Goal: Task Accomplishment & Management: Manage account settings

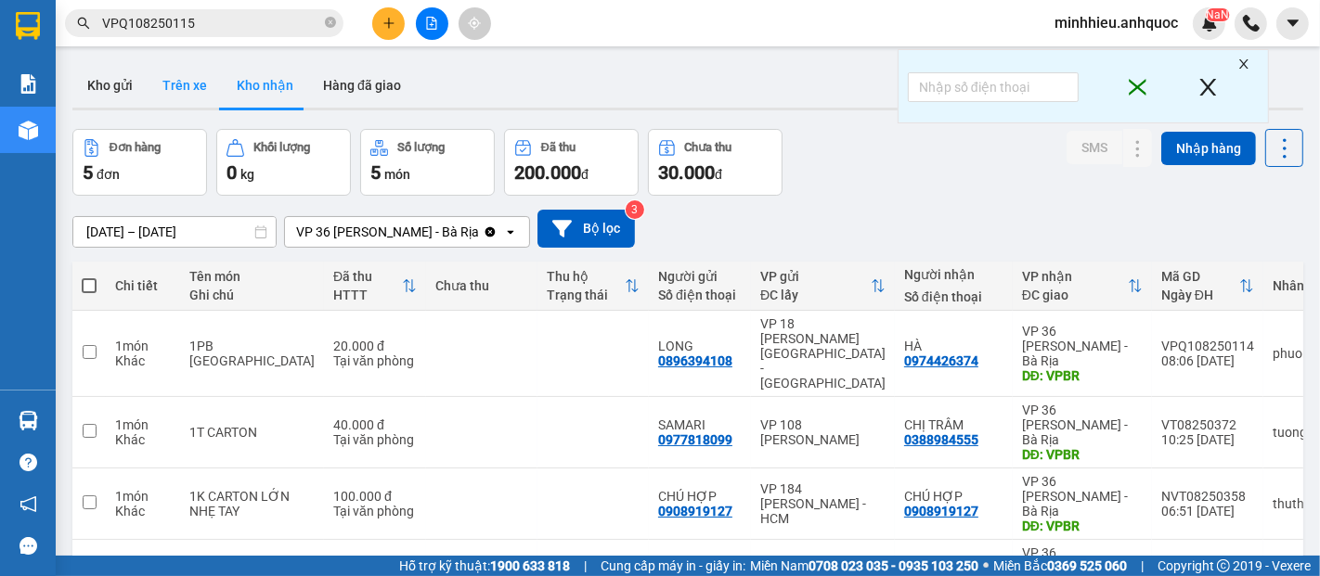
click at [196, 93] on button "Trên xe" at bounding box center [185, 85] width 74 height 45
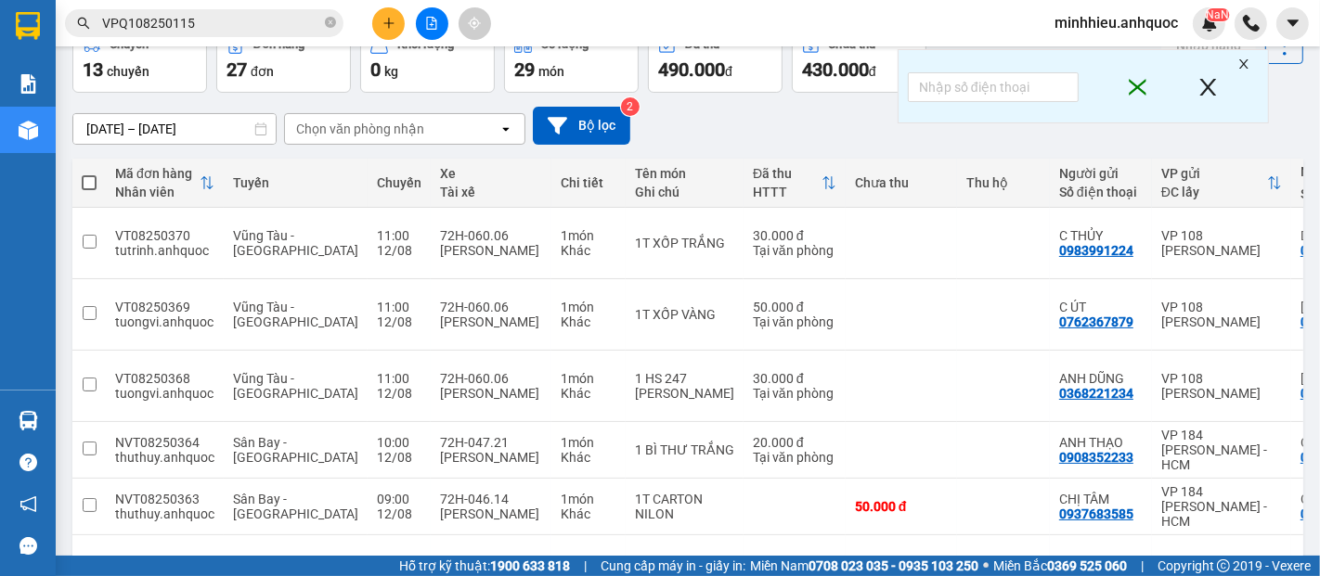
scroll to position [263, 0]
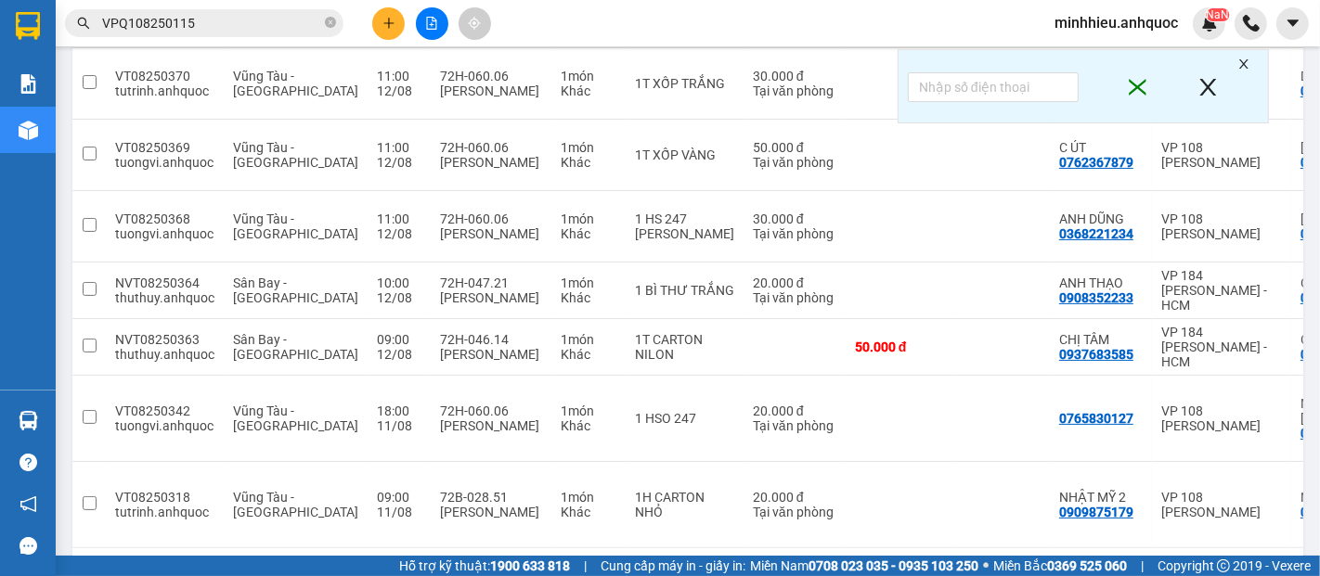
click at [1054, 564] on button "2" at bounding box center [1068, 578] width 28 height 28
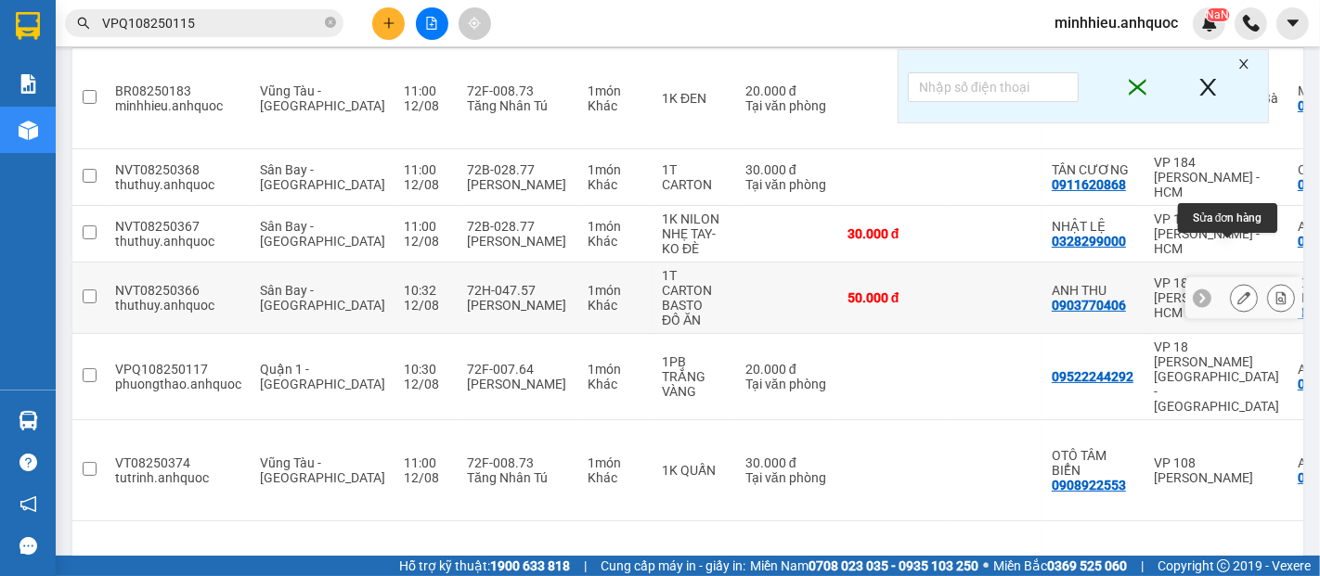
click at [1237, 291] on icon at bounding box center [1243, 297] width 13 height 13
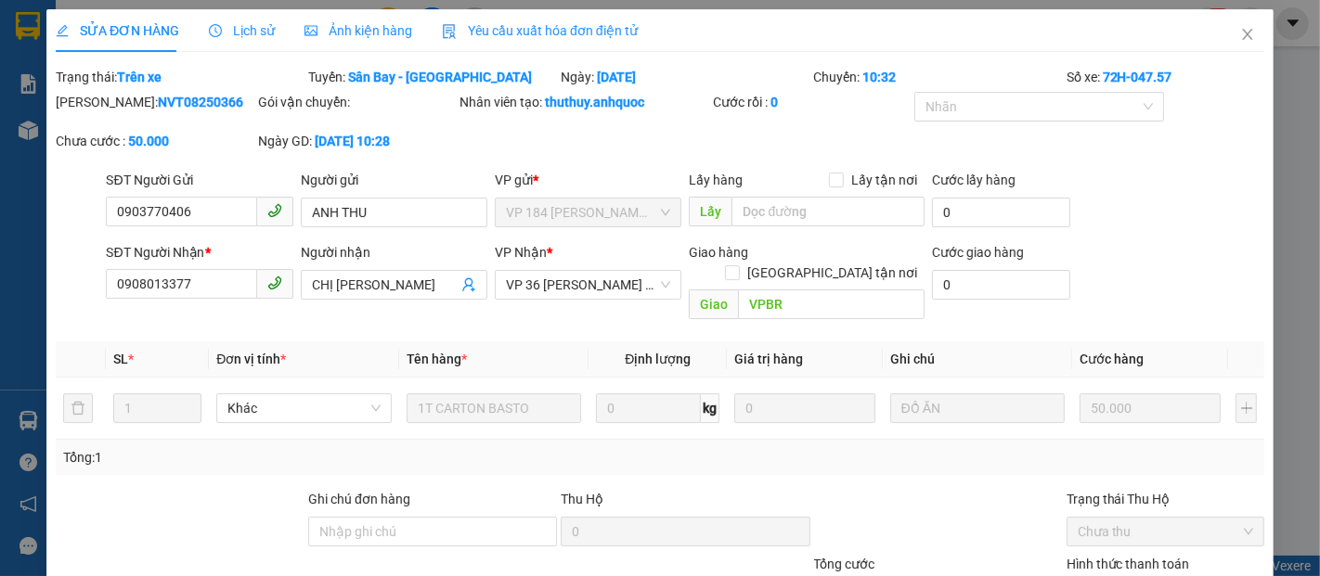
type input "0903770406"
type input "ANH THU"
type input "0908013377"
type input "CHỊ [PERSON_NAME]"
type input "VPBR"
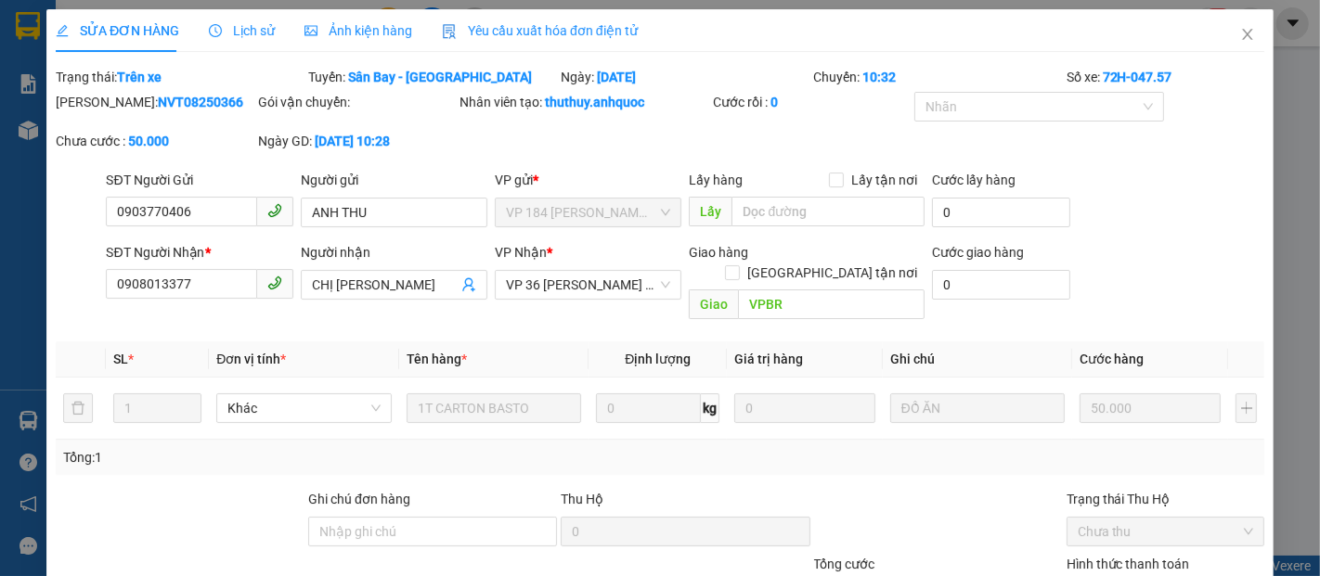
type input "50.000"
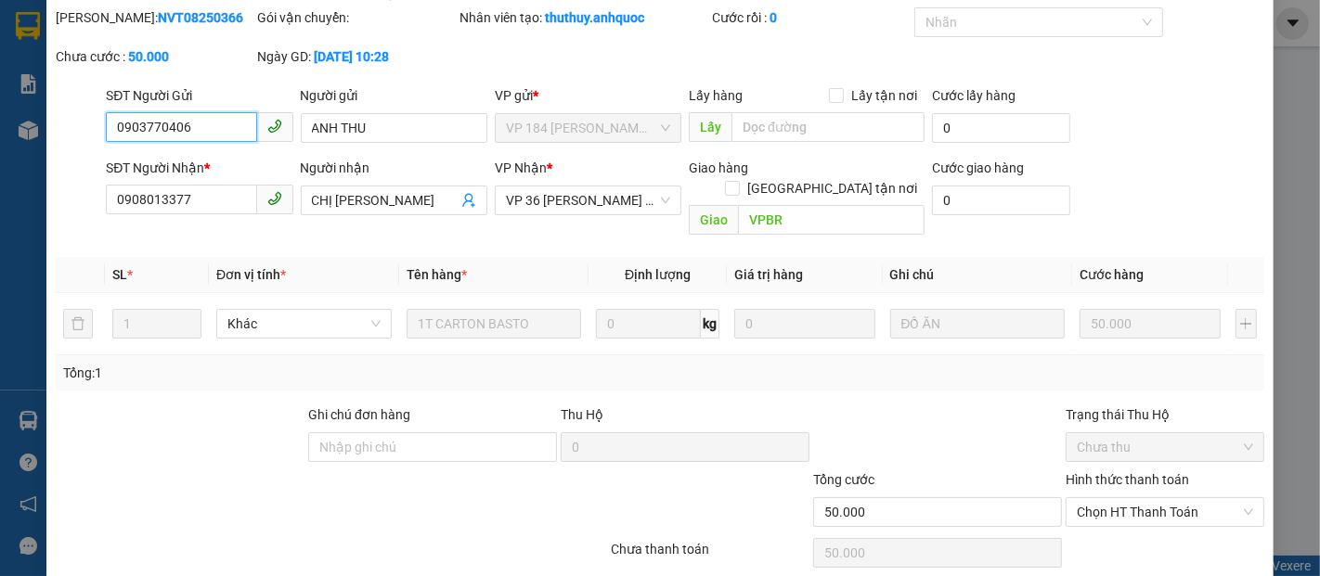
scroll to position [138, 0]
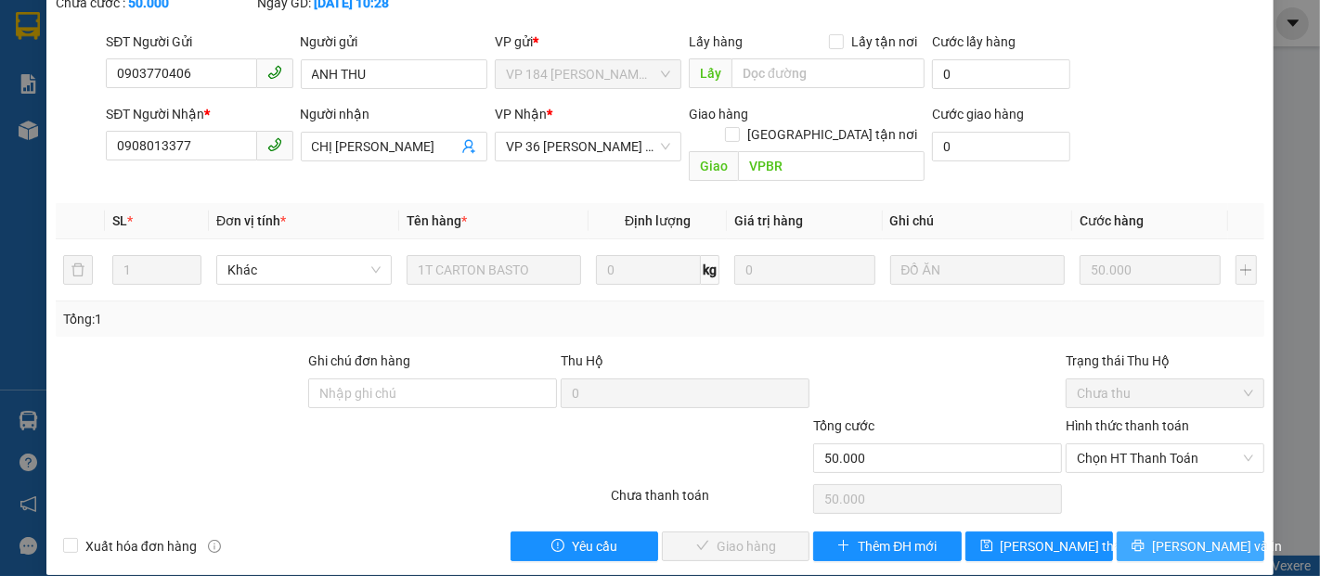
click at [1192, 536] on span "[PERSON_NAME] và In" at bounding box center [1217, 546] width 130 height 20
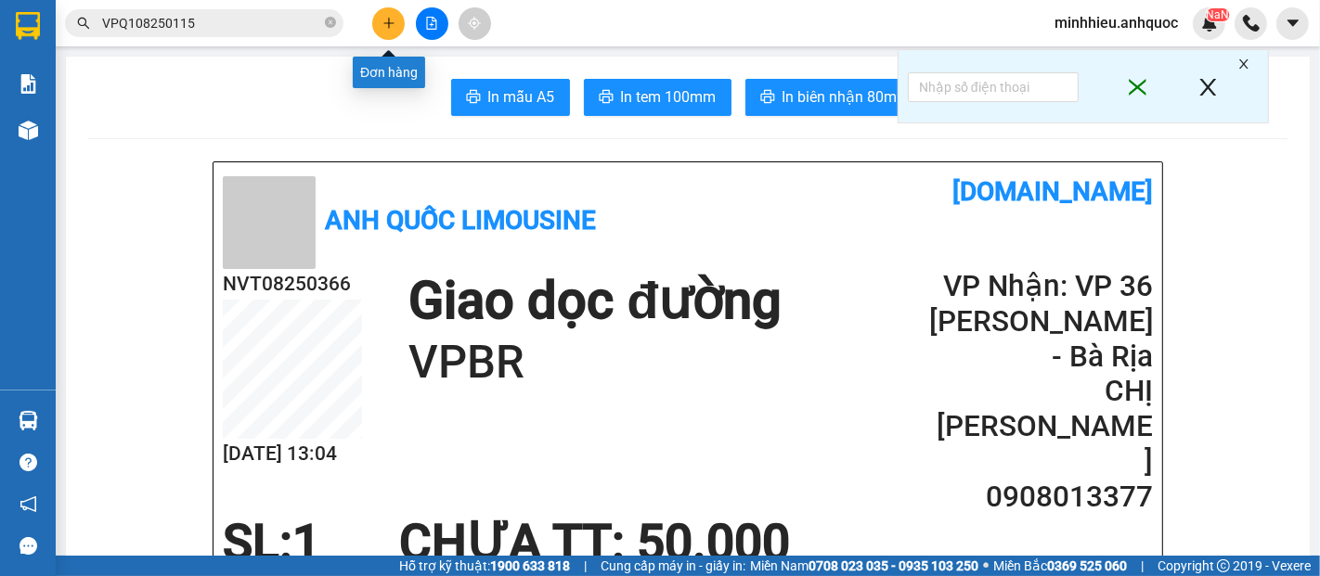
click at [394, 30] on button at bounding box center [388, 23] width 32 height 32
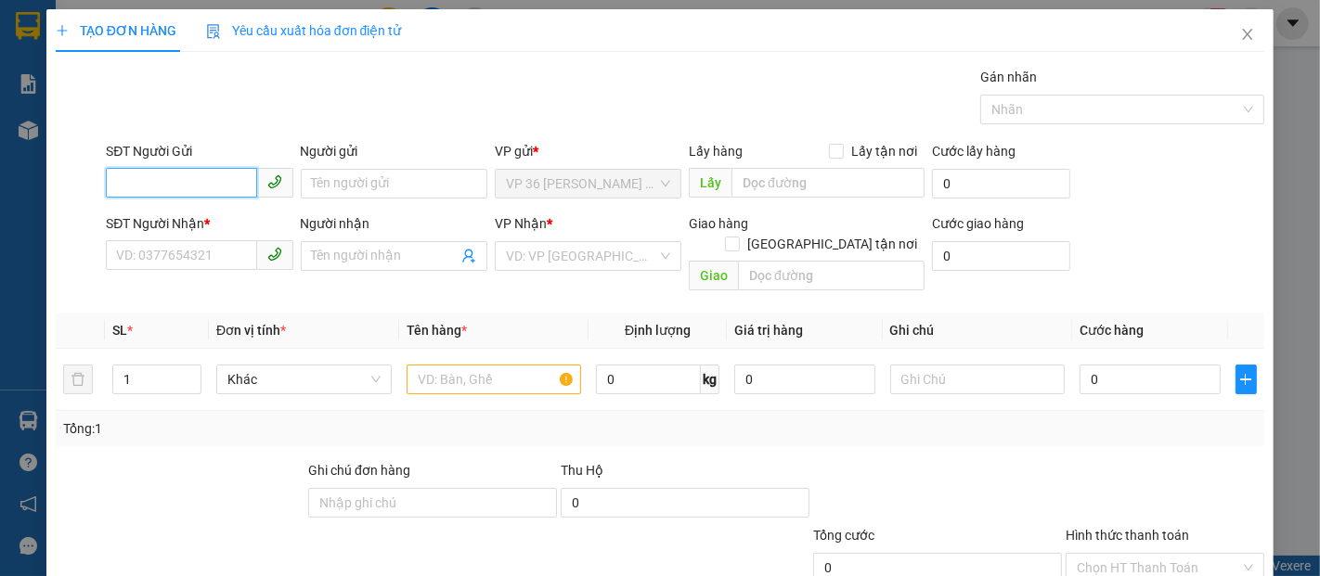
click at [206, 180] on input "SĐT Người Gửi" at bounding box center [181, 183] width 150 height 30
click at [199, 226] on div "0347284567 - [PERSON_NAME]" at bounding box center [207, 221] width 183 height 20
type input "0347284567"
type input "[PERSON_NAME]"
type input "0347284567"
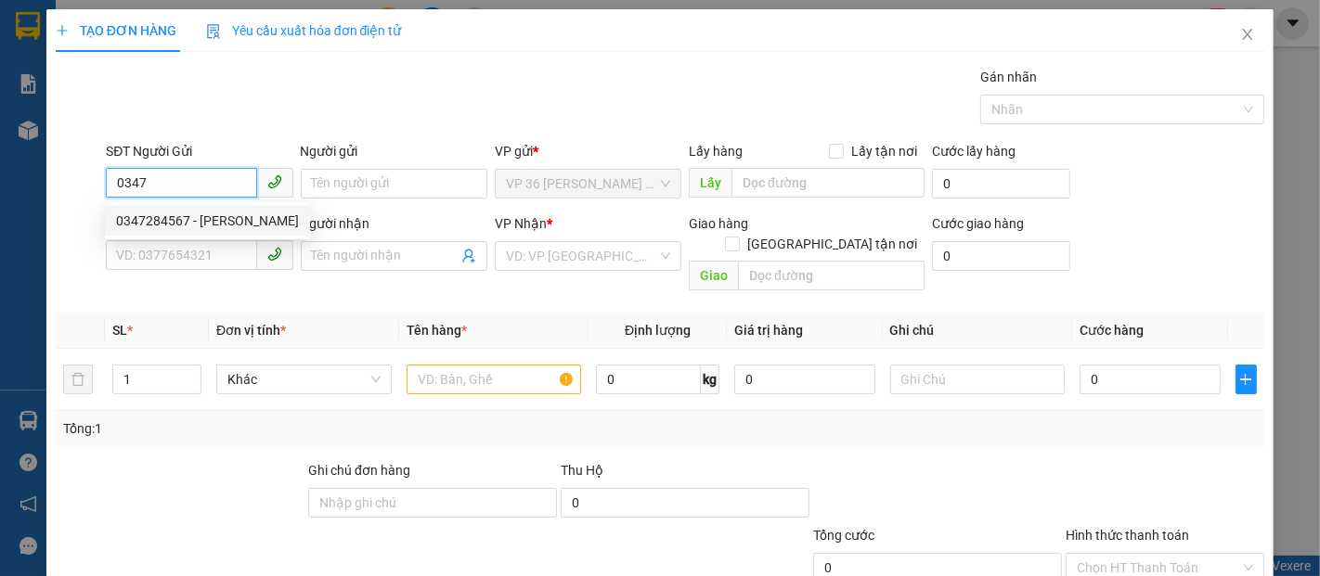
type input "[PERSON_NAME]"
type input "VPQ1"
type input "SCB [DATE] 13:04-VPQ1 THẢO"
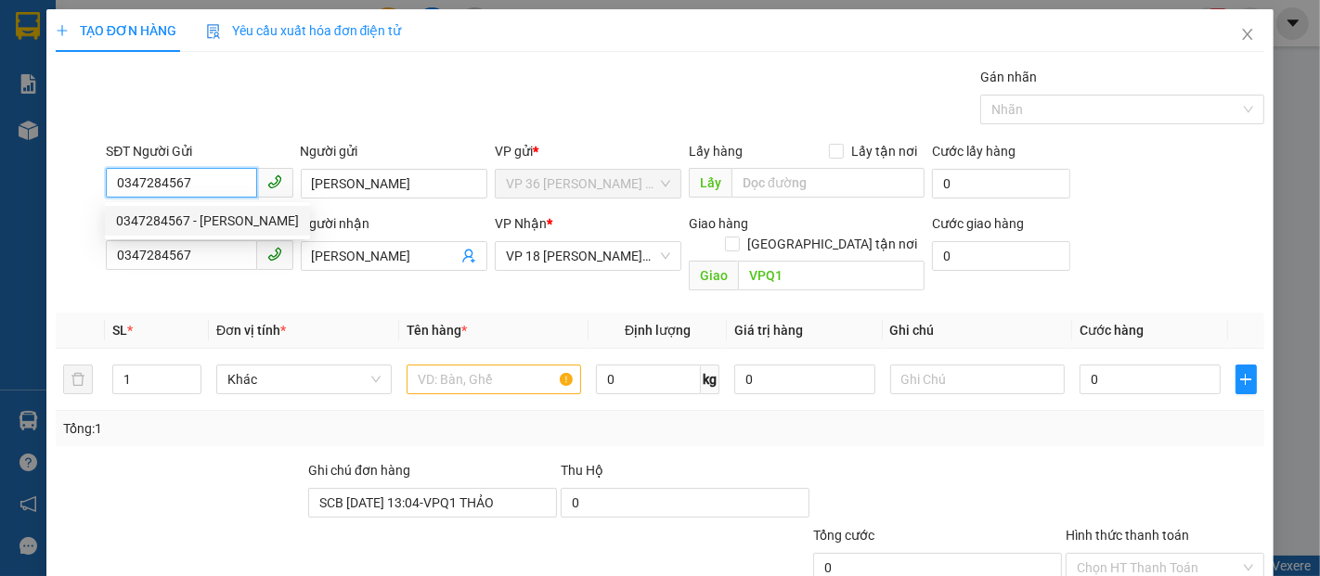
type input "20.000"
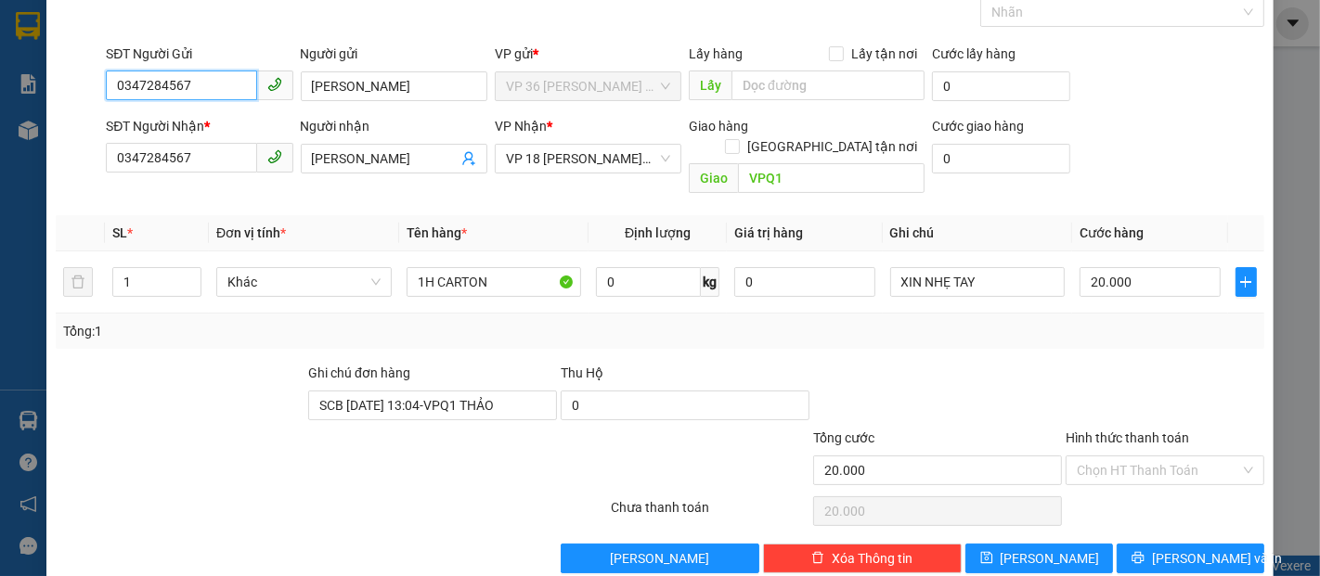
scroll to position [109, 0]
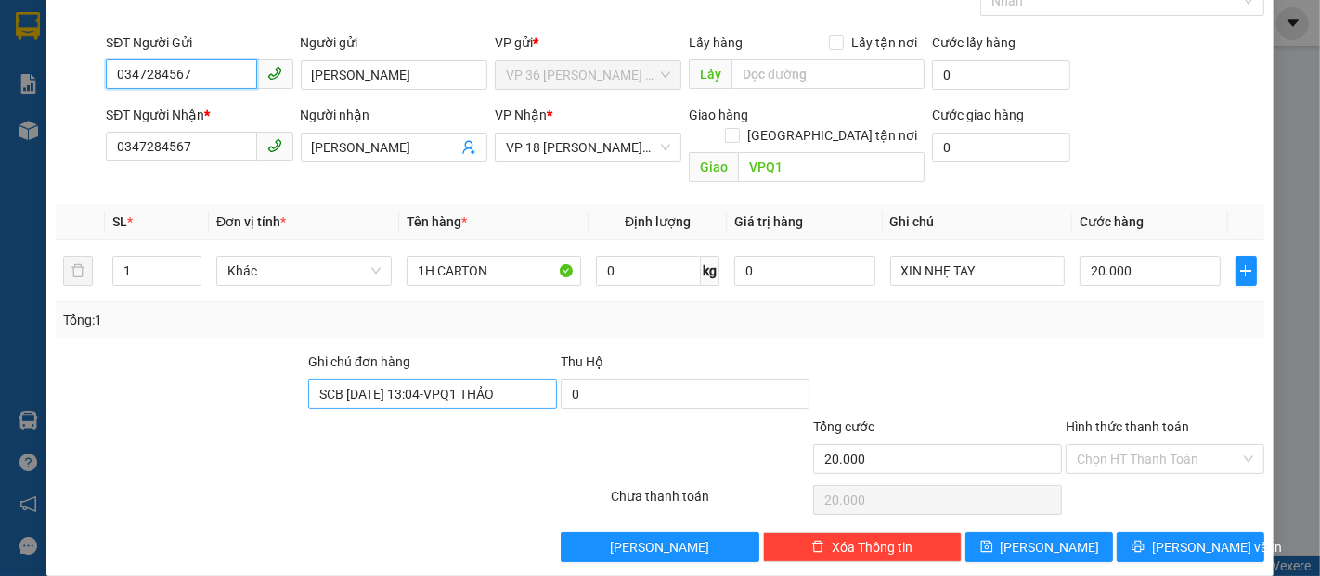
type input "0347284567"
click at [510, 380] on input "SCB [DATE] 13:04-VPQ1 THẢO" at bounding box center [432, 395] width 249 height 30
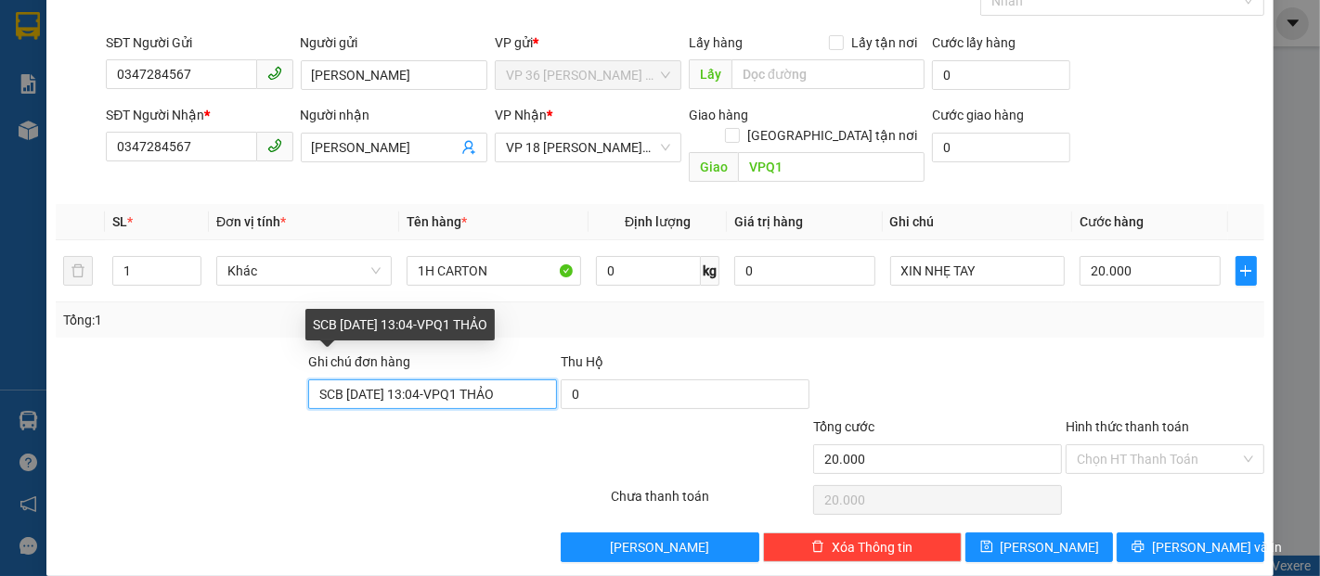
click at [510, 380] on input "SCB [DATE] 13:04-VPQ1 THẢO" at bounding box center [432, 395] width 249 height 30
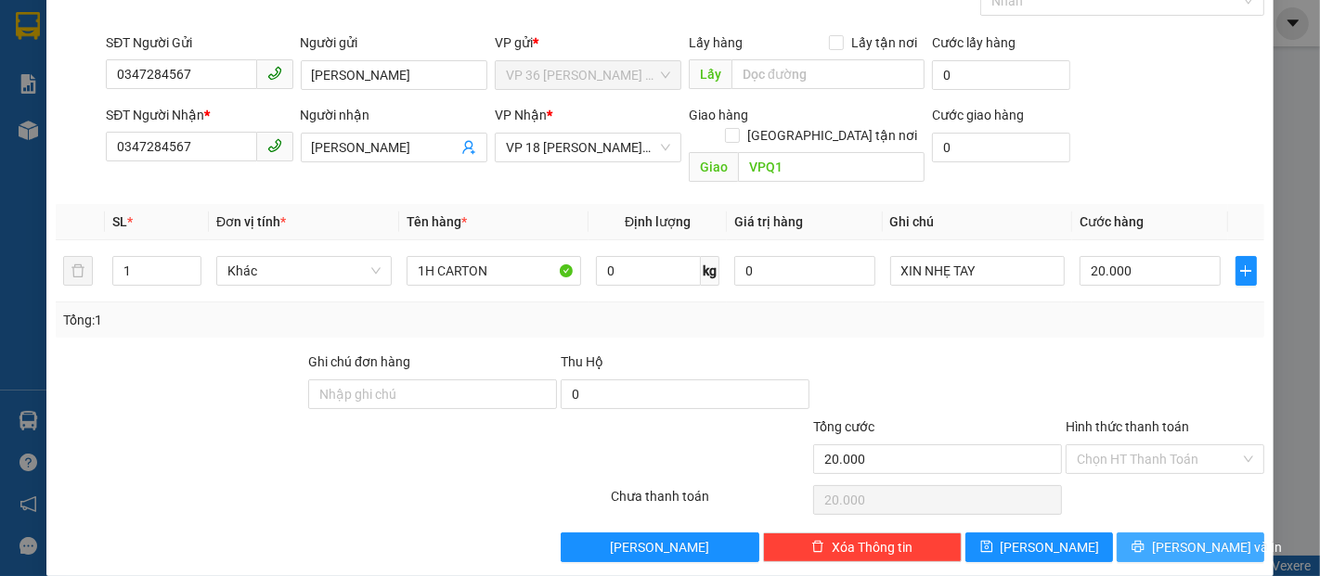
click at [1184, 537] on span "[PERSON_NAME] và In" at bounding box center [1217, 547] width 130 height 20
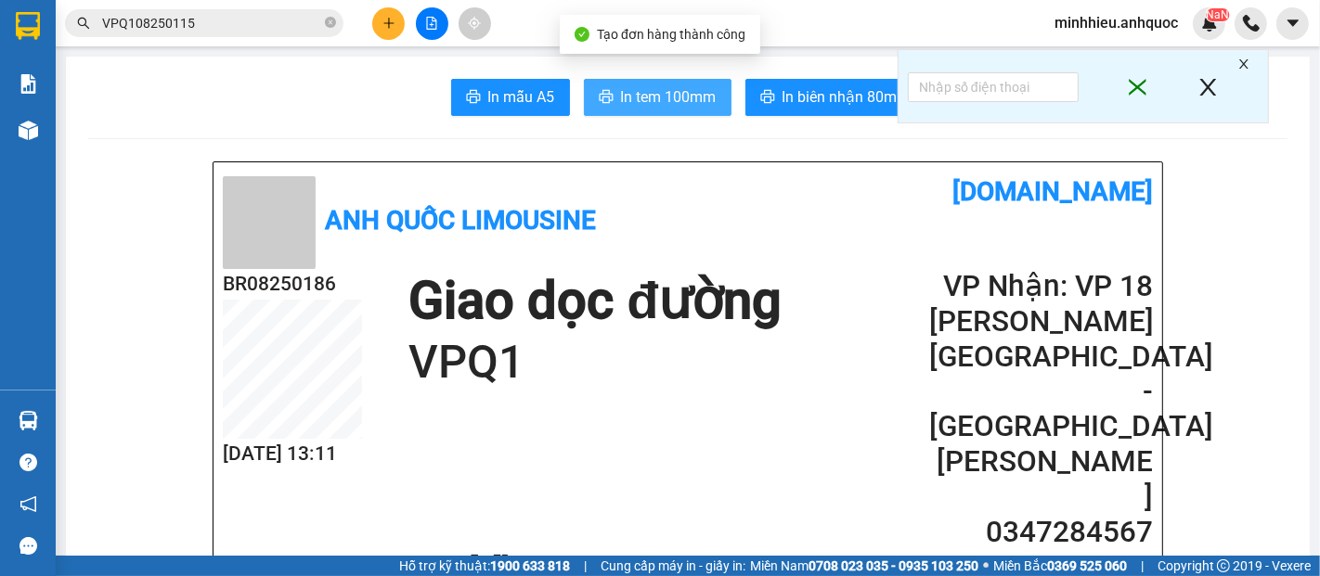
click at [661, 91] on span "In tem 100mm" at bounding box center [669, 96] width 96 height 23
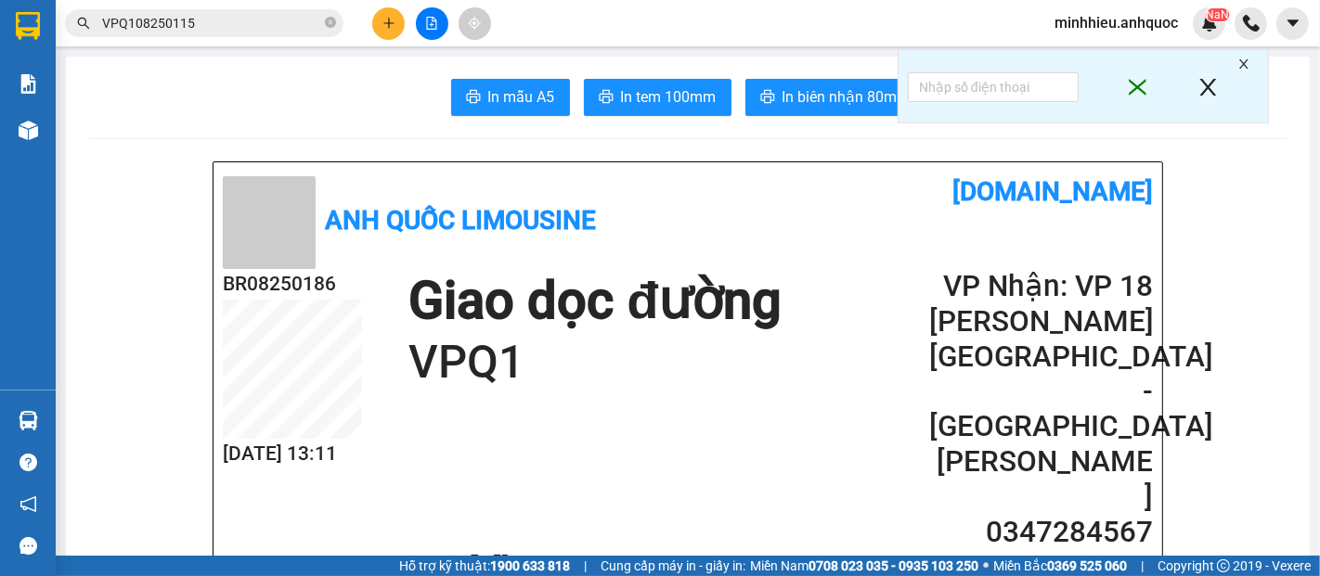
click at [822, 101] on span "In biên nhận 80mm" at bounding box center [846, 96] width 128 height 23
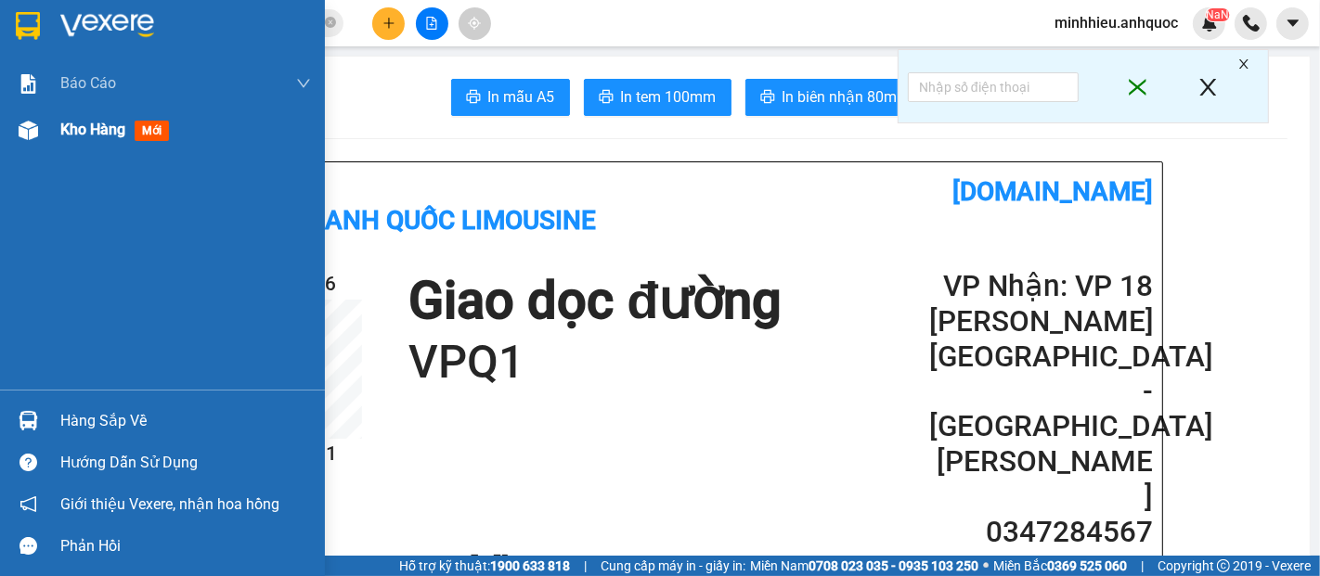
click at [118, 125] on span "Kho hàng" at bounding box center [92, 130] width 65 height 18
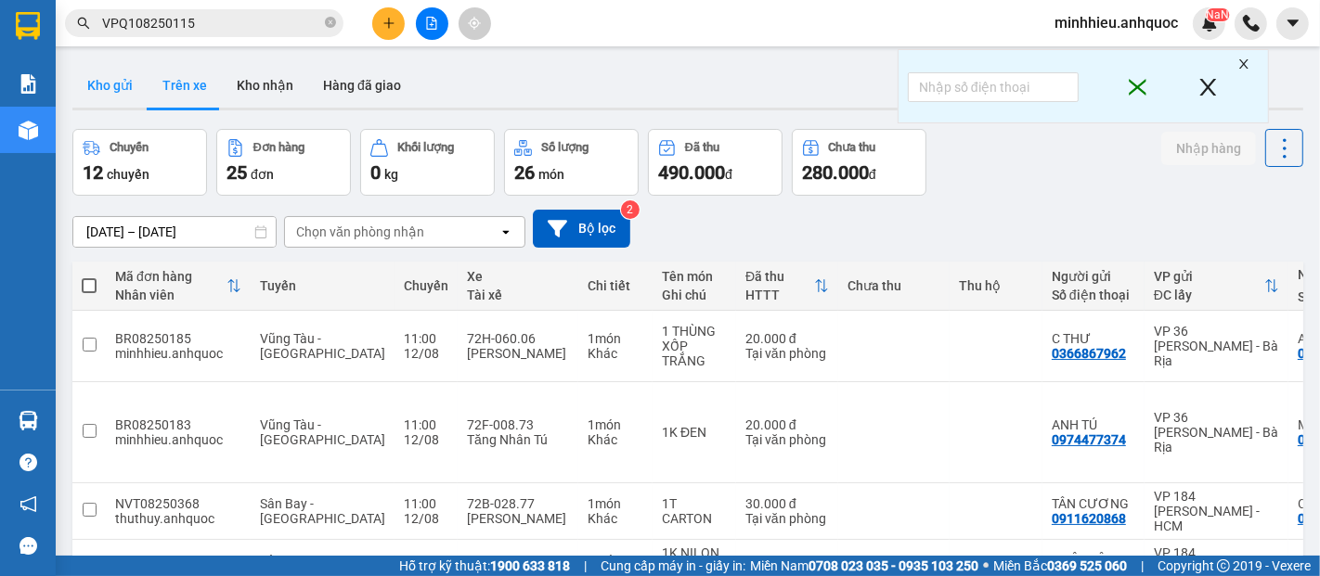
click at [107, 101] on button "Kho gửi" at bounding box center [109, 85] width 75 height 45
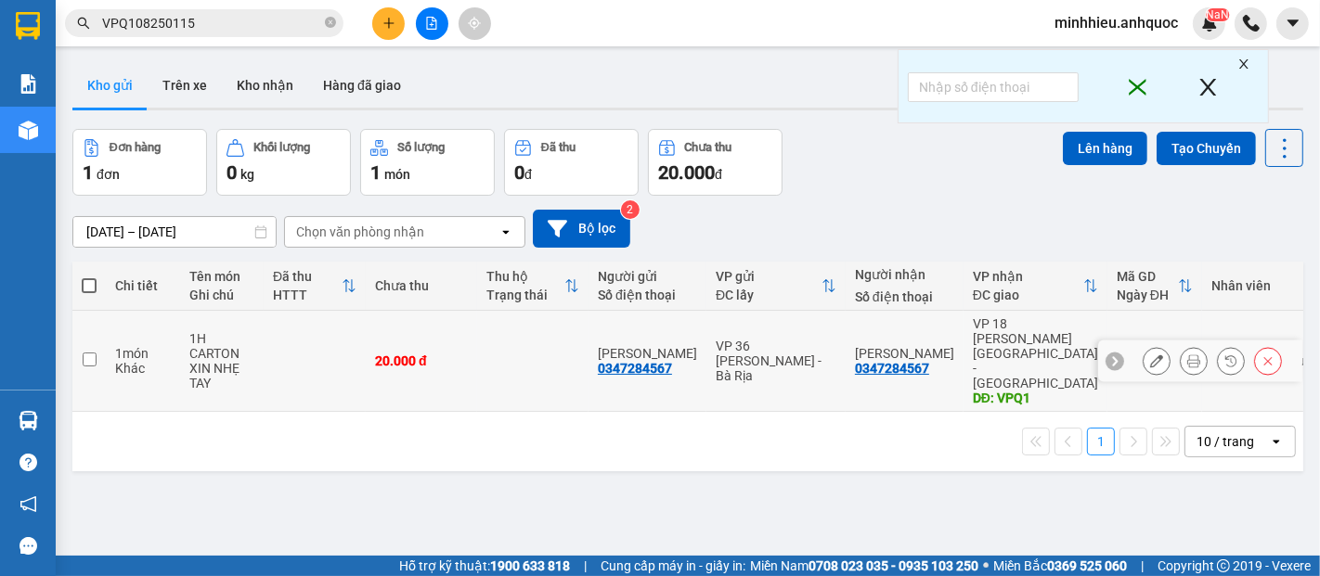
click at [807, 349] on div "VP 36 [PERSON_NAME] - Bà Rịa" at bounding box center [776, 361] width 121 height 45
checkbox input "true"
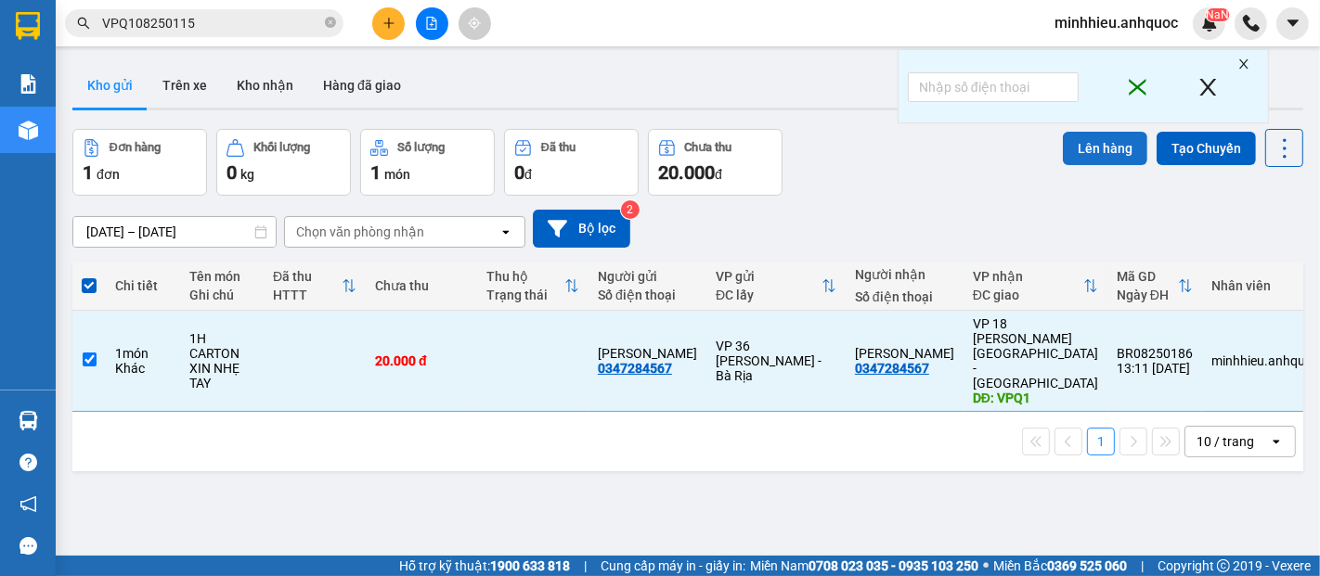
click at [1068, 161] on button "Lên hàng" at bounding box center [1105, 148] width 84 height 33
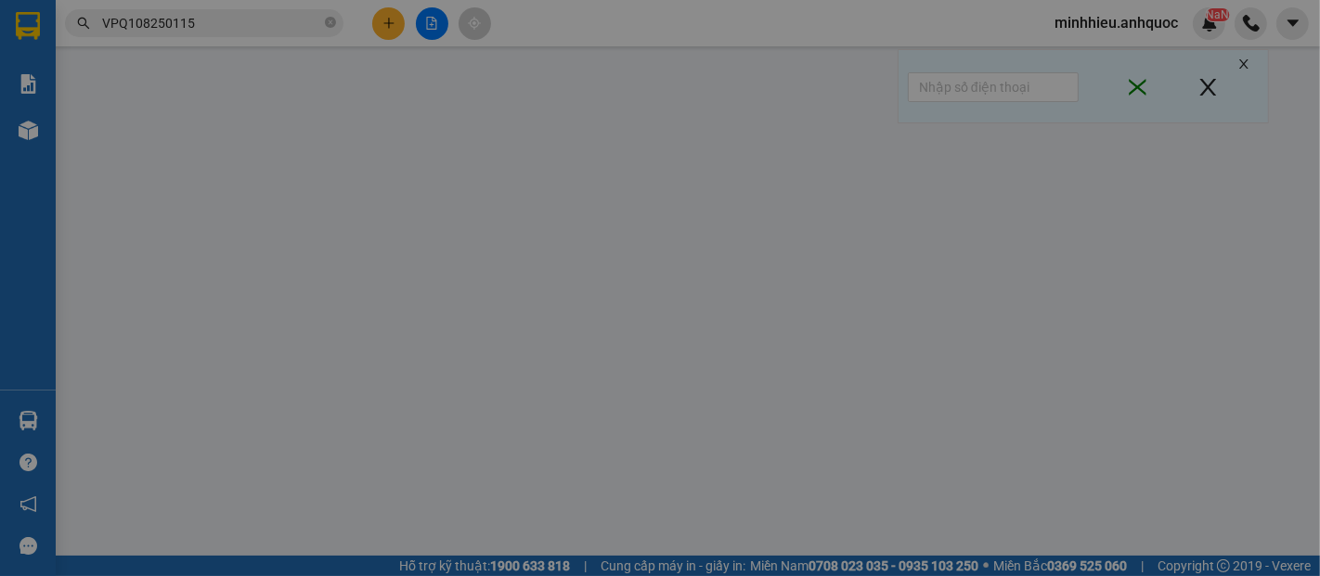
click at [1084, 151] on span "Người gửi" at bounding box center [1071, 158] width 59 height 15
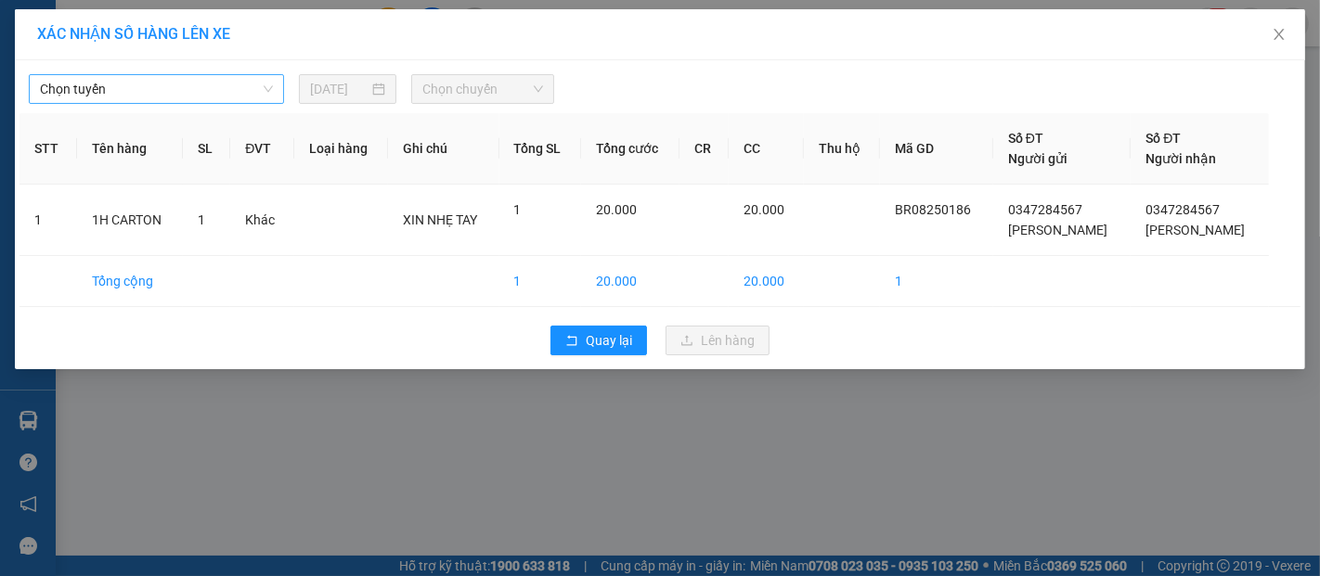
click at [150, 83] on span "Chọn tuyến" at bounding box center [156, 89] width 233 height 28
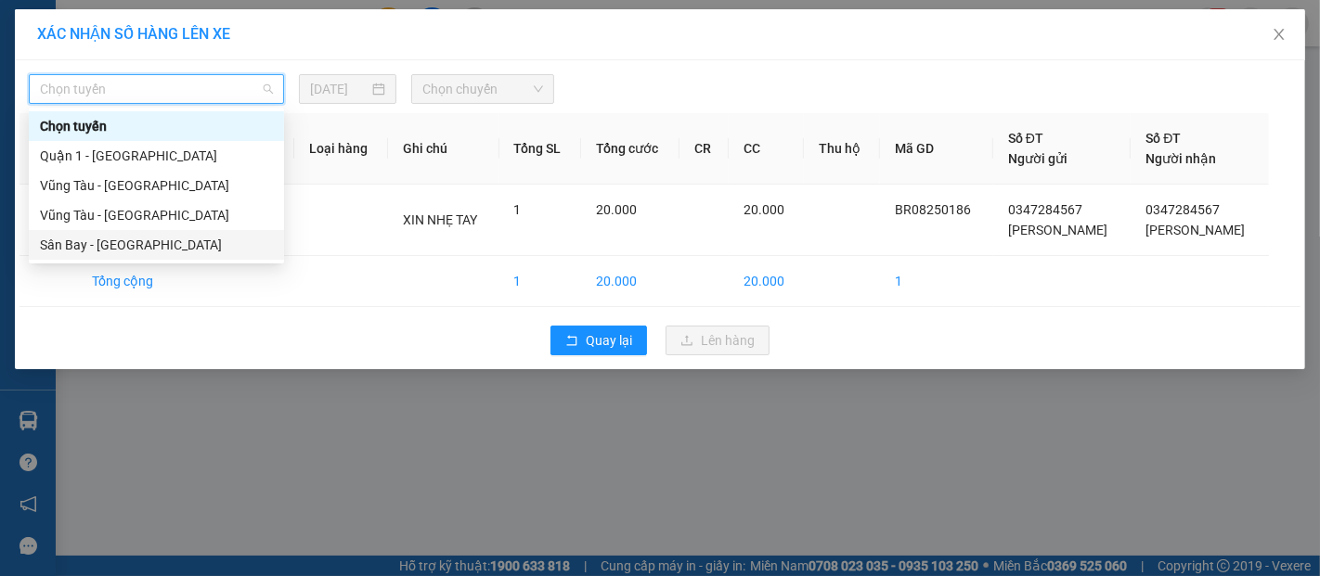
drag, startPoint x: 113, startPoint y: 222, endPoint x: 166, endPoint y: 318, distance: 110.1
click at [113, 223] on div "Vũng Tàu - [GEOGRAPHIC_DATA]" at bounding box center [156, 215] width 233 height 20
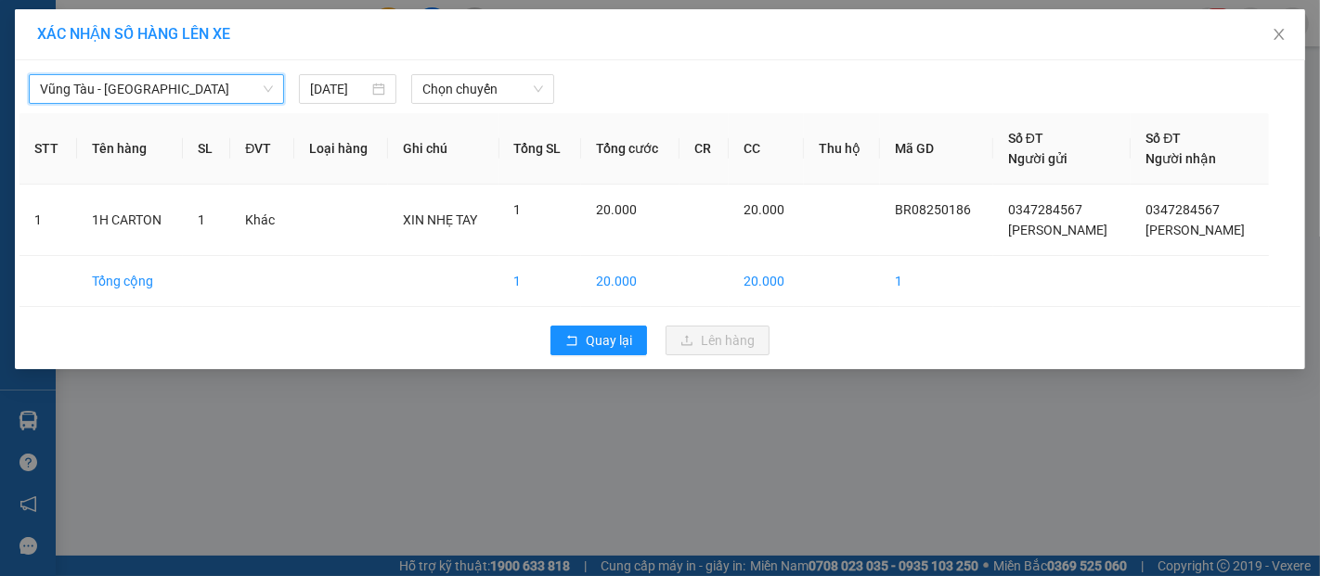
drag, startPoint x: 215, startPoint y: 97, endPoint x: 173, endPoint y: 131, distance: 54.8
click at [215, 96] on span "Vũng Tàu - [GEOGRAPHIC_DATA]" at bounding box center [156, 89] width 233 height 28
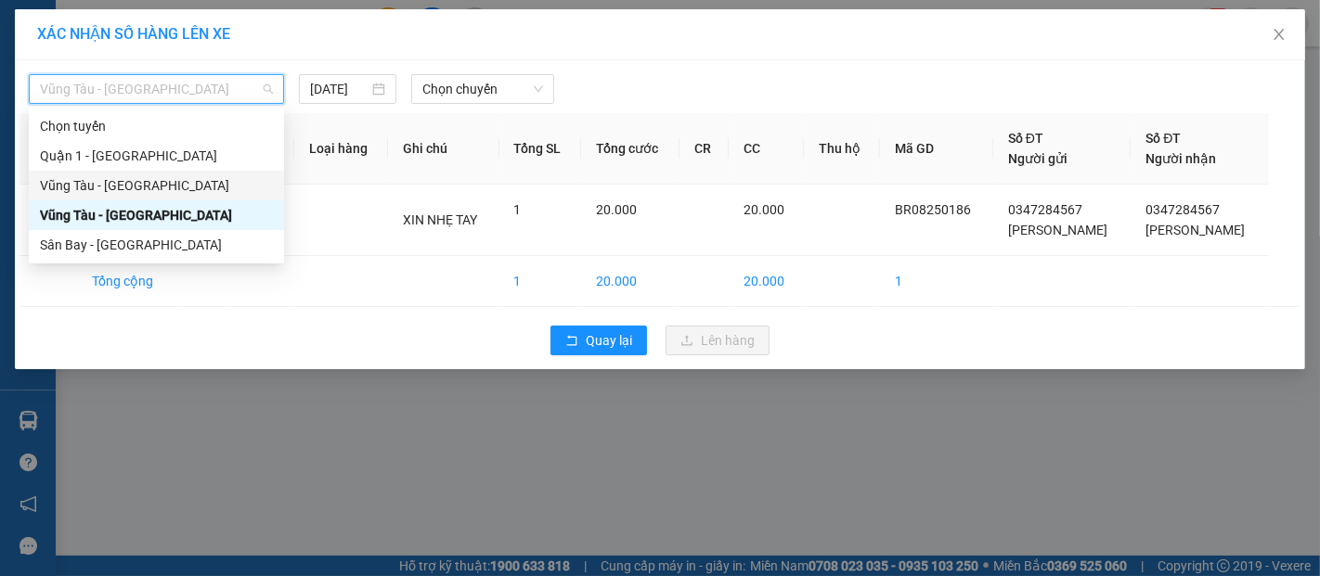
click at [146, 186] on div "Vũng Tàu - [GEOGRAPHIC_DATA]" at bounding box center [156, 185] width 233 height 20
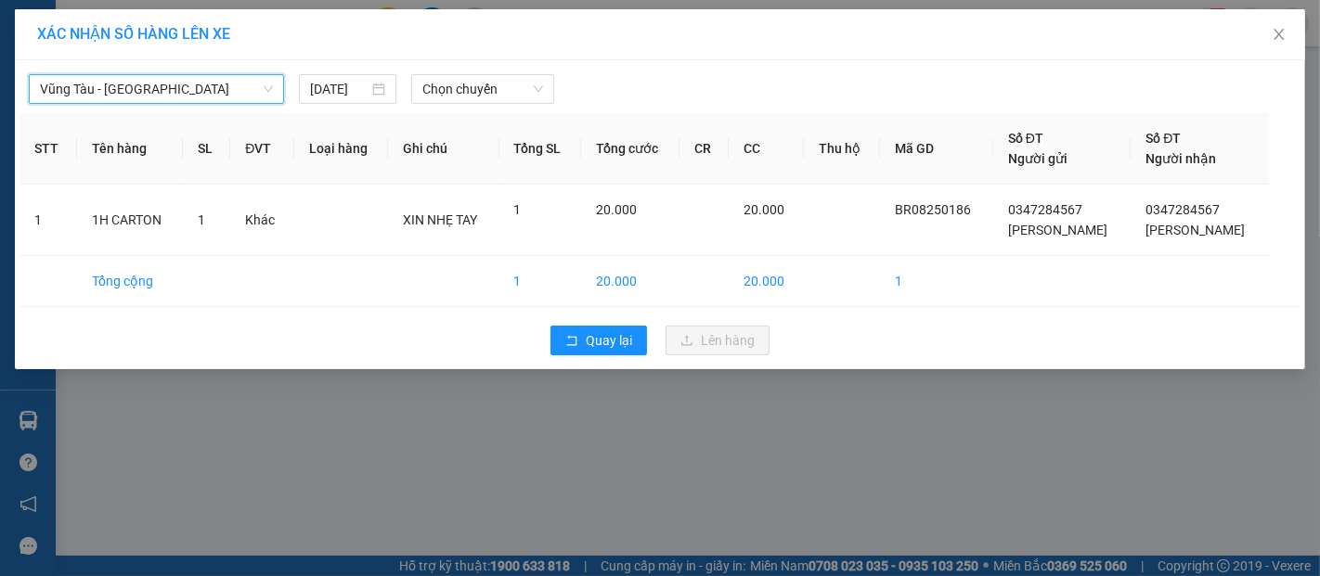
drag, startPoint x: 449, startPoint y: 98, endPoint x: 359, endPoint y: 120, distance: 92.5
click at [450, 100] on span "Chọn chuyến" at bounding box center [482, 89] width 121 height 28
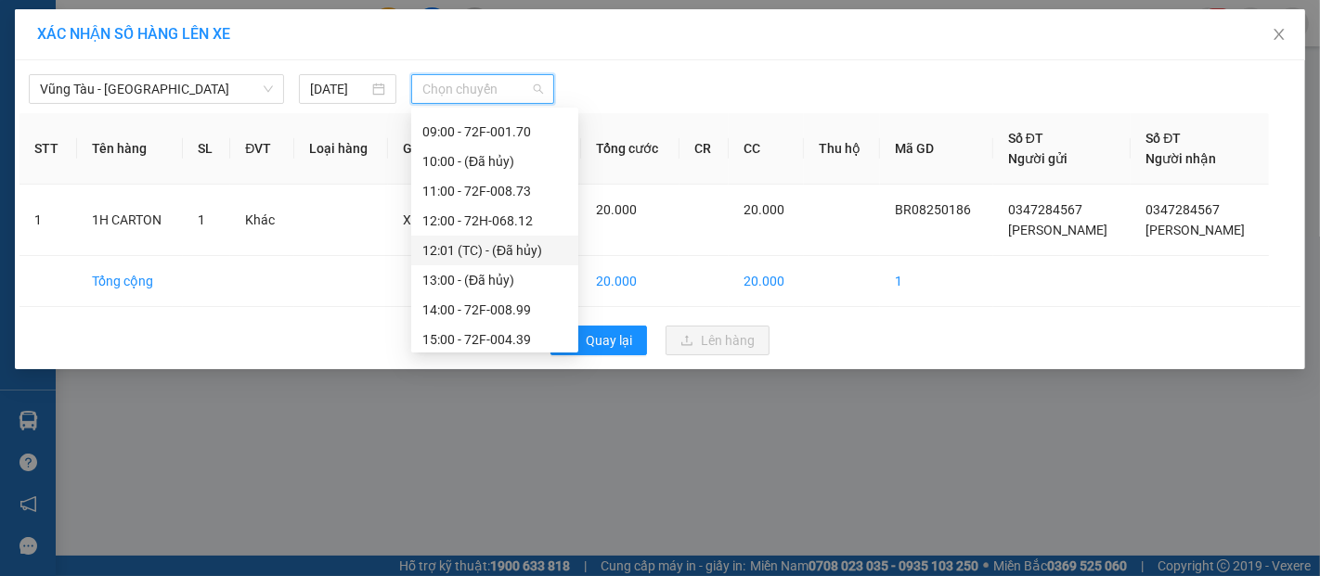
scroll to position [309, 0]
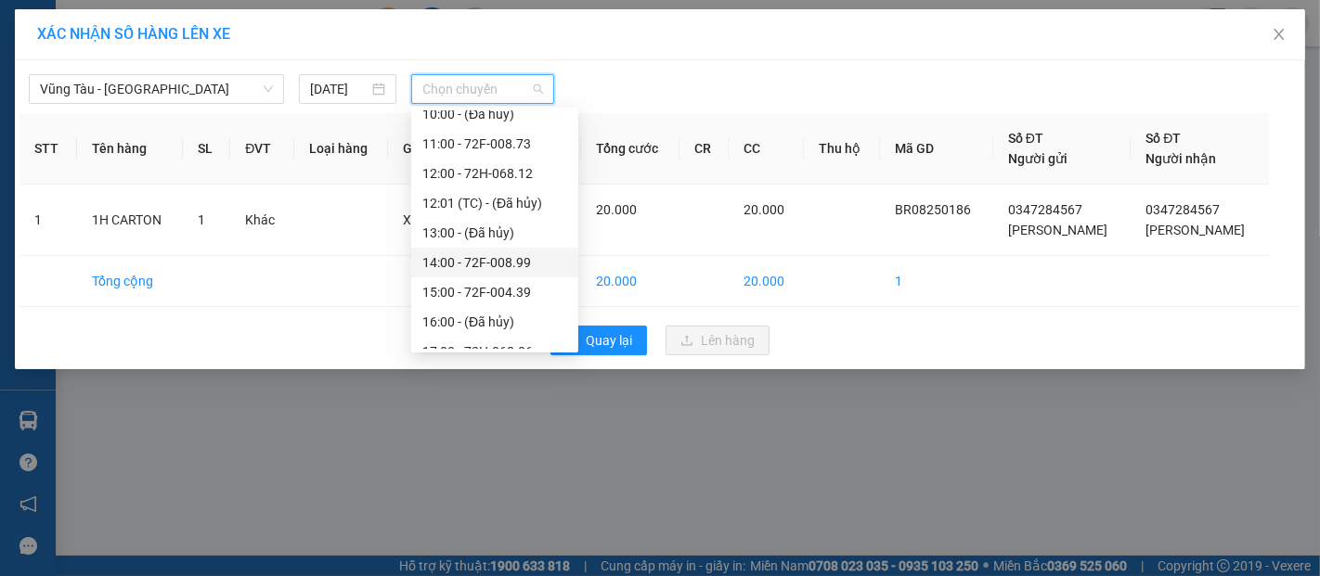
click at [497, 266] on div "14:00 - 72F-008.99" at bounding box center [494, 262] width 145 height 20
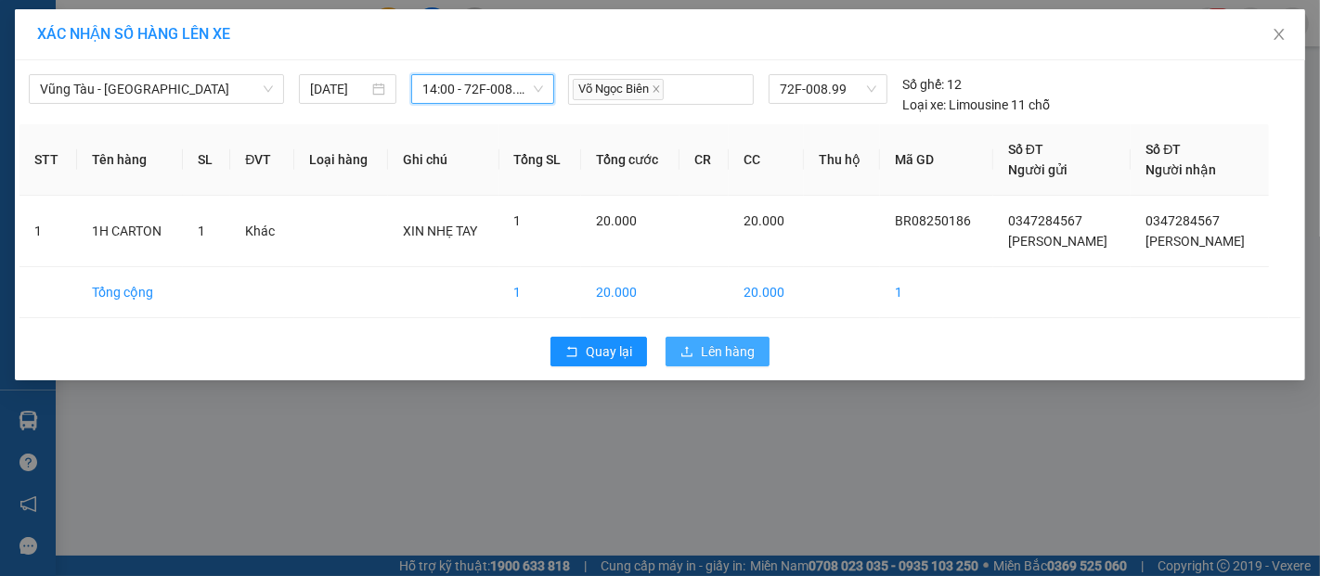
click at [742, 347] on span "Lên hàng" at bounding box center [728, 352] width 54 height 20
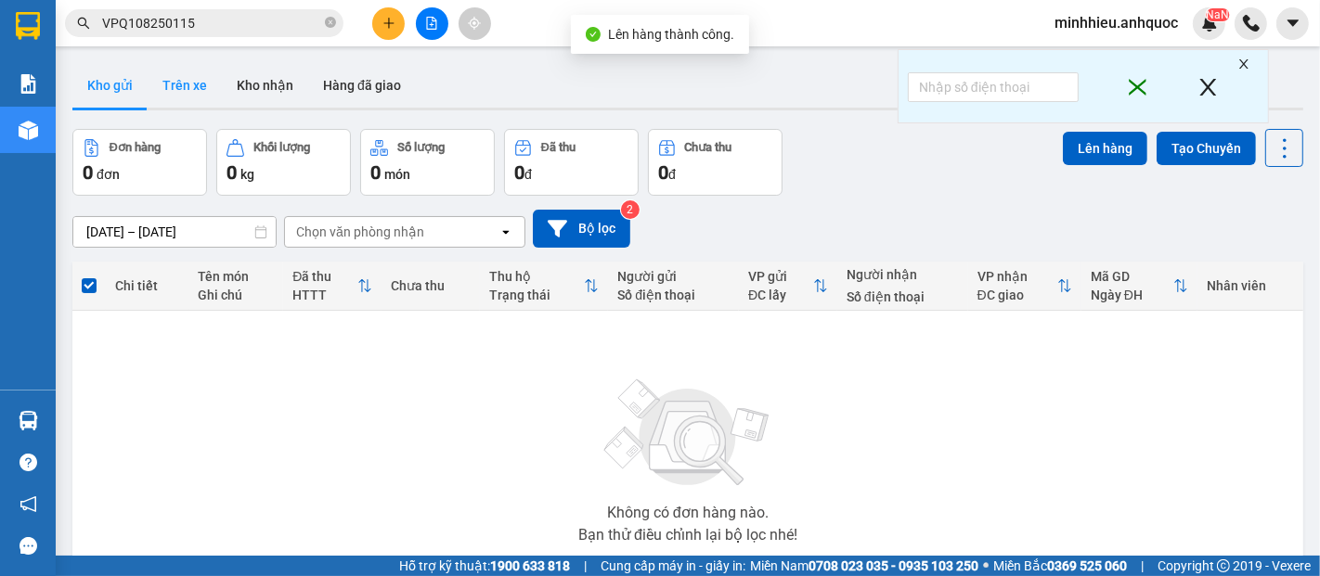
click at [172, 88] on button "Trên xe" at bounding box center [185, 85] width 74 height 45
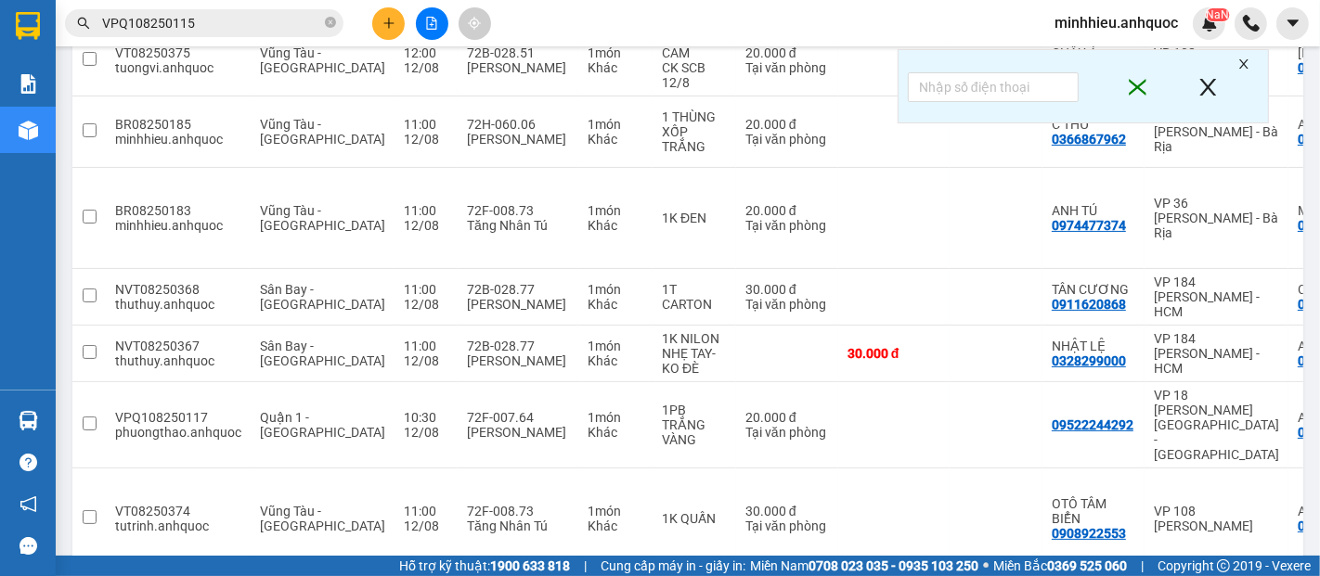
scroll to position [417, 0]
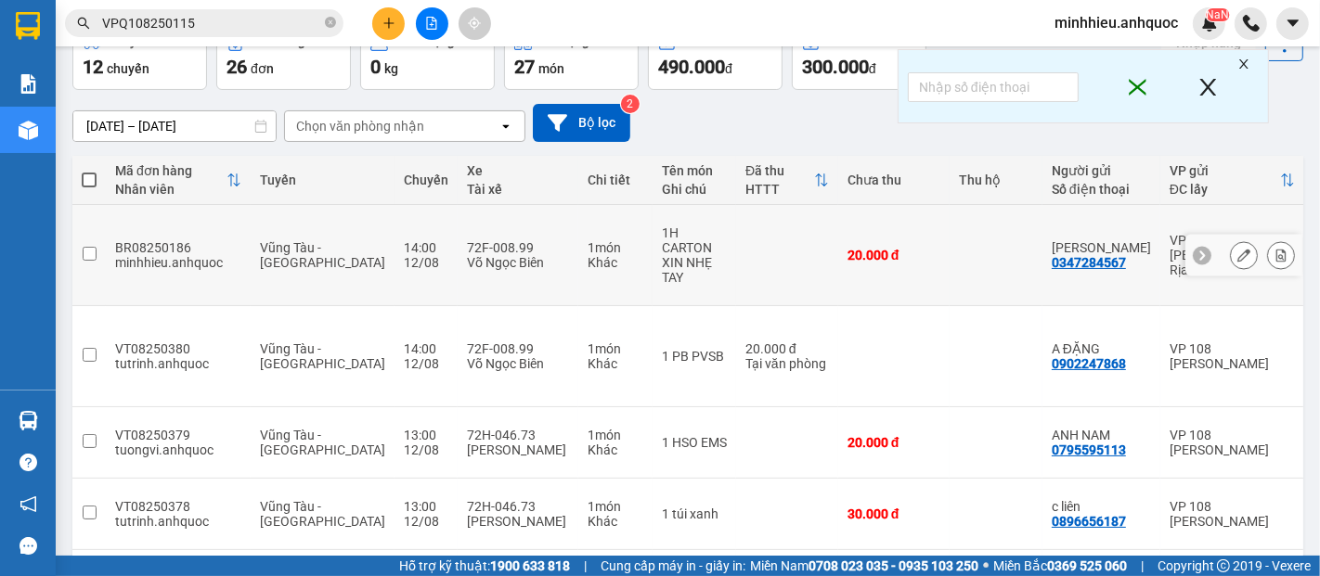
scroll to position [0, 0]
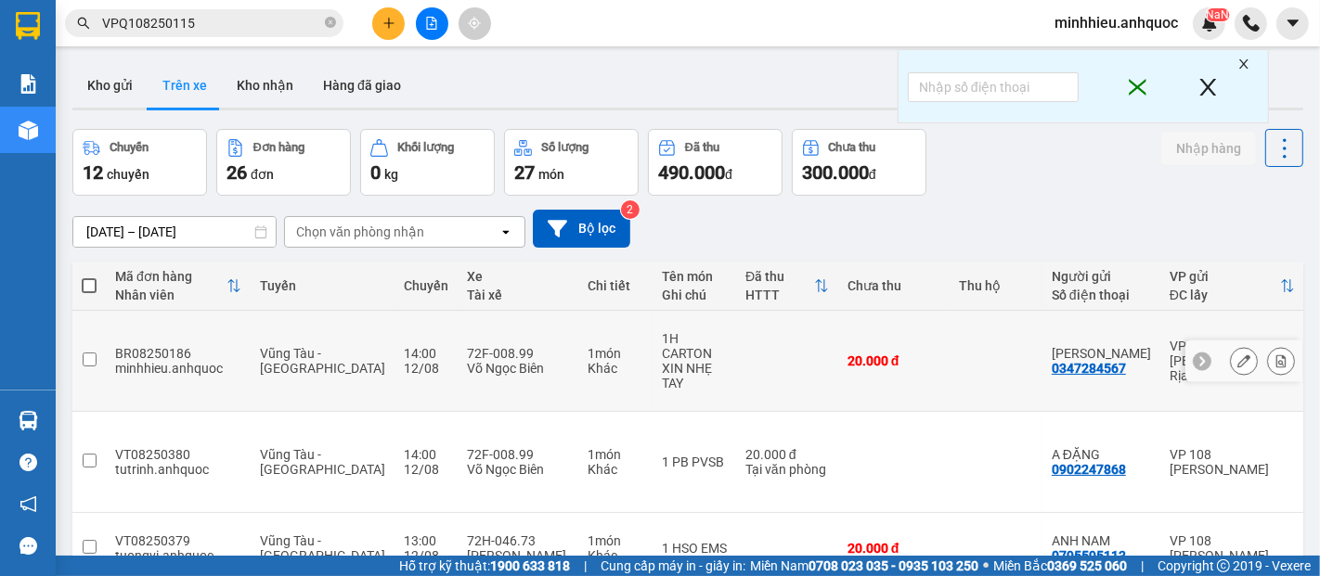
click at [1276, 355] on icon at bounding box center [1281, 361] width 10 height 13
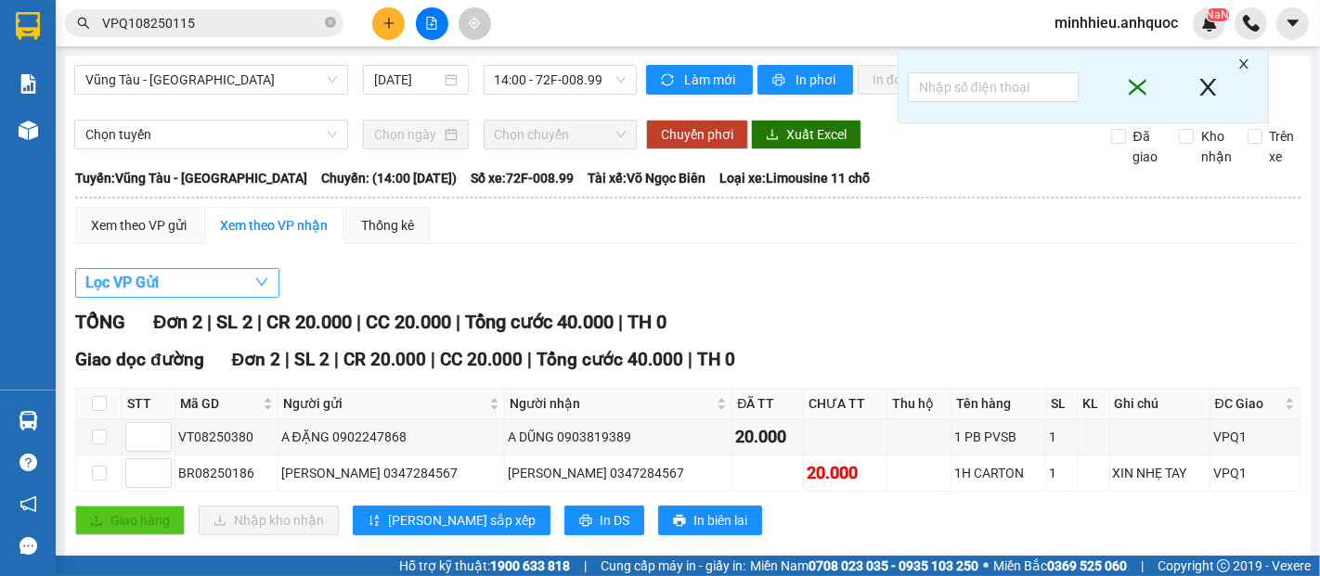
click at [202, 298] on button "Lọc VP Gửi" at bounding box center [177, 283] width 204 height 30
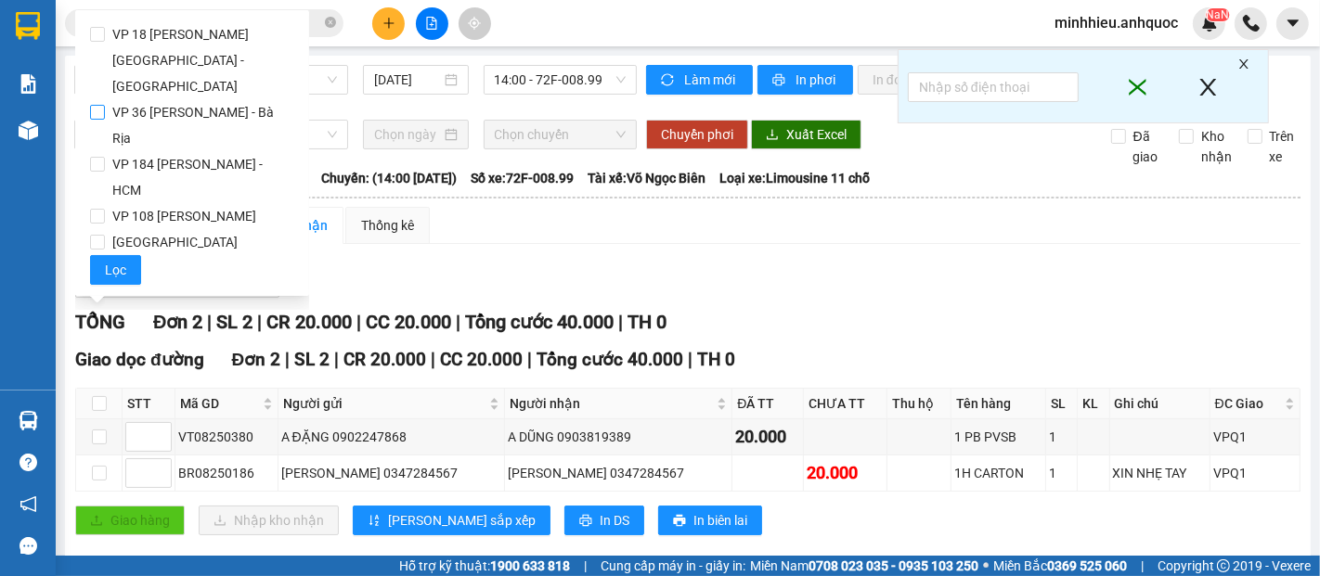
click at [206, 99] on span "VP 36 [PERSON_NAME] - Bà Rịa" at bounding box center [199, 125] width 189 height 52
click at [105, 105] on input "VP 36 [PERSON_NAME] - Bà Rịa" at bounding box center [97, 112] width 15 height 15
checkbox input "true"
click at [127, 255] on button "Lọc" at bounding box center [115, 270] width 51 height 30
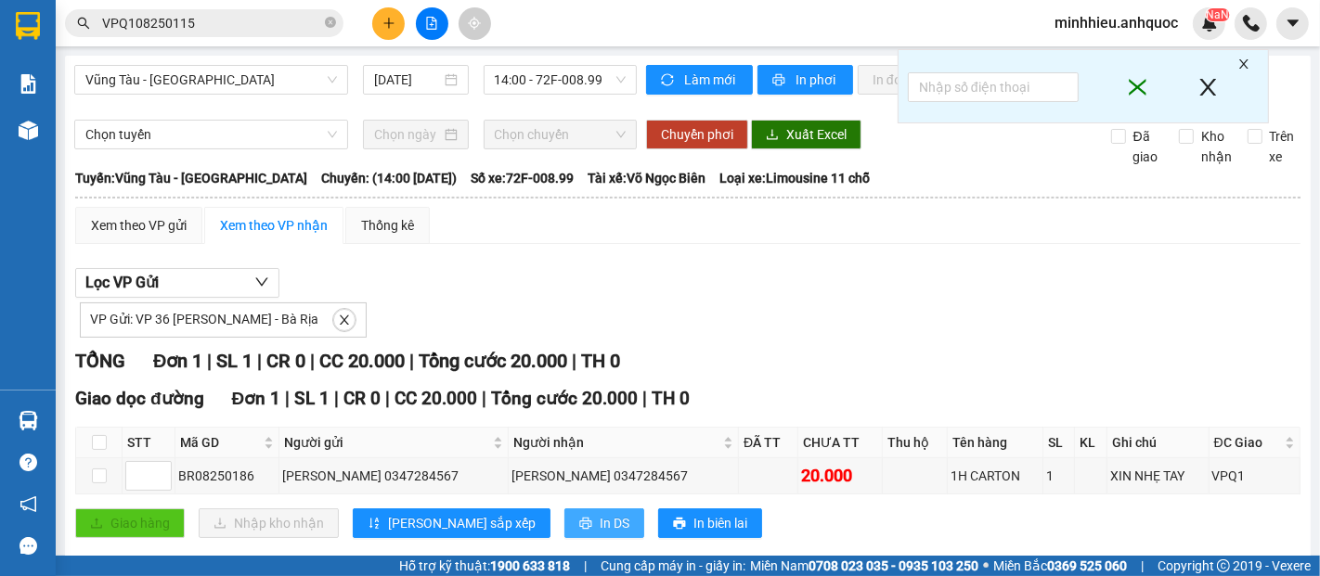
click at [564, 533] on button "In DS" at bounding box center [604, 524] width 80 height 30
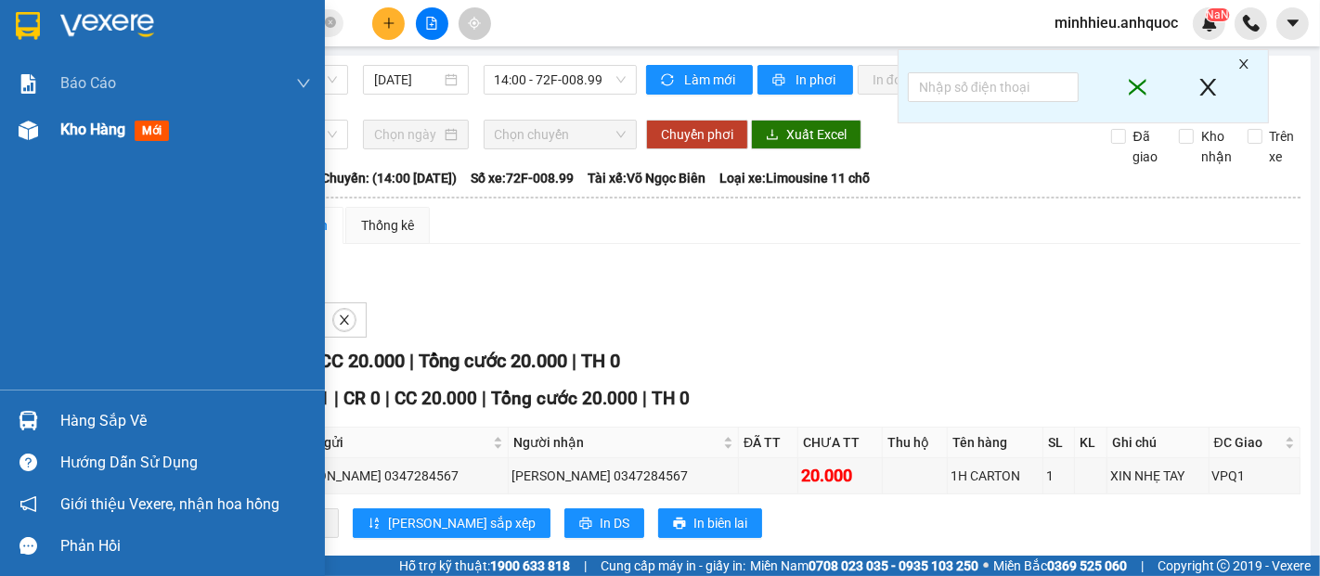
click at [119, 121] on span "Kho hàng" at bounding box center [92, 130] width 65 height 18
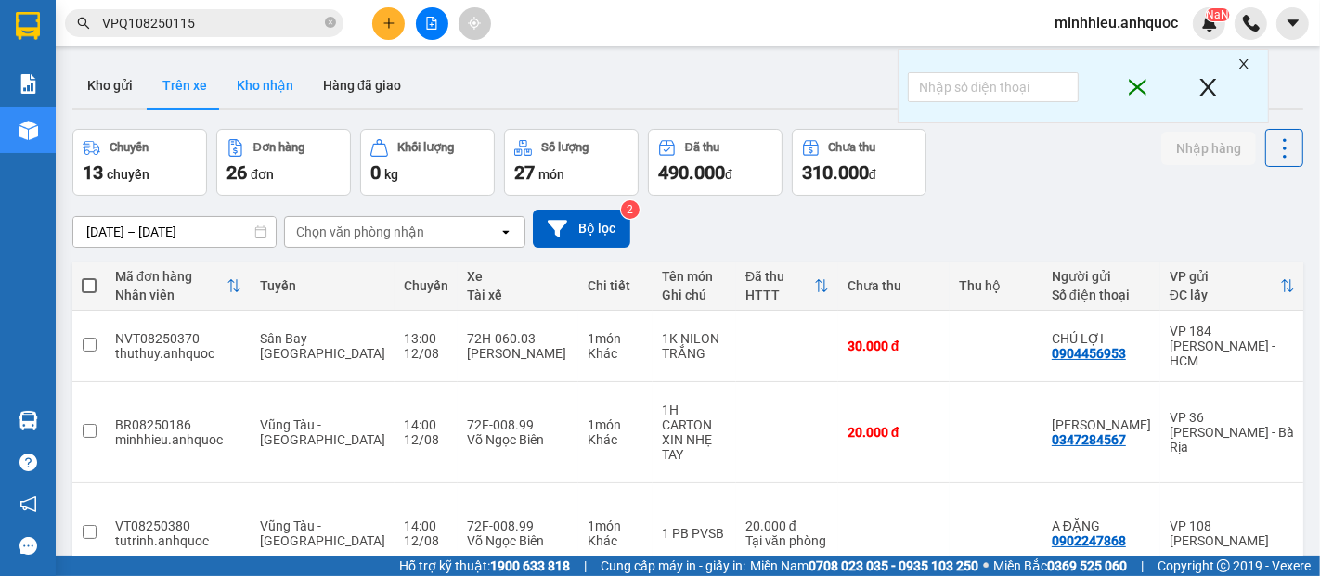
click at [281, 79] on button "Kho nhận" at bounding box center [265, 85] width 86 height 45
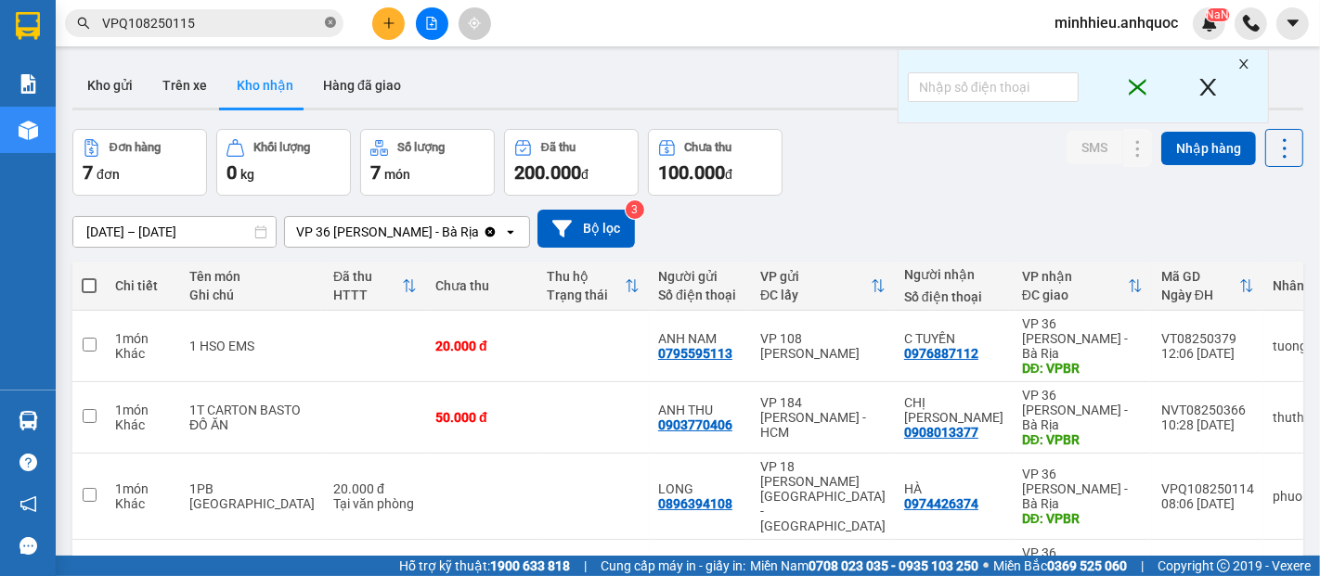
click at [330, 20] on icon "close-circle" at bounding box center [330, 22] width 11 height 11
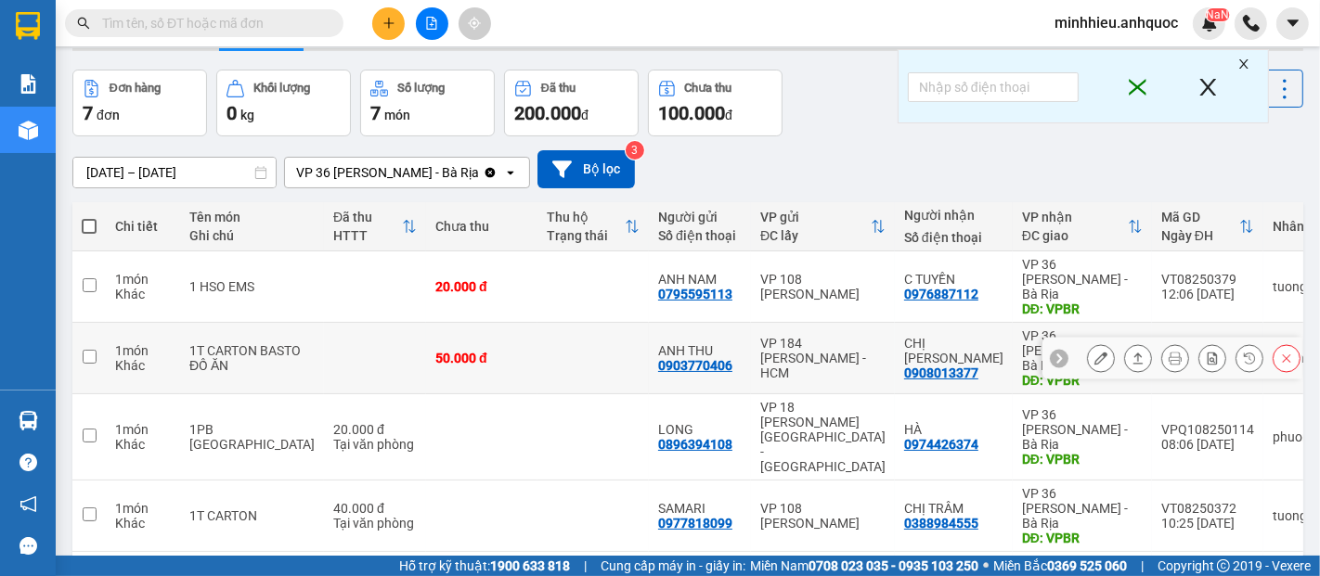
scroll to position [103, 0]
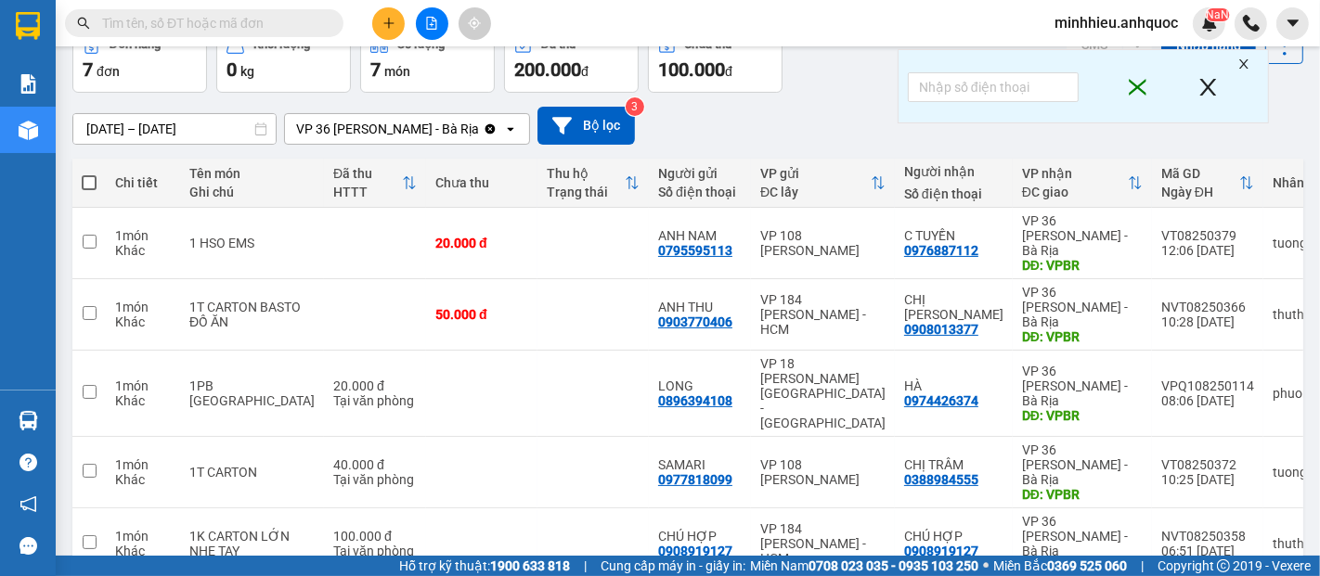
click at [1145, 21] on span "minhhieu.anhquoc" at bounding box center [1115, 22] width 153 height 23
click at [1103, 62] on span "Đăng xuất" at bounding box center [1124, 57] width 114 height 20
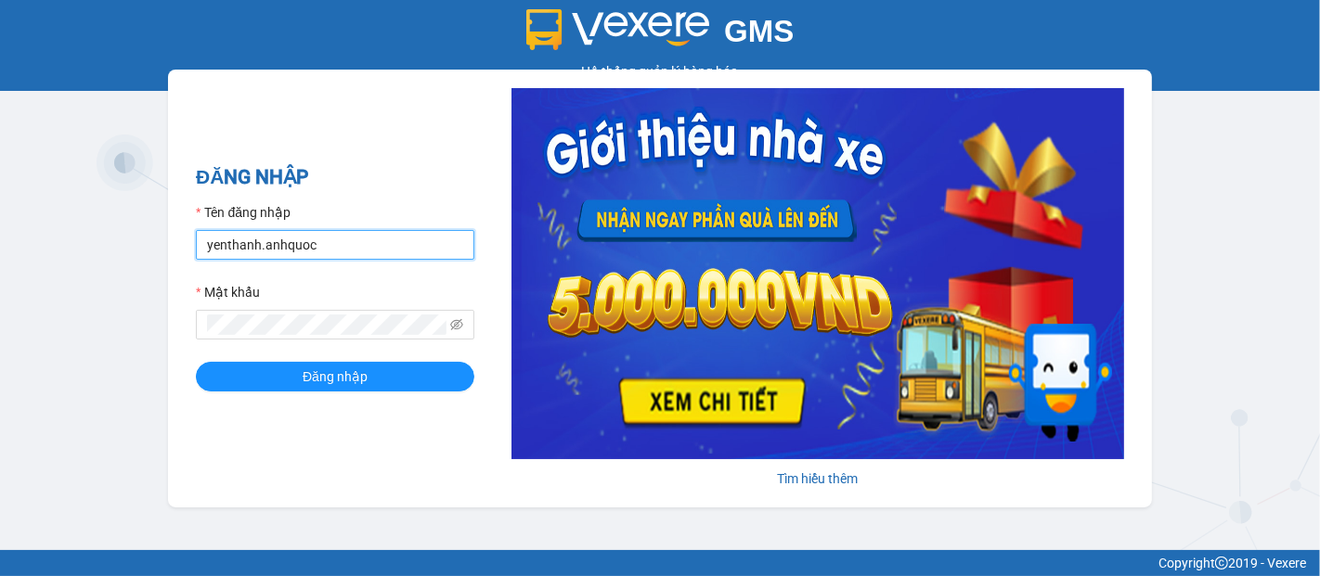
drag, startPoint x: 373, startPoint y: 253, endPoint x: 346, endPoint y: 253, distance: 26.9
click at [371, 253] on input "yenthanh.anhquoc" at bounding box center [335, 245] width 278 height 30
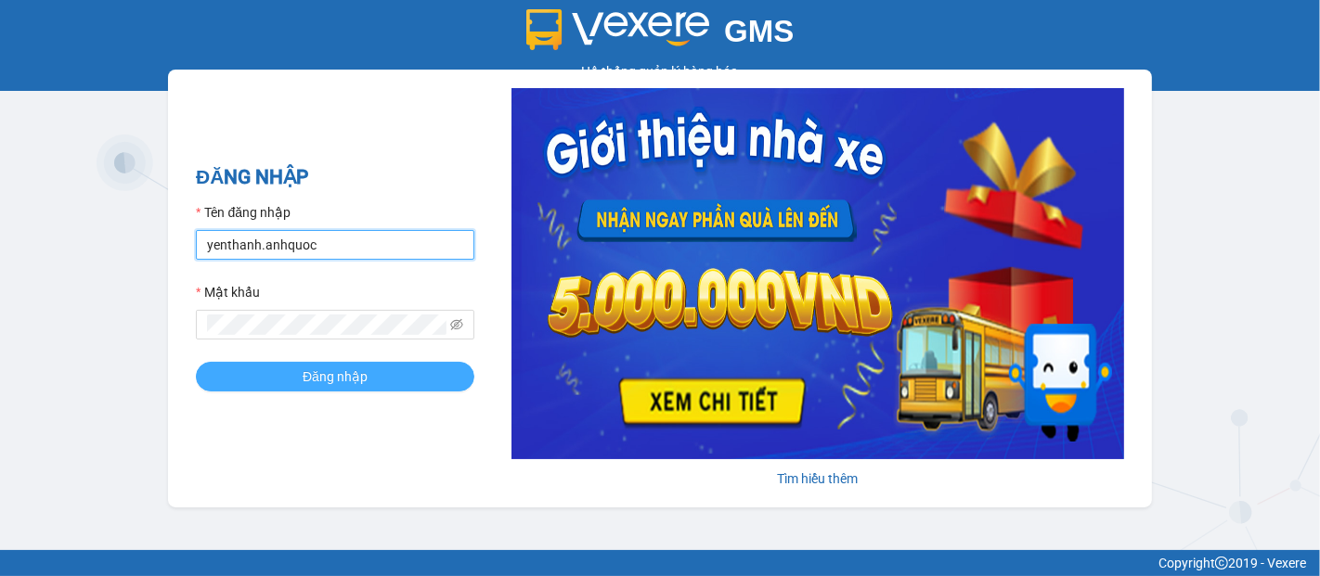
type input "hongtrang.anhquoc"
drag, startPoint x: 422, startPoint y: 368, endPoint x: 407, endPoint y: 68, distance: 300.1
click at [422, 369] on button "Đăng nhập" at bounding box center [335, 377] width 278 height 30
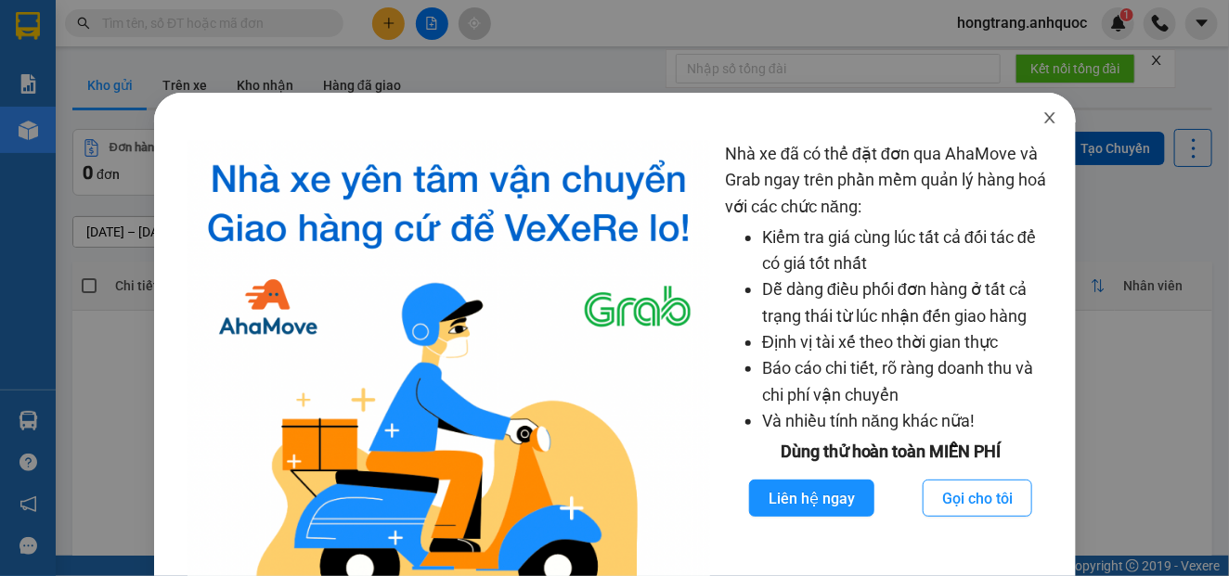
click at [1042, 119] on icon "close" at bounding box center [1049, 117] width 15 height 15
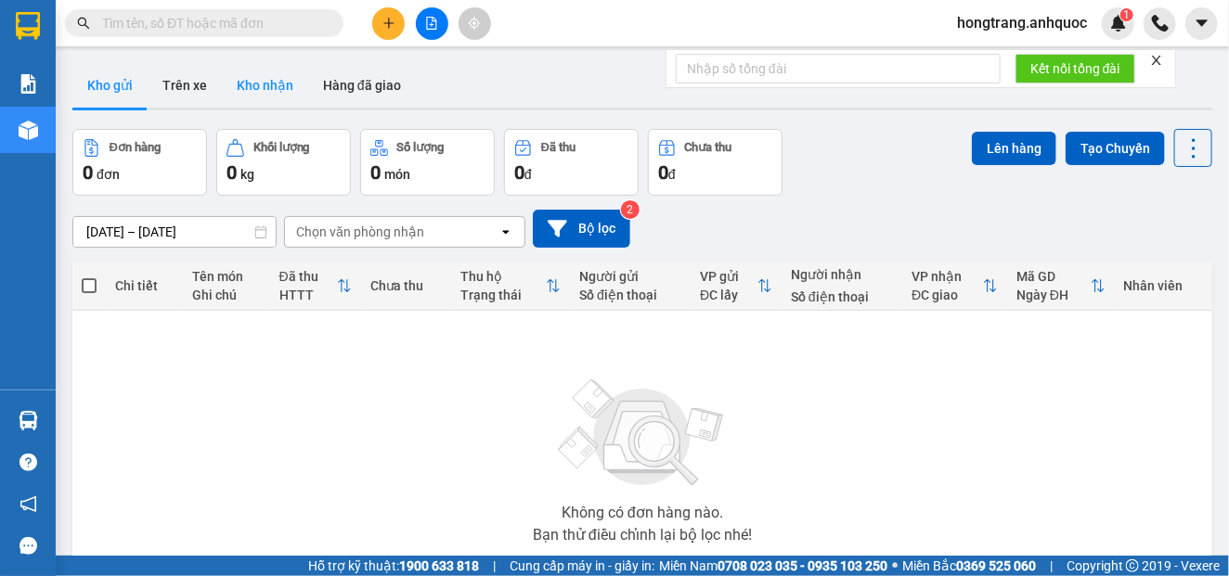
click at [268, 85] on button "Kho nhận" at bounding box center [265, 85] width 86 height 45
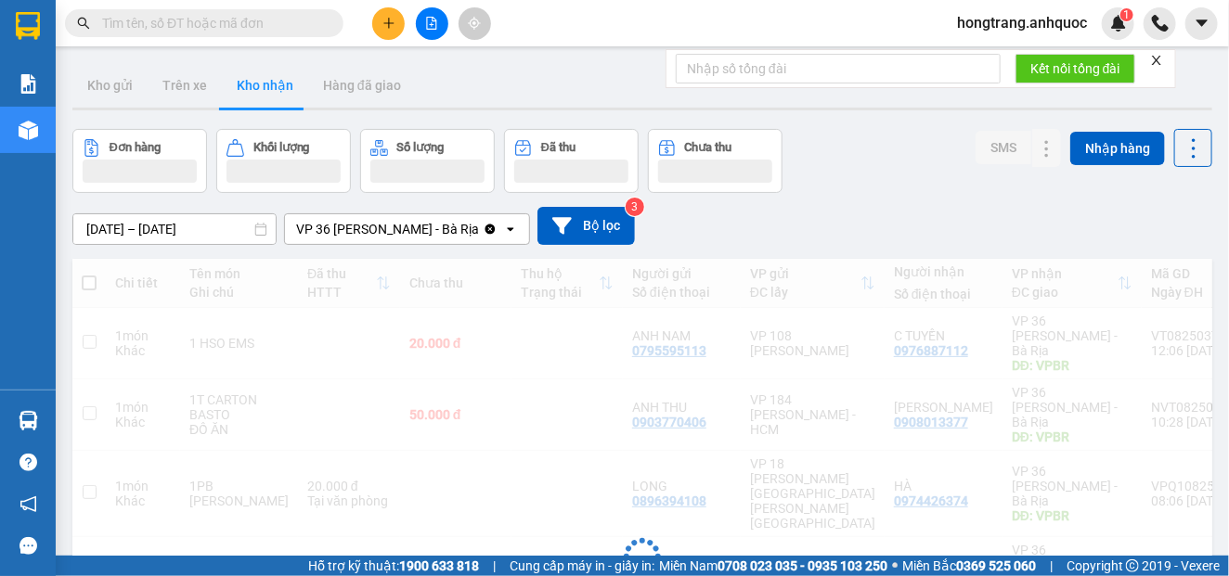
click at [148, 223] on div "ver 1.8.137 Kho gửi Trên xe Kho nhận Hàng đã giao Đơn hàng Khối lượng Số lượng …" at bounding box center [642, 473] width 1155 height 834
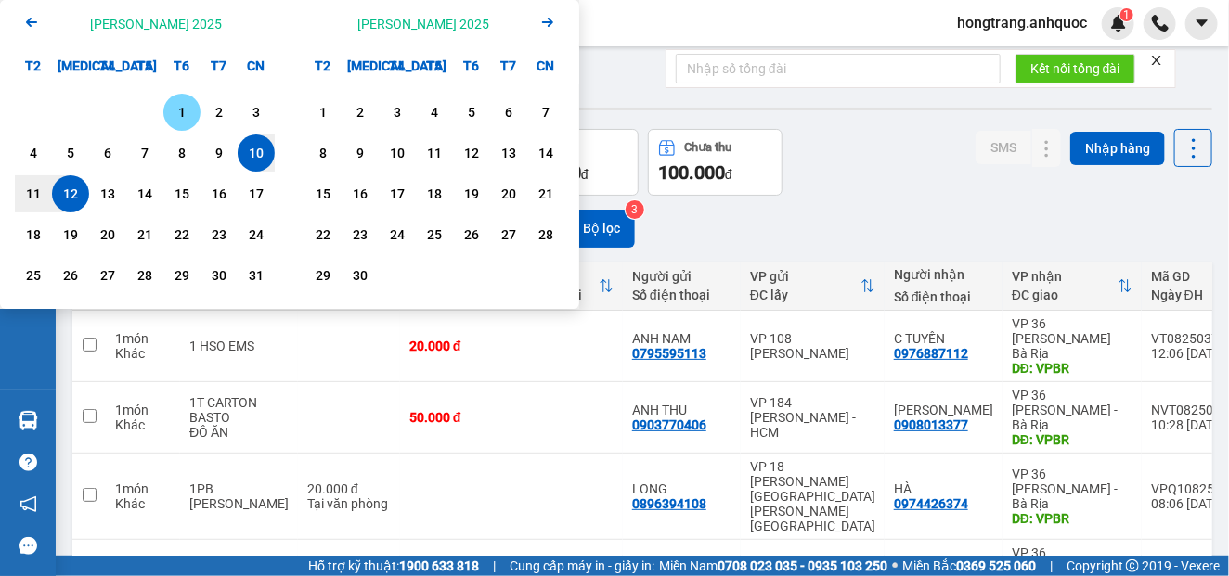
click at [179, 110] on div "1" at bounding box center [182, 112] width 26 height 22
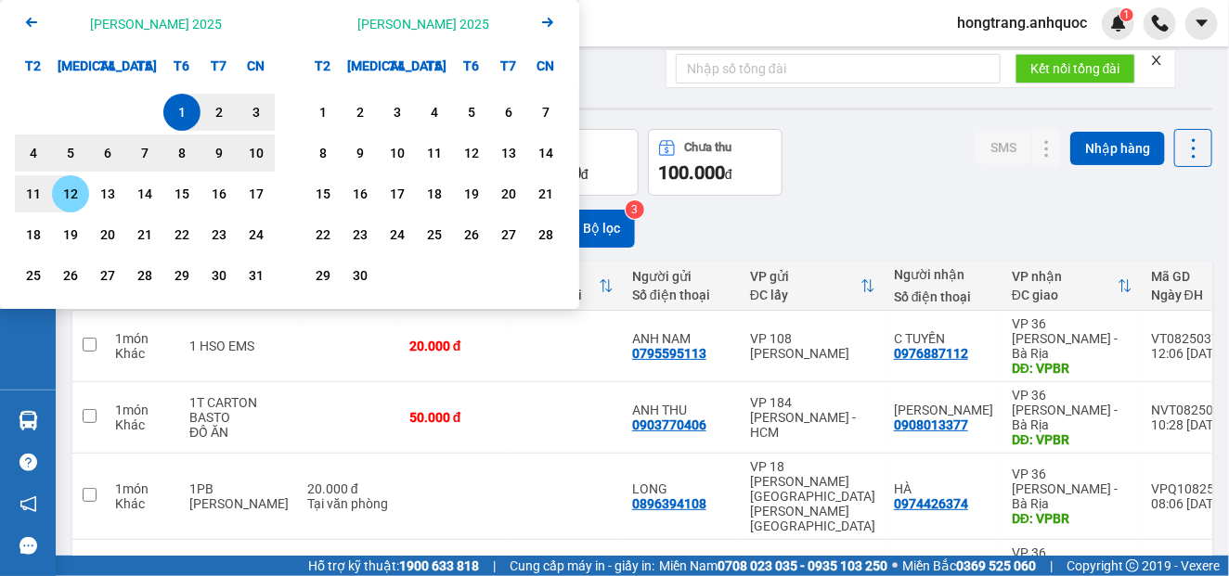
click at [65, 191] on div "12" at bounding box center [71, 194] width 26 height 22
type input "01/08/2025 – 12/08/2025"
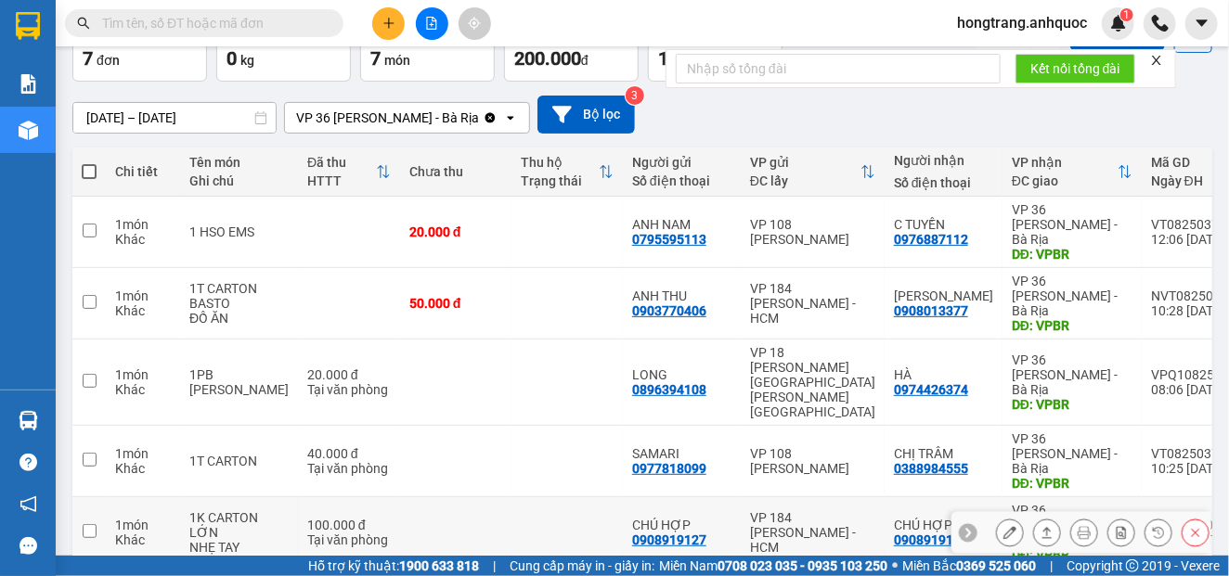
scroll to position [263, 0]
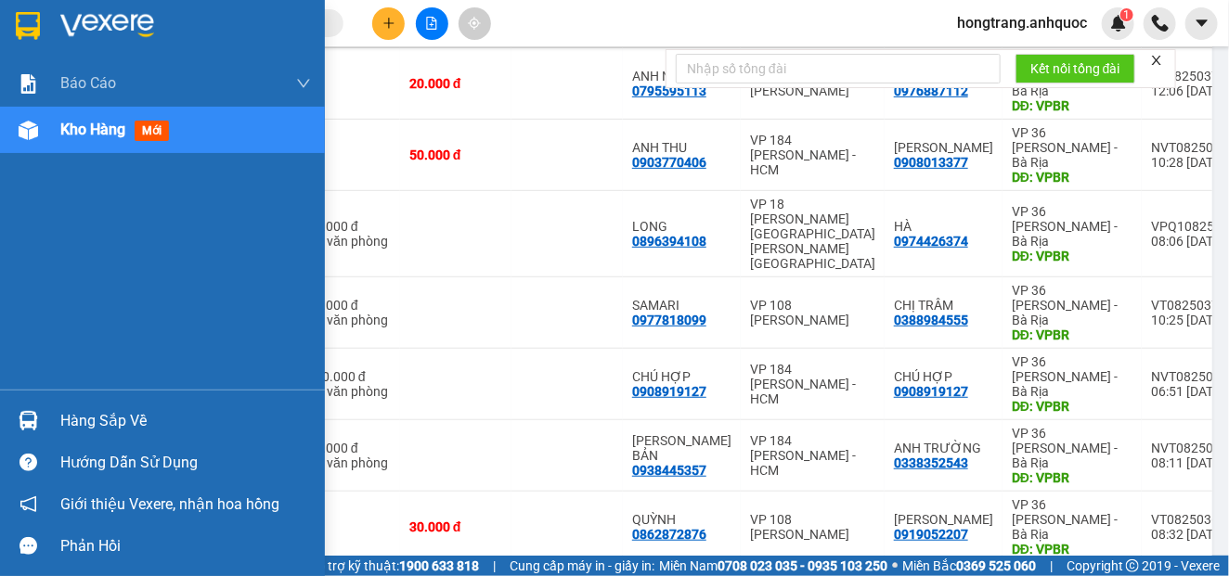
drag, startPoint x: 22, startPoint y: 265, endPoint x: 475, endPoint y: 250, distance: 453.2
click at [22, 265] on div "Báo cáo Báo cáo dòng tiền (nhân viên) Doanh số tạo đơn theo VP gửi (nhà xe) Doa…" at bounding box center [162, 224] width 325 height 329
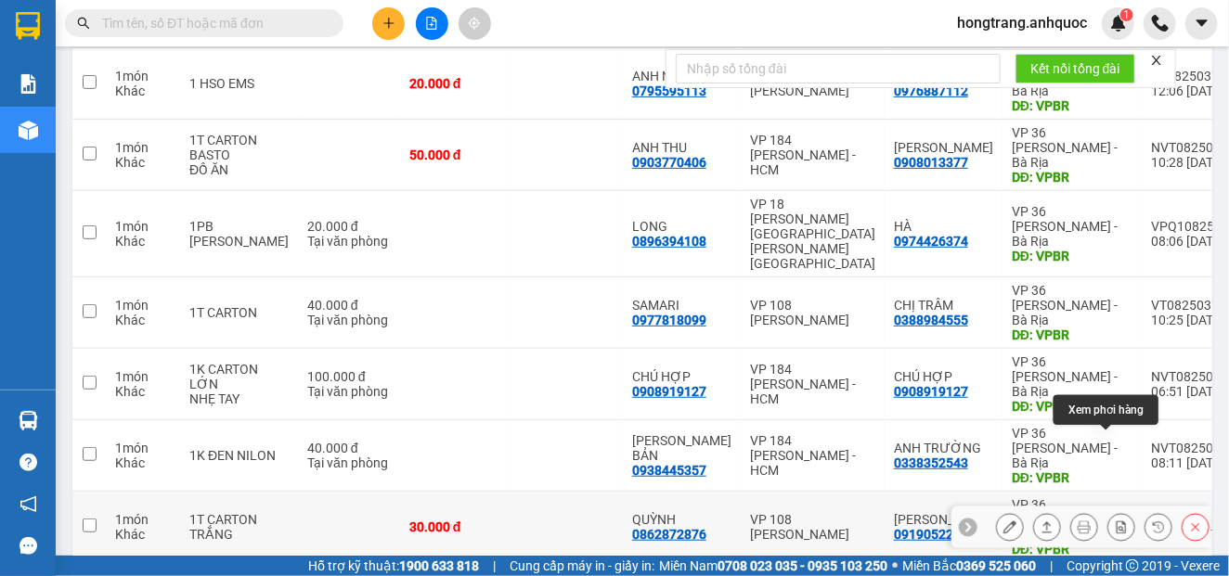
click at [1115, 521] on icon at bounding box center [1121, 527] width 13 height 13
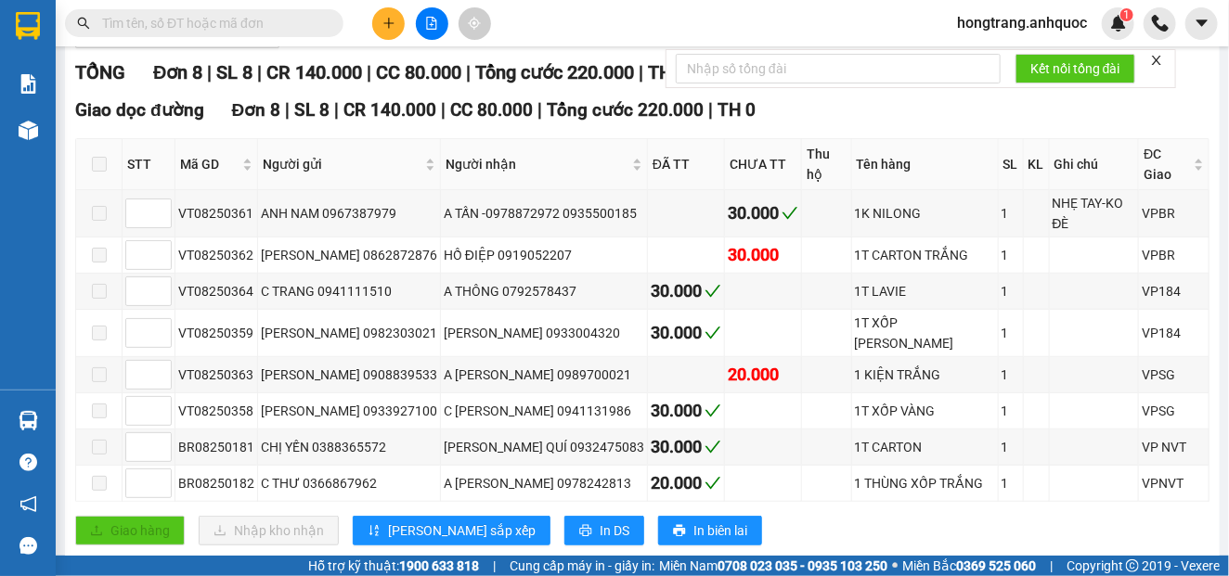
scroll to position [266, 0]
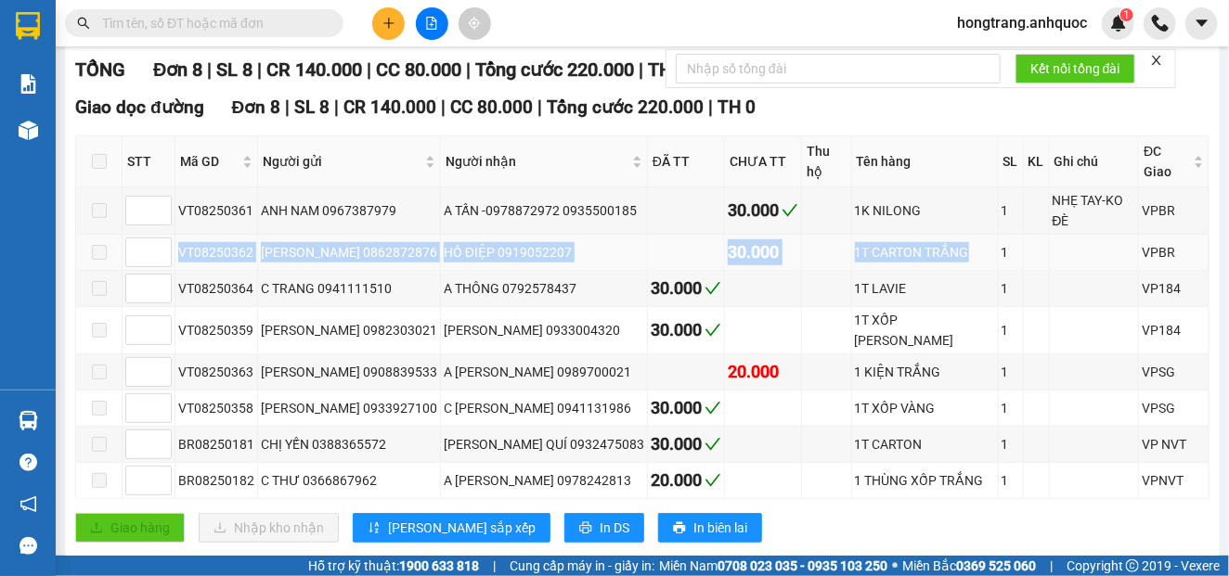
copy tr "VT08250362 QUỲNH 0862872876 HỒ ĐIỆP 0919052207 30.000 1T CARTON TRẮNG"
drag, startPoint x: 178, startPoint y: 224, endPoint x: 962, endPoint y: 236, distance: 783.4
click at [962, 236] on tr "VT08250362 QUỲNH 0862872876 HỒ ĐIỆP 0919052207 30.000 1T CARTON TRẮNG 1 VPBR" at bounding box center [642, 253] width 1133 height 36
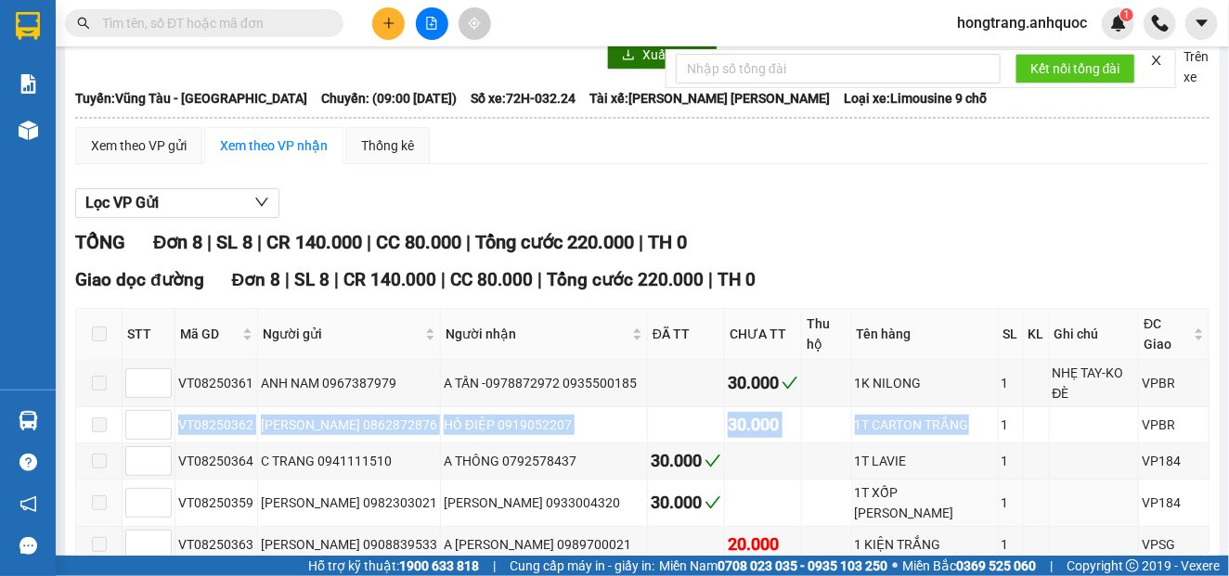
scroll to position [59, 0]
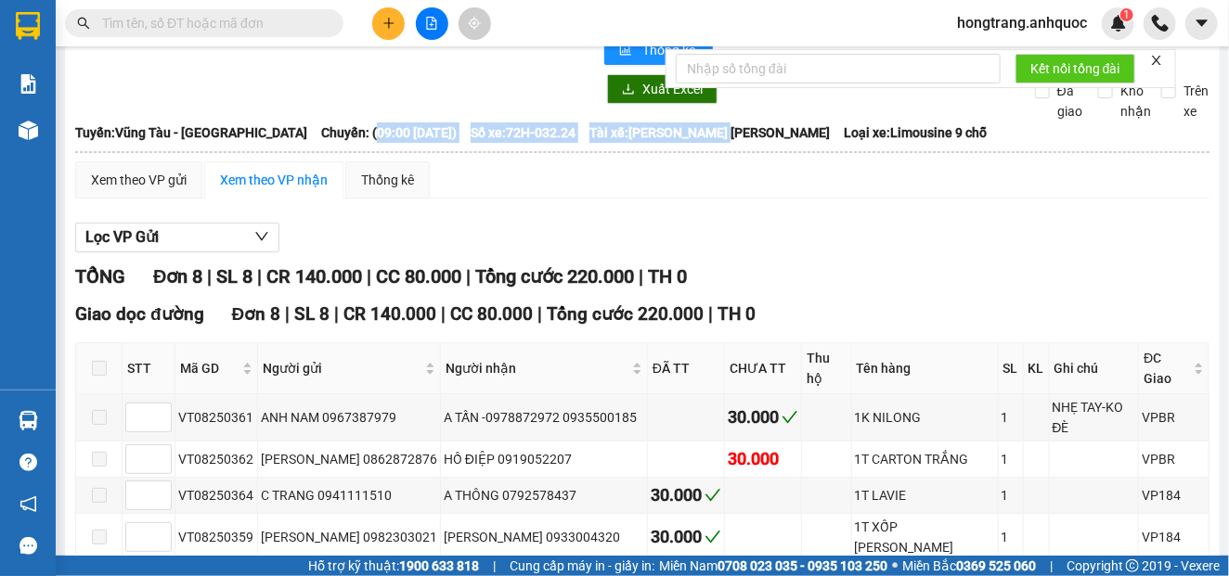
copy div "09:00 - 12/08/2025) Số xe: 72H-032.24 Tài xế: TRẦN NGỌC DŨNG"
drag, startPoint x: 317, startPoint y: 134, endPoint x: 742, endPoint y: 133, distance: 424.1
click at [742, 133] on div "Tuyến: Vũng Tàu - Sân Bay Chuyến: (09:00 - 12/08/2025) Số xe: 72H-032.24 Tài xế…" at bounding box center [642, 133] width 1134 height 20
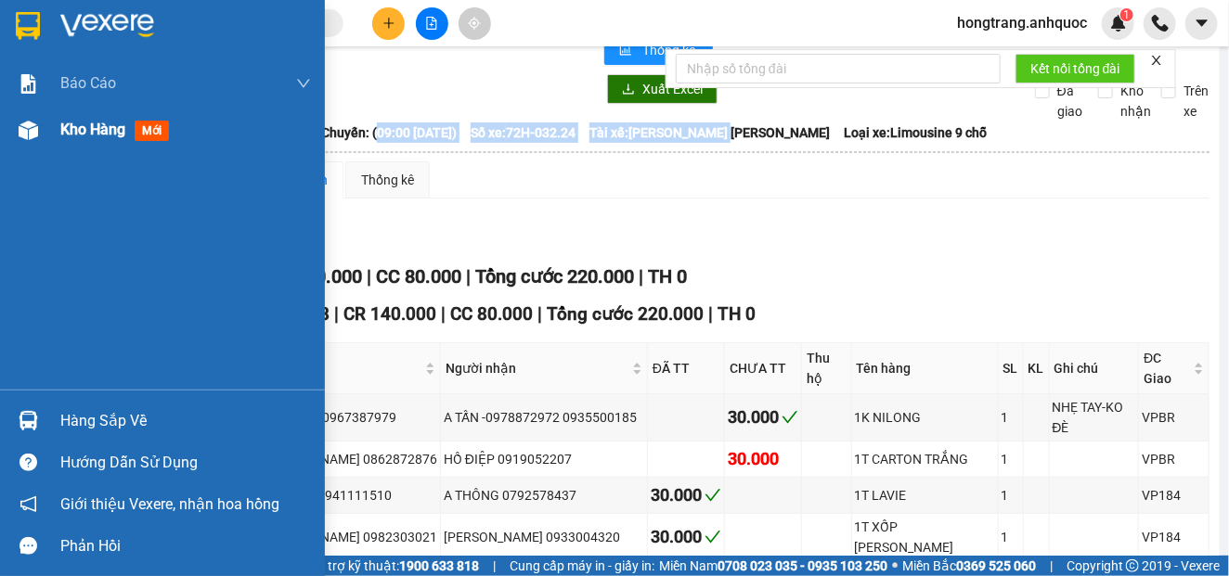
click at [37, 134] on img at bounding box center [28, 130] width 19 height 19
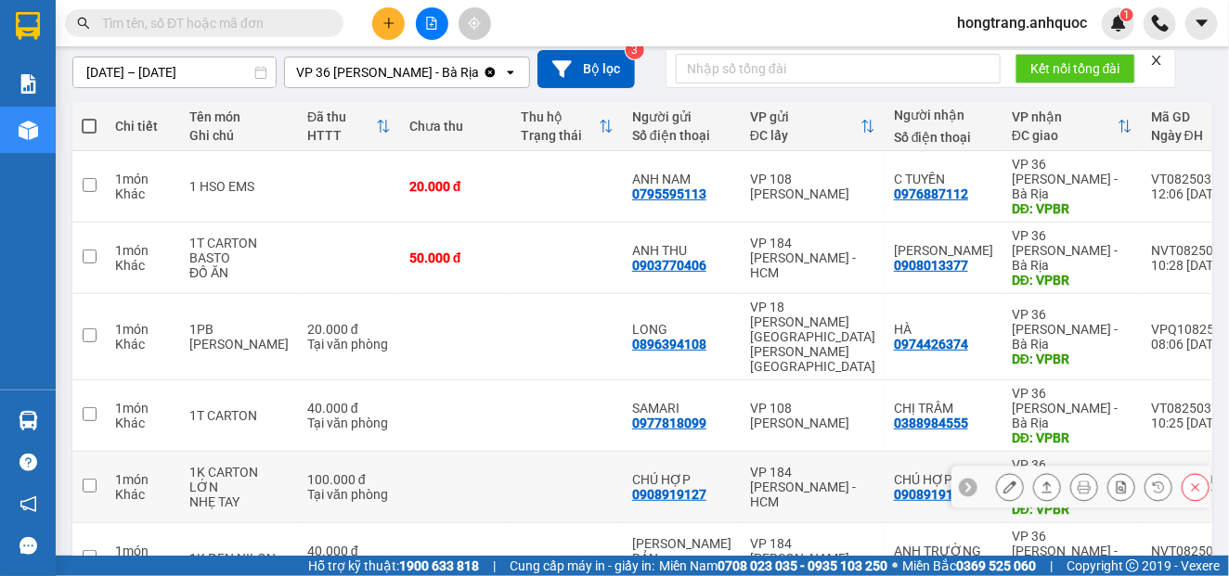
scroll to position [263, 0]
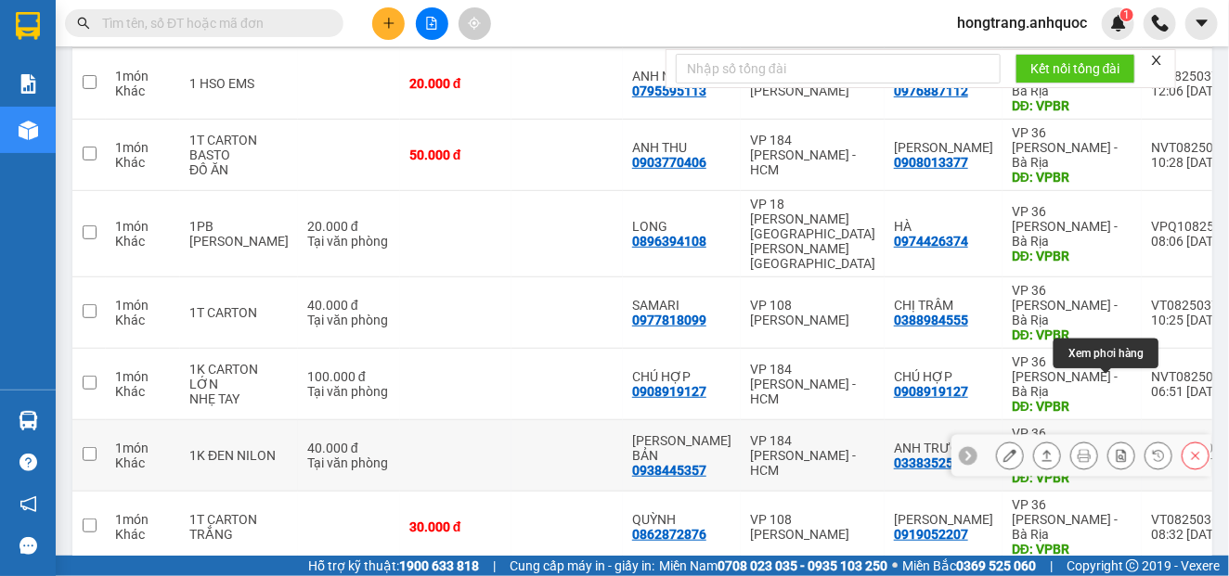
click at [1117, 449] on icon at bounding box center [1122, 455] width 10 height 13
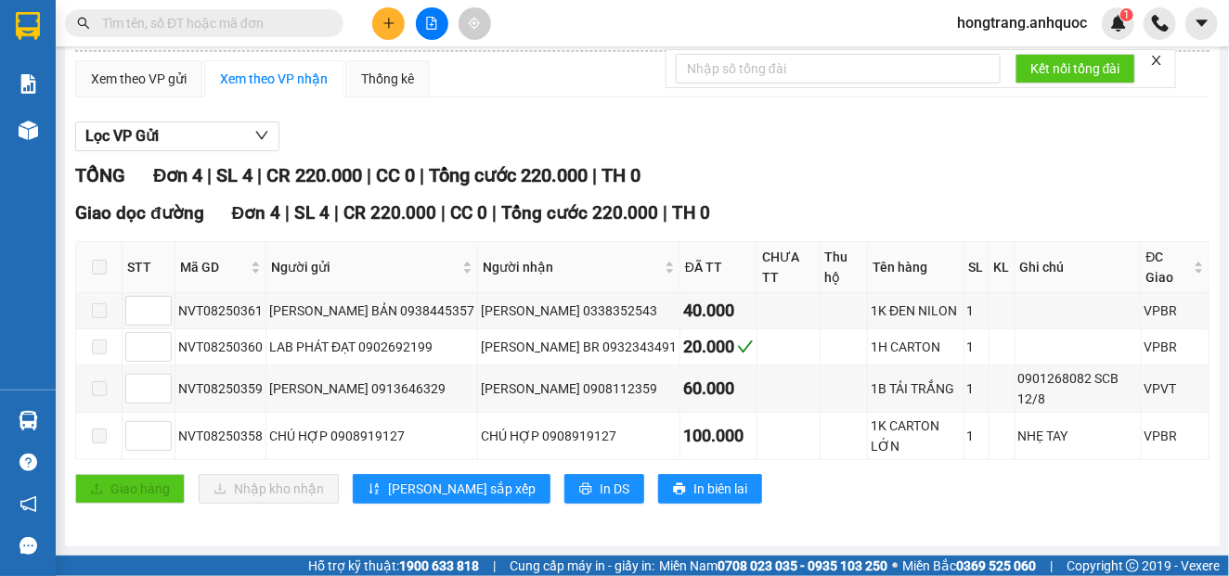
scroll to position [123, 0]
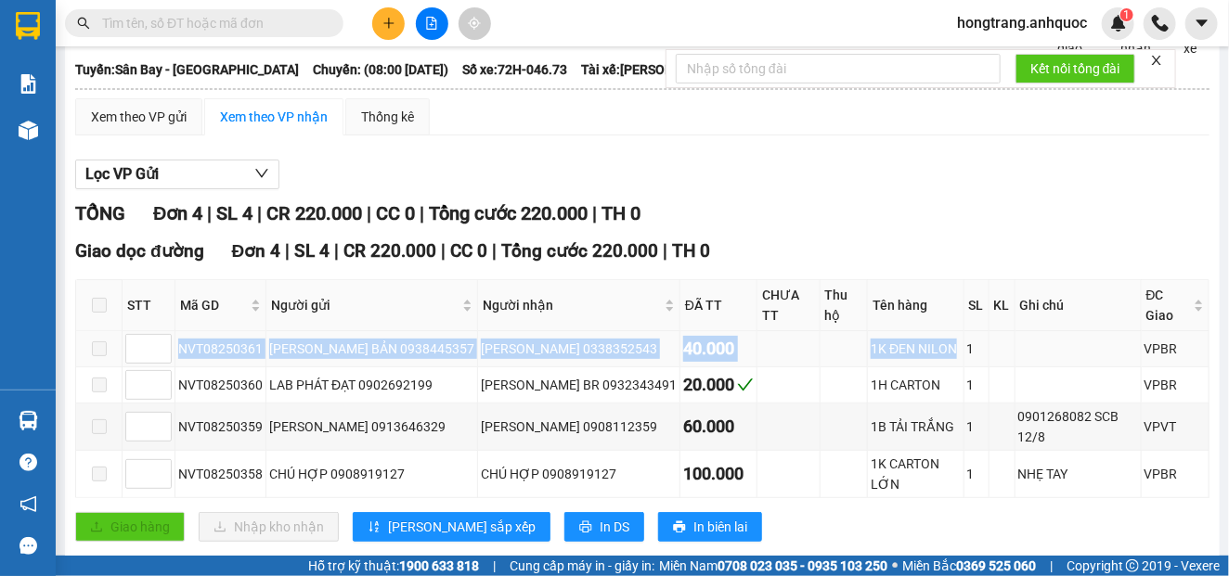
copy tr "NVT08250361 ANH BẢN 0938445357 ANH TRƯỜNG 0338352543 40.000 1K ĐEN NILON"
drag, startPoint x: 182, startPoint y: 338, endPoint x: 920, endPoint y: 332, distance: 737.9
click at [920, 332] on tr "NVT08250361 ANH BẢN 0938445357 ANH TRƯỜNG 0338352543 40.000 1K ĐEN NILON 1 VPBR" at bounding box center [642, 349] width 1133 height 36
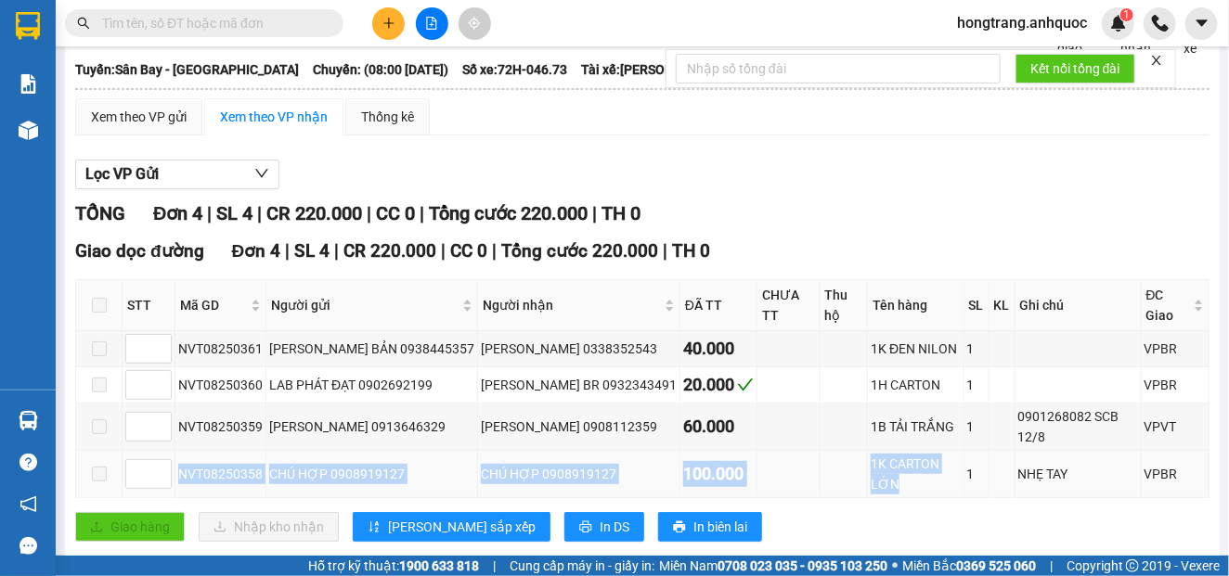
copy tr "NVT08250358 CHÚ HỢP 0908919127 CHÚ HỢP 0908919127 100.000 1K CARTON LỚN"
drag, startPoint x: 176, startPoint y: 444, endPoint x: 914, endPoint y: 437, distance: 737.9
click at [914, 451] on tr "NVT08250358 CHÚ HỢP 0908919127 CHÚ HỢP 0908919127 100.000 1K CARTON LỚN 1 NHẸ T…" at bounding box center [642, 474] width 1133 height 47
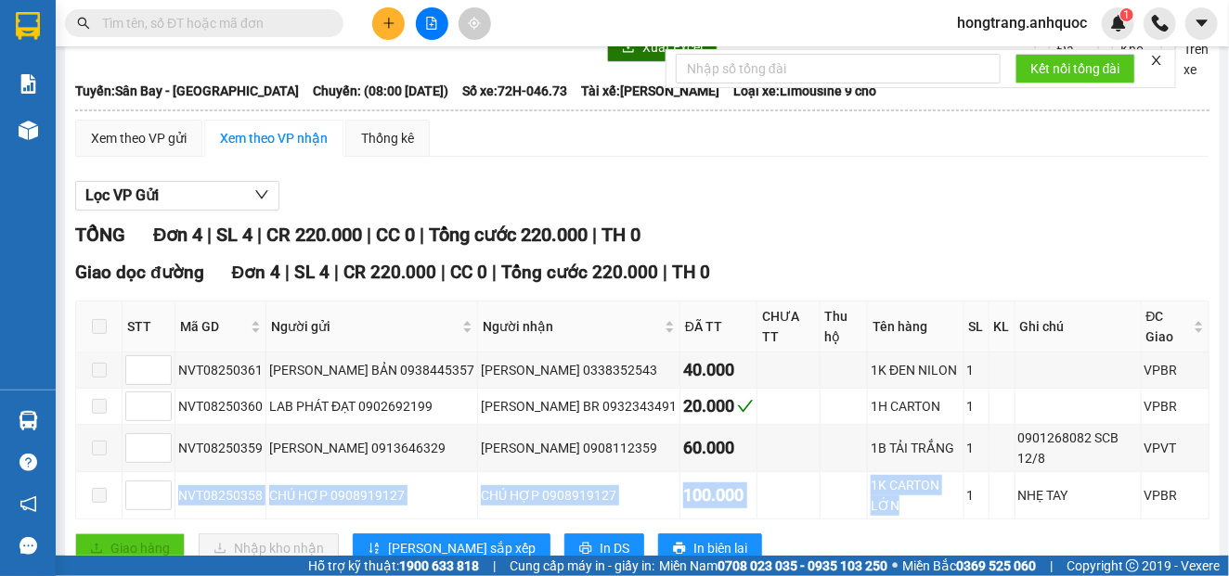
scroll to position [103, 0]
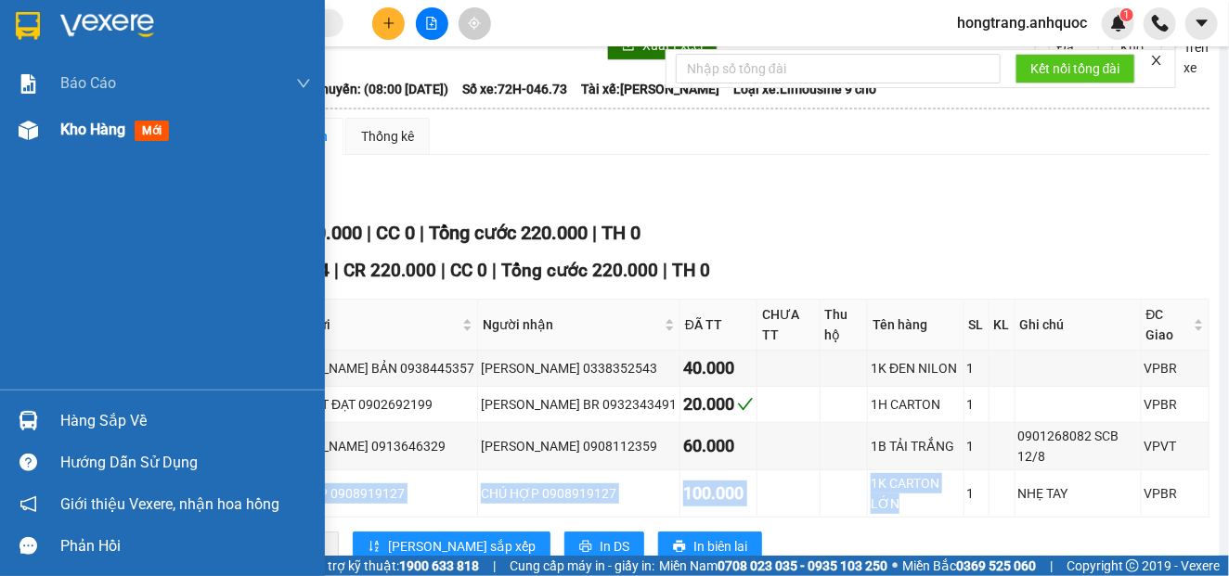
click at [34, 129] on img at bounding box center [28, 130] width 19 height 19
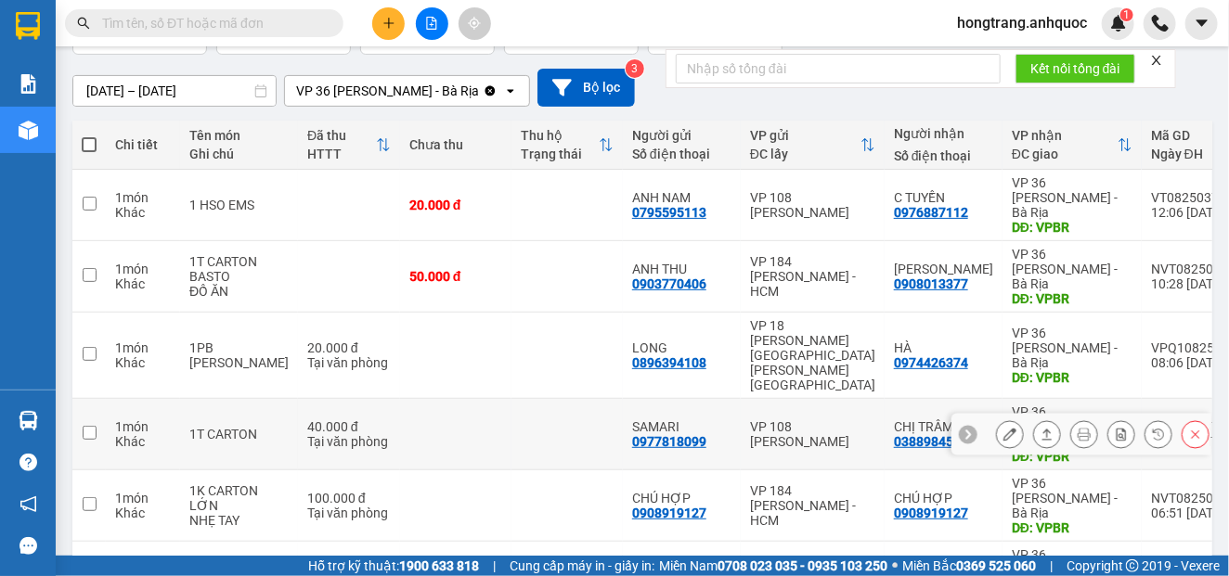
scroll to position [206, 0]
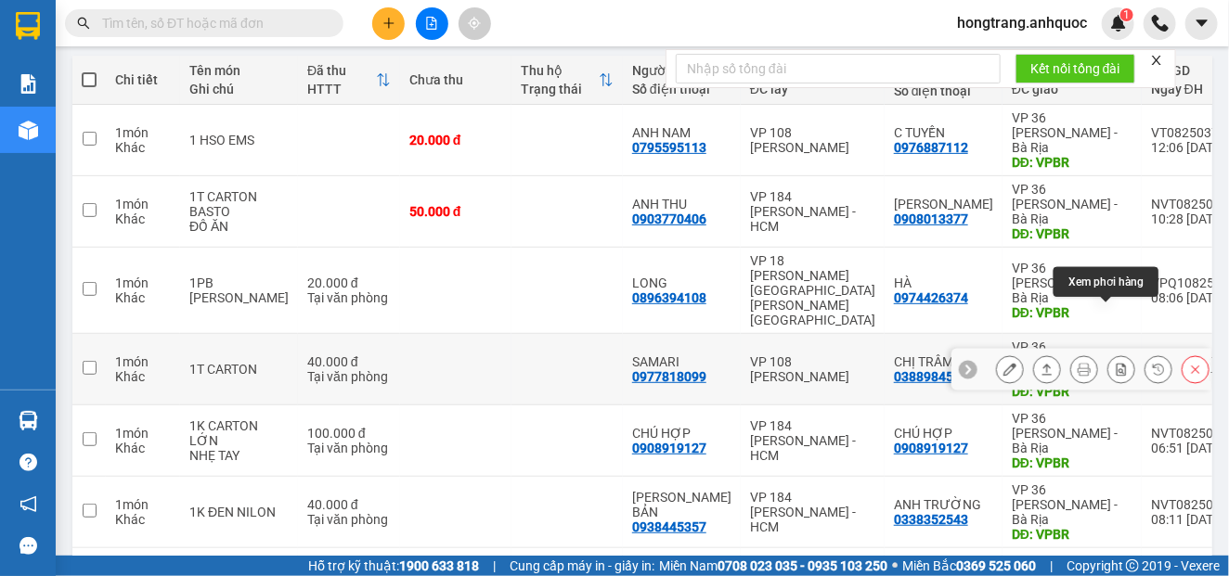
click at [1115, 363] on icon at bounding box center [1121, 369] width 13 height 13
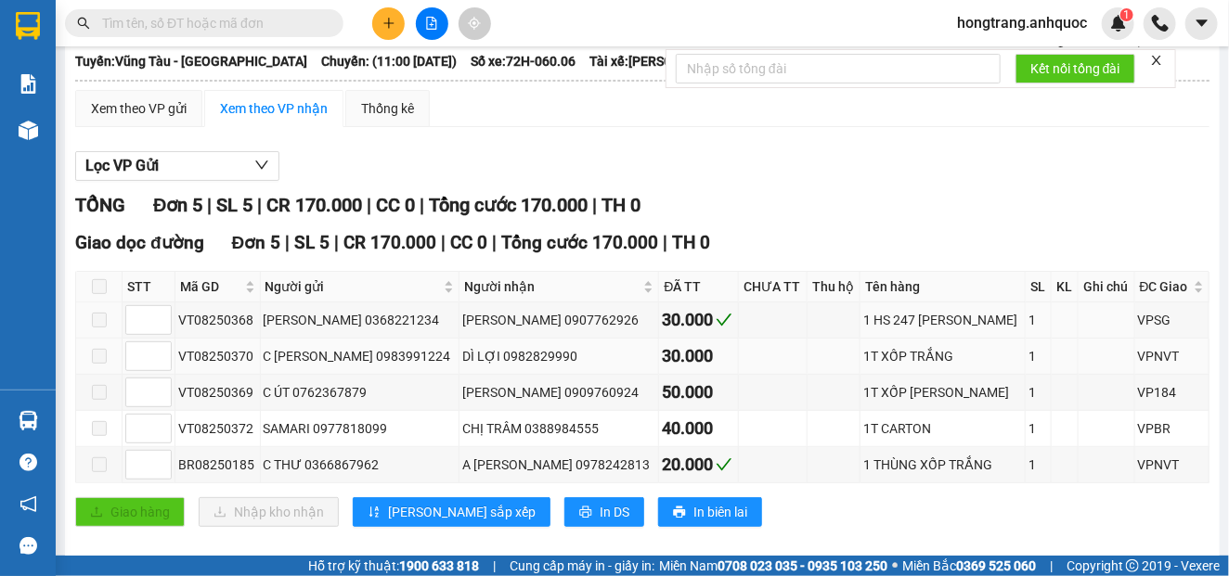
scroll to position [158, 0]
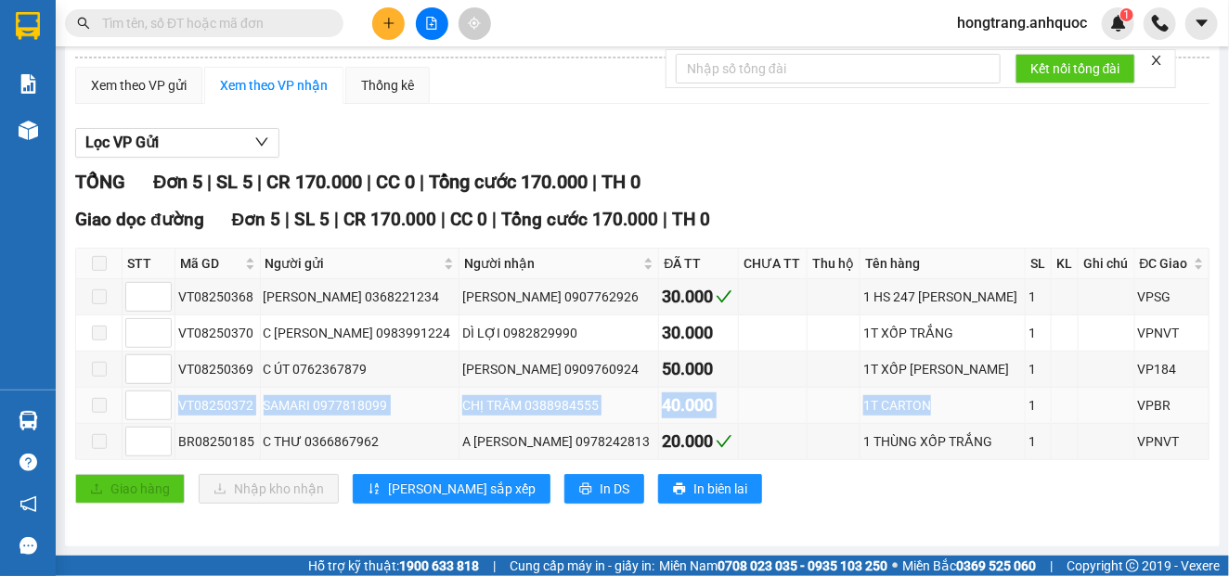
copy tr "VT08250372 SAMARI 0977818099 CHỊ TRÂM 0388984555 40.000 1T CARTON"
drag, startPoint x: 176, startPoint y: 402, endPoint x: 915, endPoint y: 400, distance: 738.8
click at [915, 400] on tr "VT08250372 SAMARI 0977818099 CHỊ TRÂM 0388984555 40.000 1T CARTON 1 VPBR" at bounding box center [642, 406] width 1133 height 36
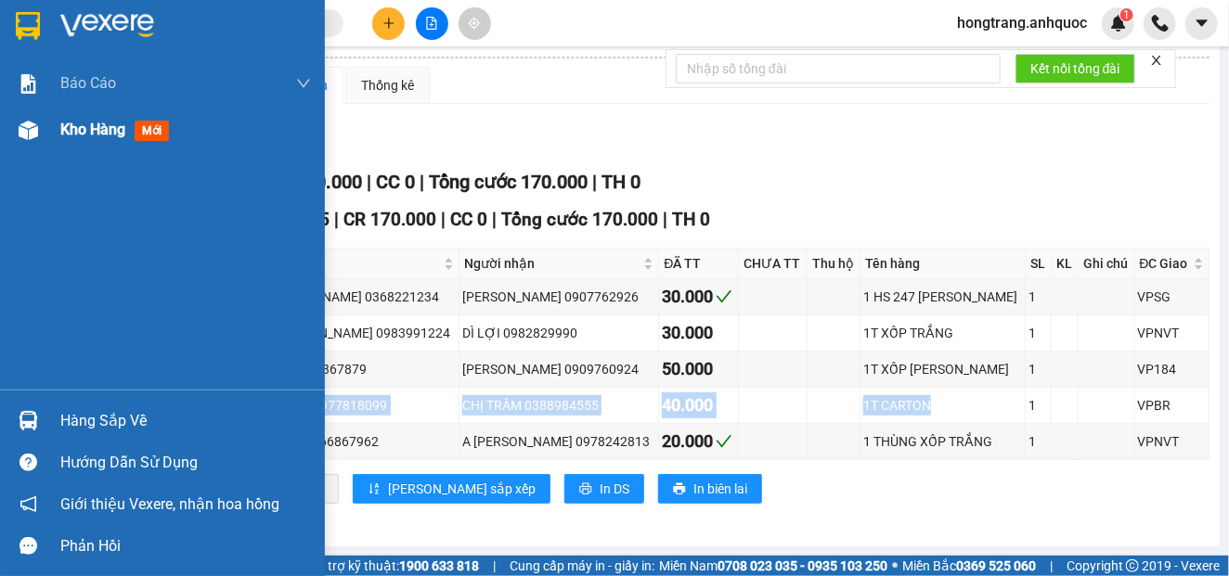
click at [32, 132] on img at bounding box center [28, 130] width 19 height 19
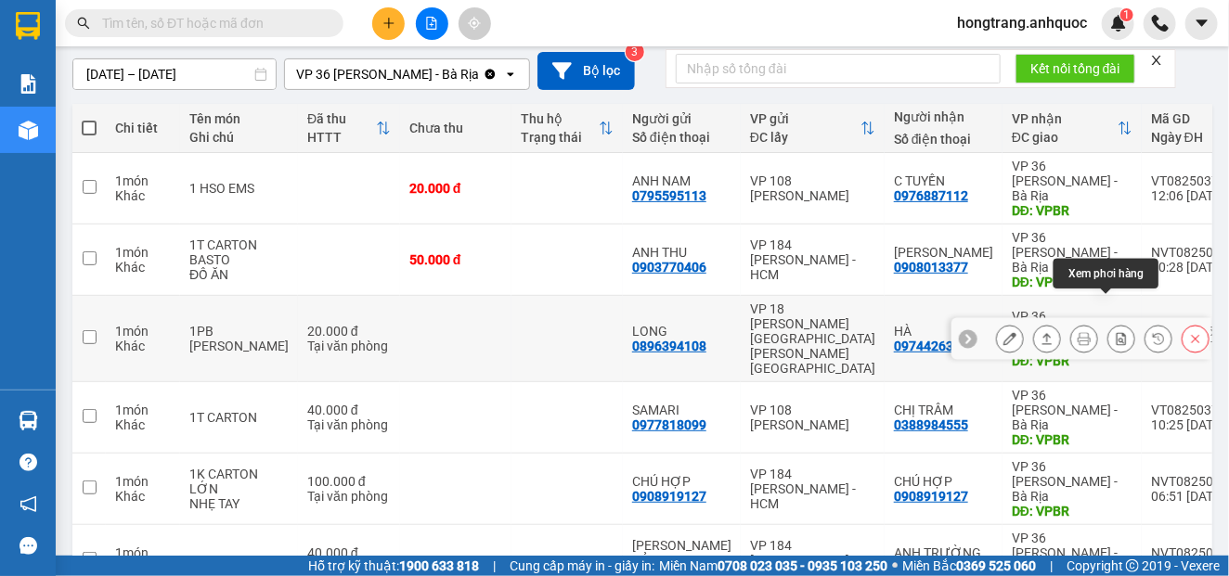
click at [1115, 332] on icon at bounding box center [1121, 338] width 13 height 13
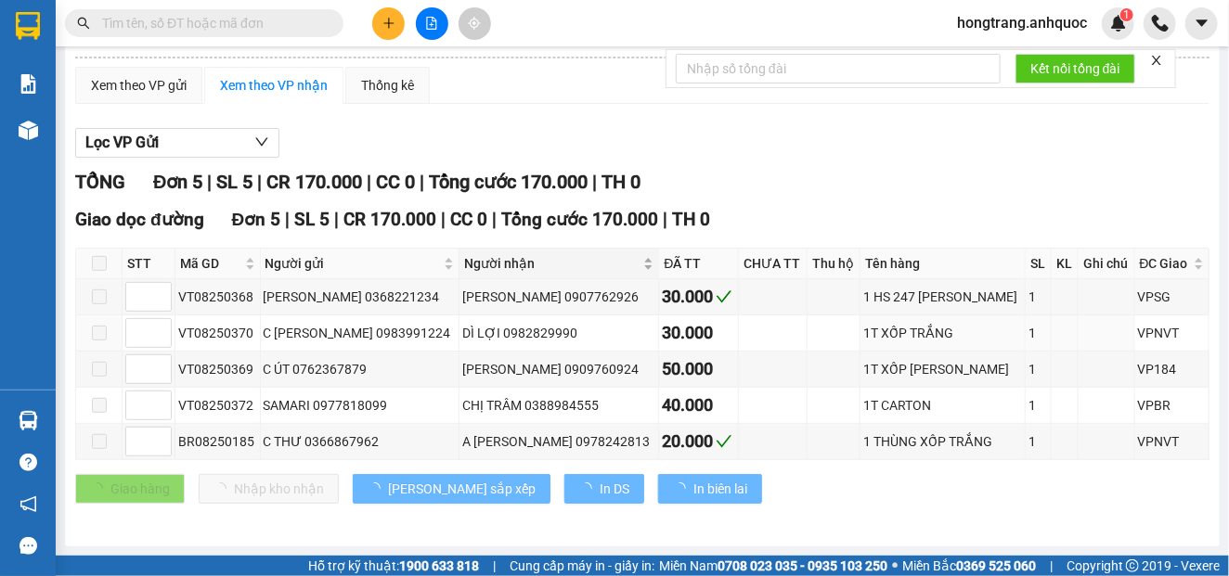
scroll to position [51, 0]
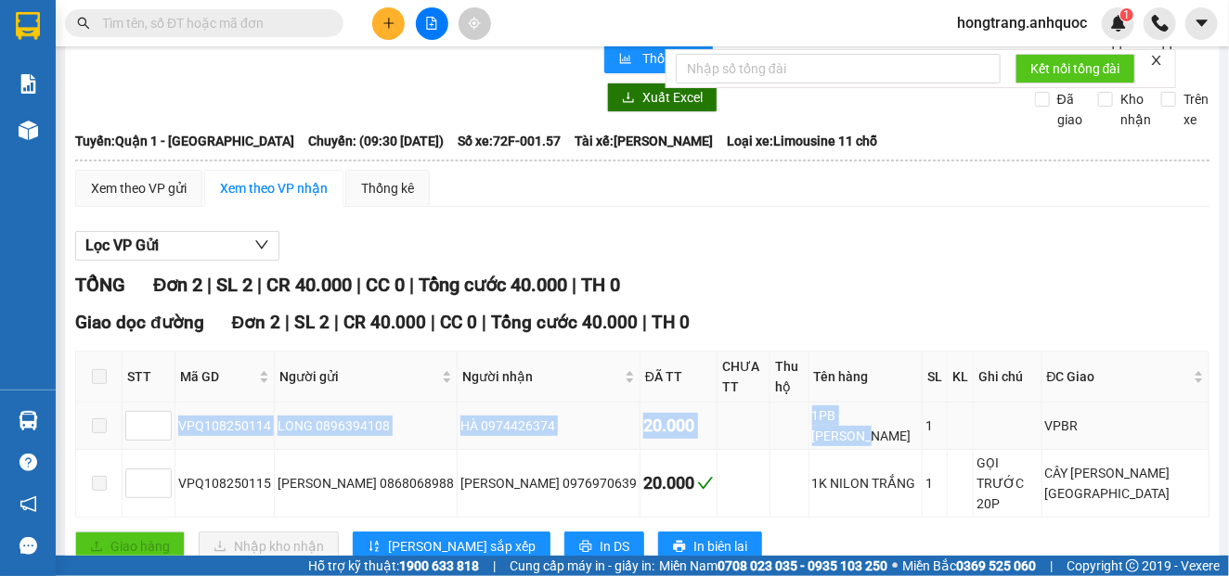
copy tr "VPQ108250114 LONG 0896394108 HÀ 0974426374 20.000 1PB ANH QUỐC"
drag, startPoint x: 178, startPoint y: 405, endPoint x: 903, endPoint y: 405, distance: 724.8
click at [903, 405] on tr "VPQ108250114 LONG 0896394108 HÀ 0974426374 20.000 1PB ANH QUỐC 1 VPBR" at bounding box center [642, 426] width 1133 height 47
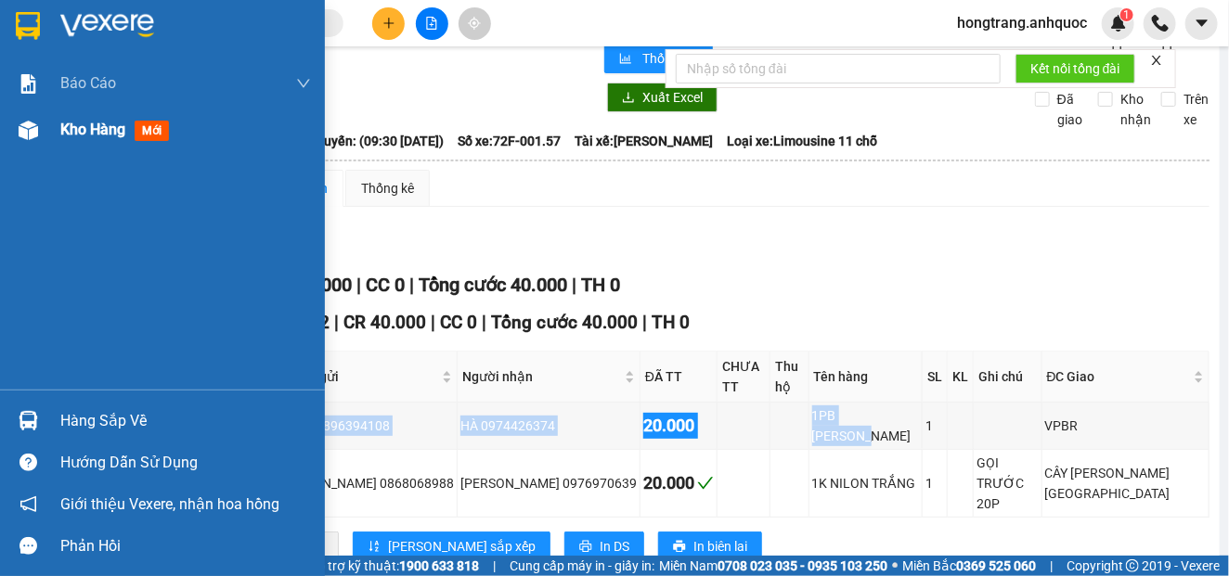
click at [37, 130] on img at bounding box center [28, 130] width 19 height 19
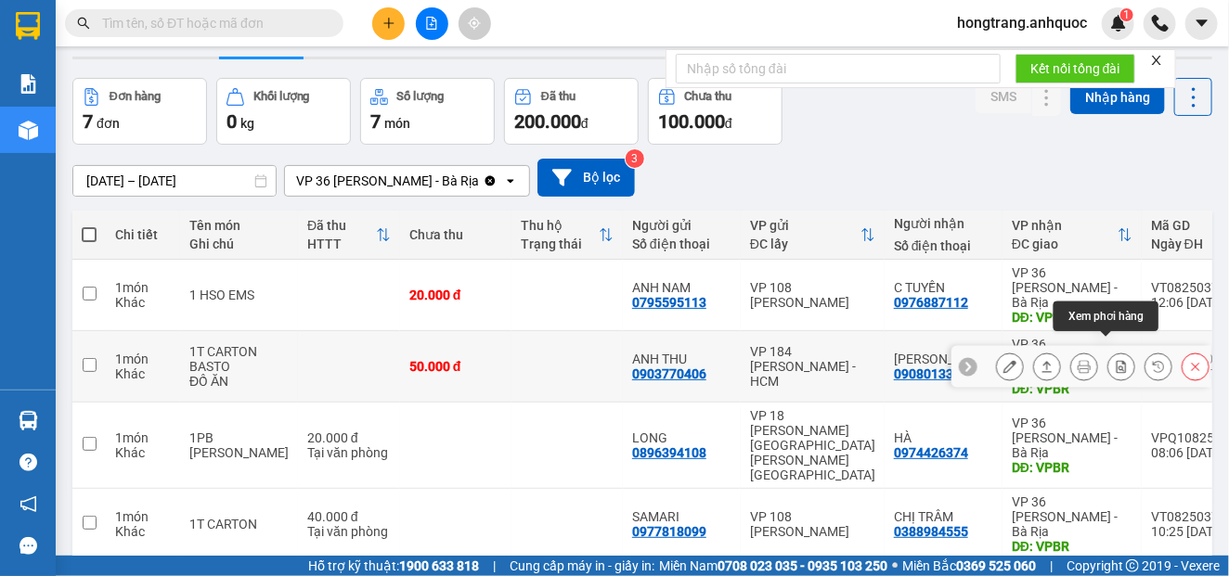
click at [1115, 360] on icon at bounding box center [1121, 366] width 13 height 13
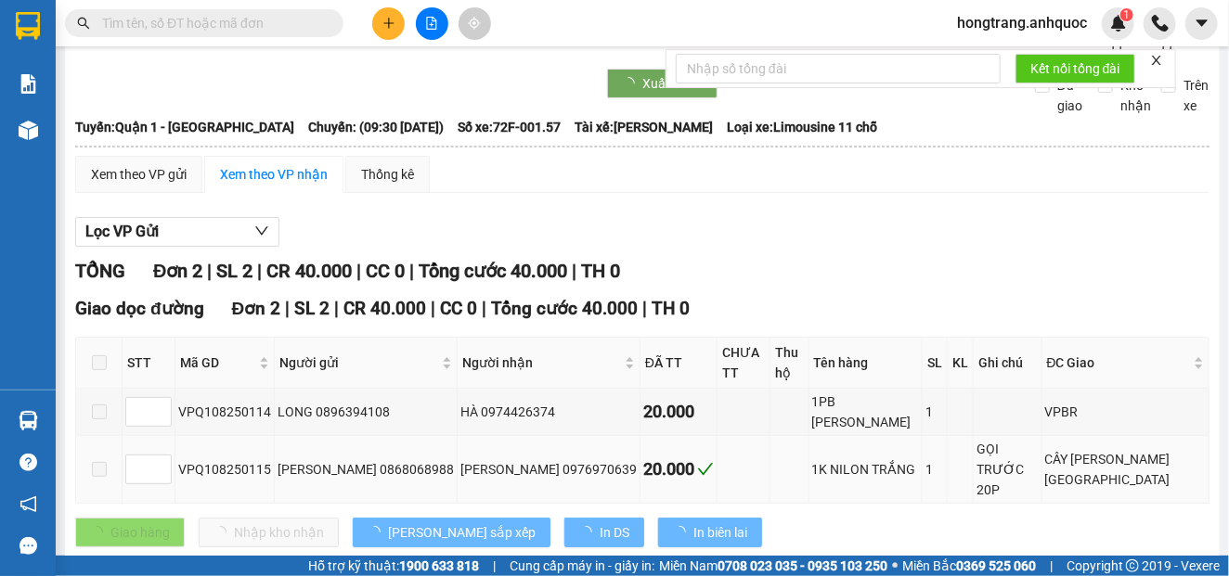
scroll to position [15, 0]
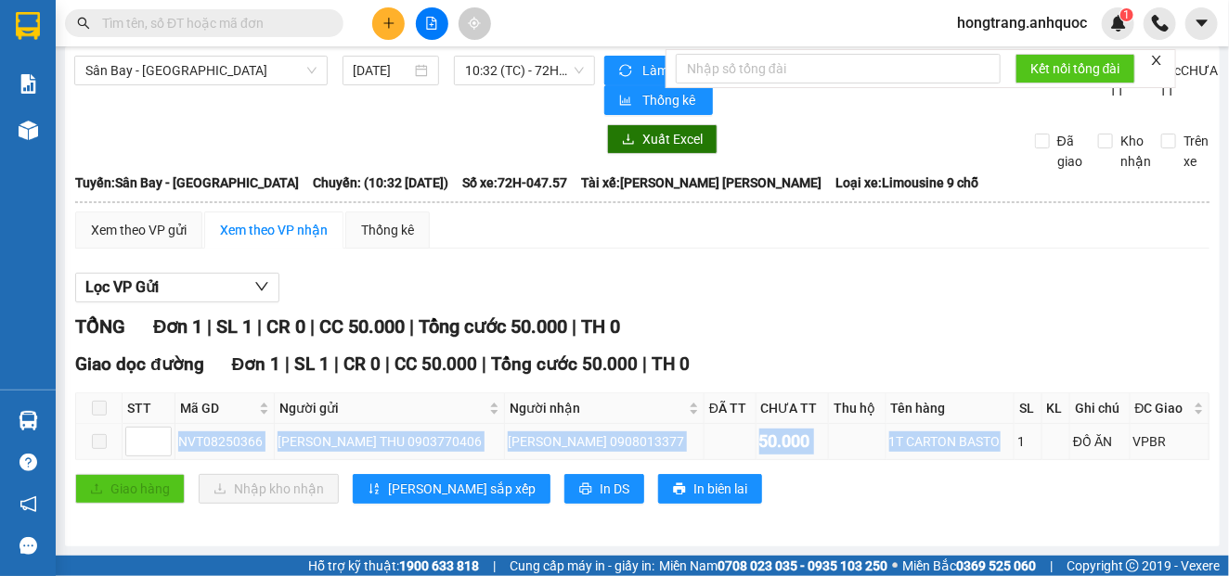
copy tr "NVT08250366 ANH THU 0903770406 CHỊ NGÂN 0908013377 50.000 1T CARTON BASTO"
drag, startPoint x: 174, startPoint y: 442, endPoint x: 946, endPoint y: 447, distance: 772.2
click at [946, 447] on tr "NVT08250366 ANH THU 0903770406 CHỊ NGÂN 0908013377 50.000 1T CARTON BASTO 1 ĐỒ …" at bounding box center [642, 442] width 1133 height 36
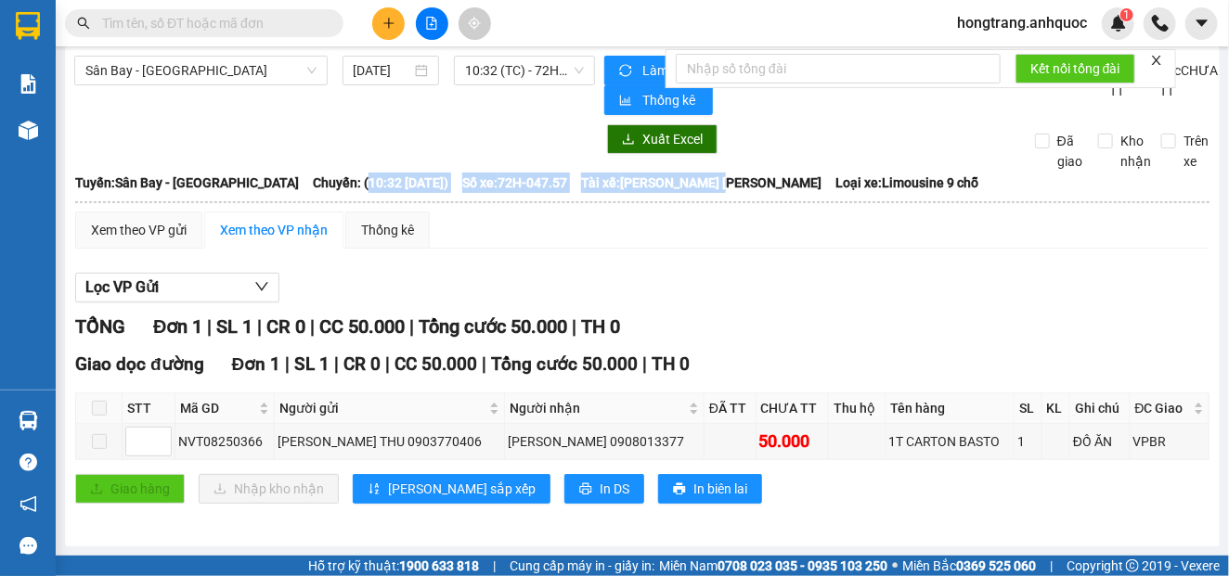
drag, startPoint x: 317, startPoint y: 182, endPoint x: 724, endPoint y: 186, distance: 406.5
click at [724, 186] on div "Tuyến: Sân Bay - Vũng Tàu Chuyến: (10:32 - 12/08/2025) Số xe: 72H-047.57 Tài xế…" at bounding box center [642, 183] width 1134 height 20
copy div "10:32 - 12/08/2025) Số xe: 72H-047.57 Tài xế: Trần Duy Trường"
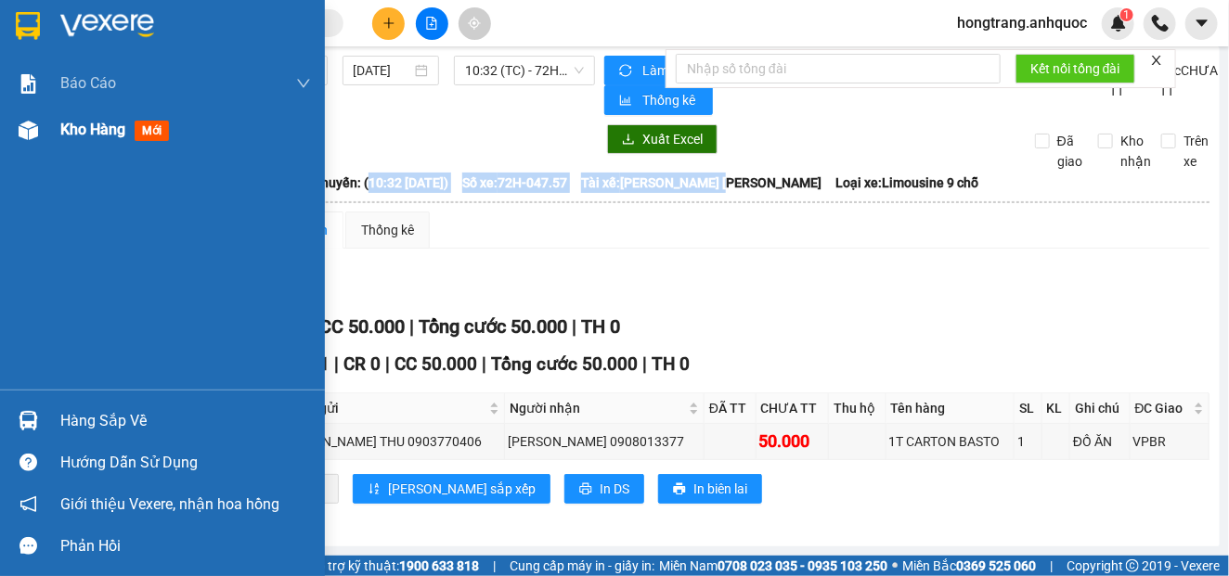
click at [30, 126] on img at bounding box center [28, 130] width 19 height 19
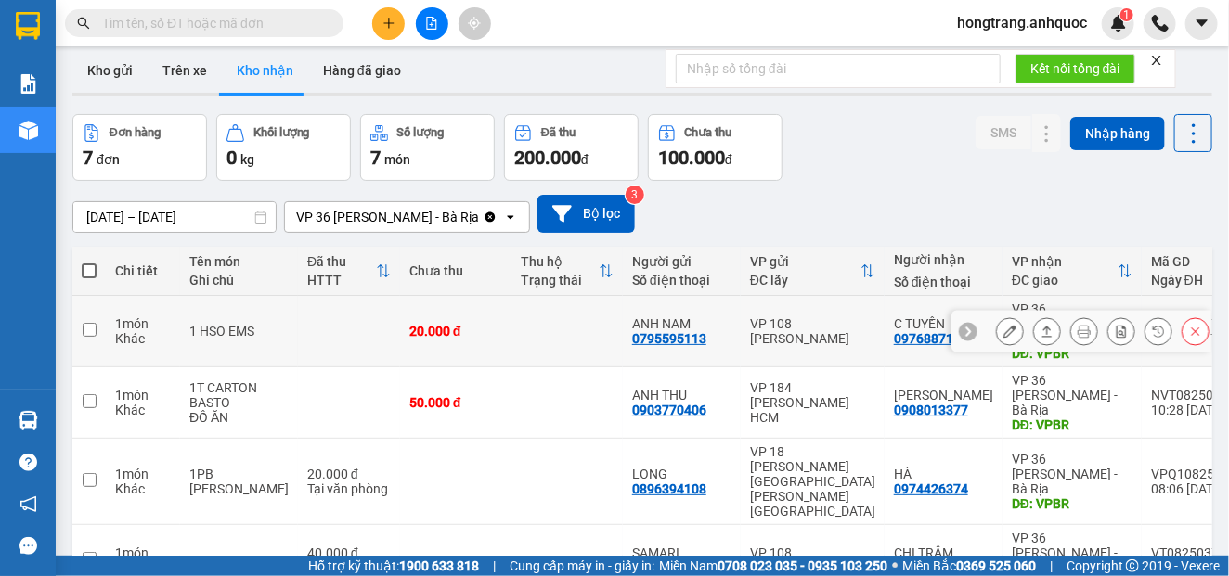
click at [1115, 325] on icon at bounding box center [1121, 331] width 13 height 13
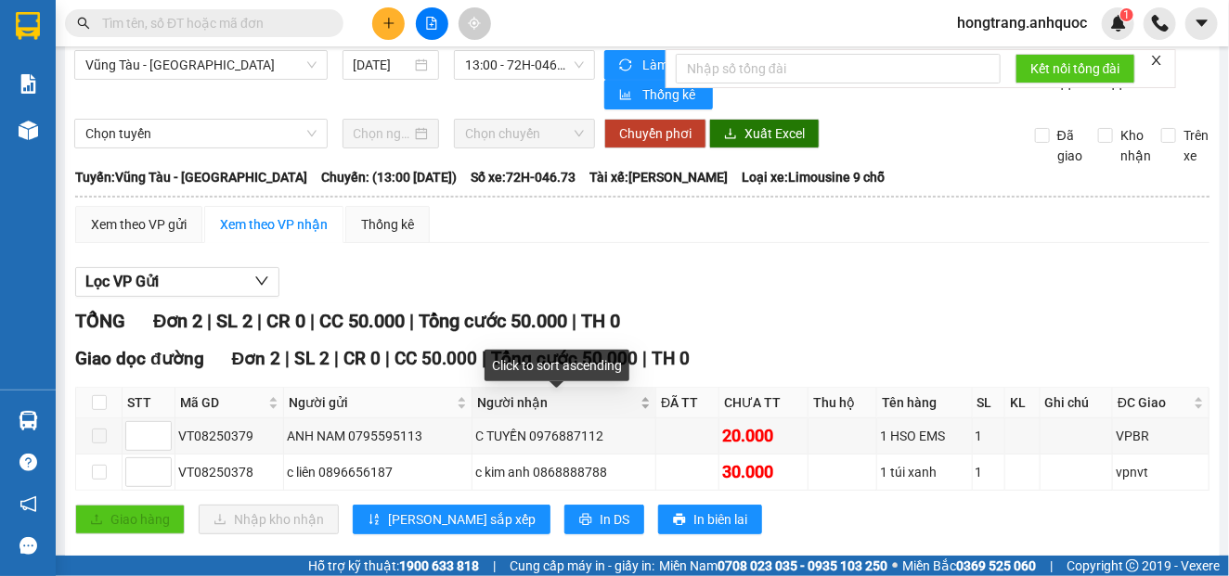
scroll to position [51, 0]
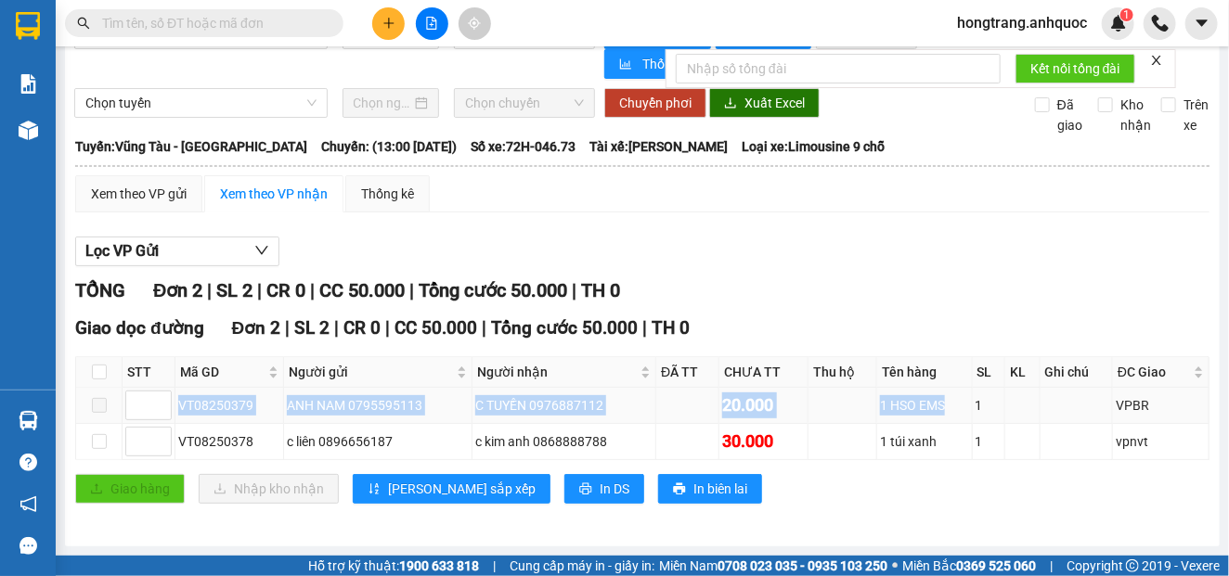
copy tr "VT08250379 ANH NAM 0795595113 C TUYỀN 0976887112 20.000 1 HSO EMS"
drag, startPoint x: 176, startPoint y: 406, endPoint x: 949, endPoint y: 414, distance: 773.2
click at [949, 414] on tr "VT08250379 ANH NAM 0795595113 C TUYỀN 0976887112 20.000 1 HSO EMS 1 VPBR" at bounding box center [642, 406] width 1133 height 36
drag, startPoint x: 316, startPoint y: 146, endPoint x: 721, endPoint y: 150, distance: 405.6
click at [721, 150] on div "Tuyến: Vũng Tàu - Sân Bay Chuyến: (13:00 - 12/08/2025) Số xe: 72H-046.73 Tài xế…" at bounding box center [642, 146] width 1134 height 20
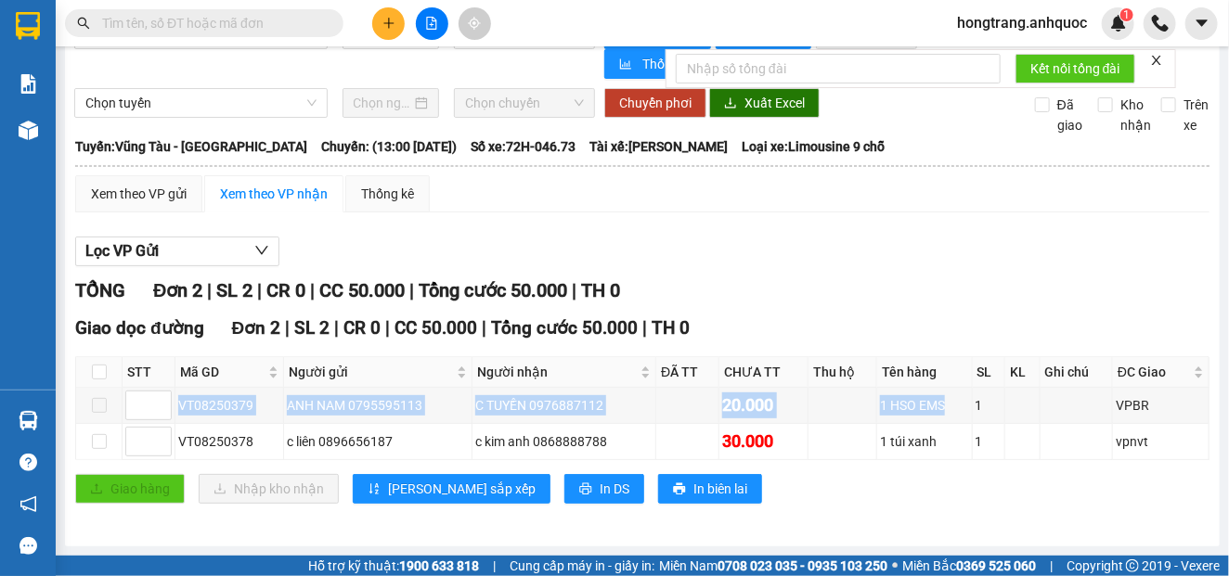
copy div "13:00 - 12/08/2025) Số xe: 72H-046.73 Tài xế: Lê Quốc Phương"
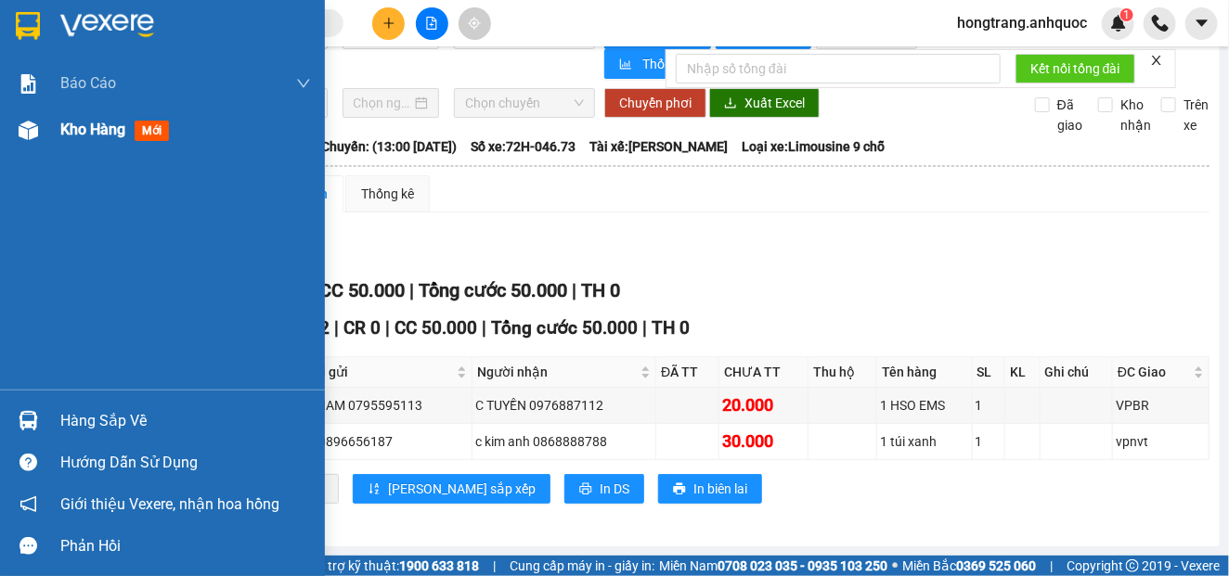
click at [52, 128] on div "Kho hàng mới" at bounding box center [162, 130] width 325 height 46
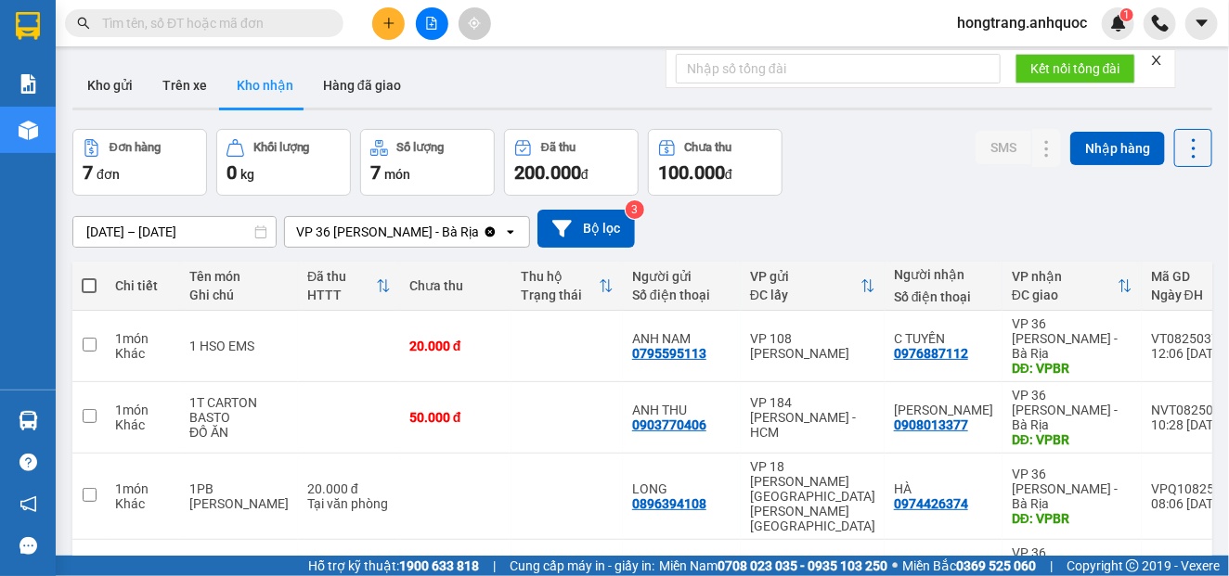
drag, startPoint x: 193, startPoint y: 95, endPoint x: 213, endPoint y: 125, distance: 36.8
click at [192, 93] on button "Trên xe" at bounding box center [185, 85] width 74 height 45
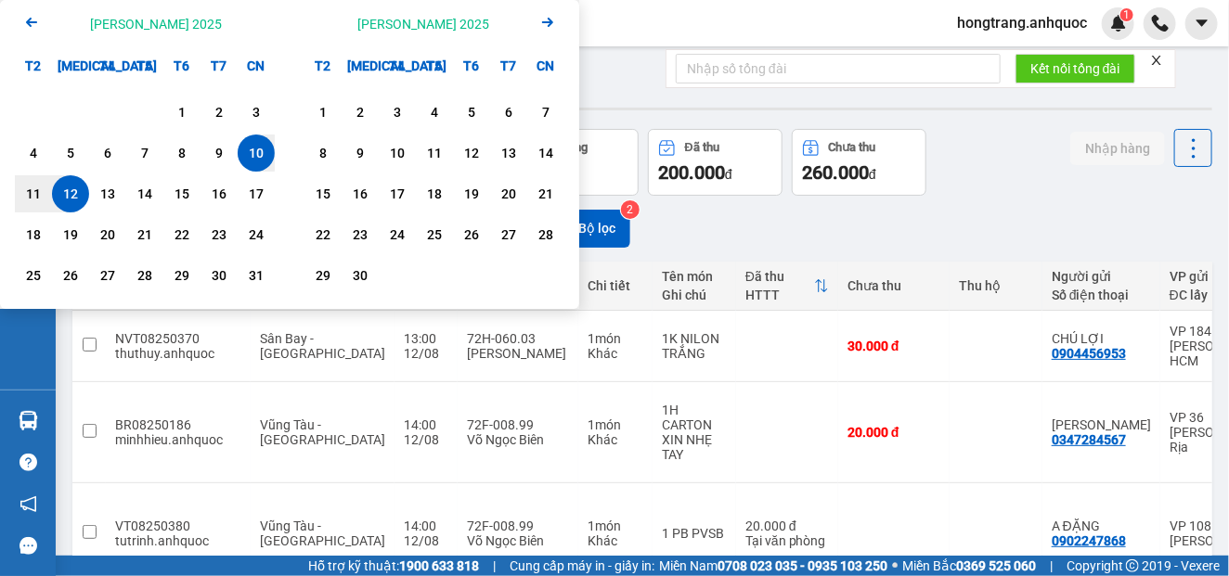
click at [71, 199] on div "12" at bounding box center [71, 194] width 26 height 22
type input "12/08/2025 – 12/08/2025"
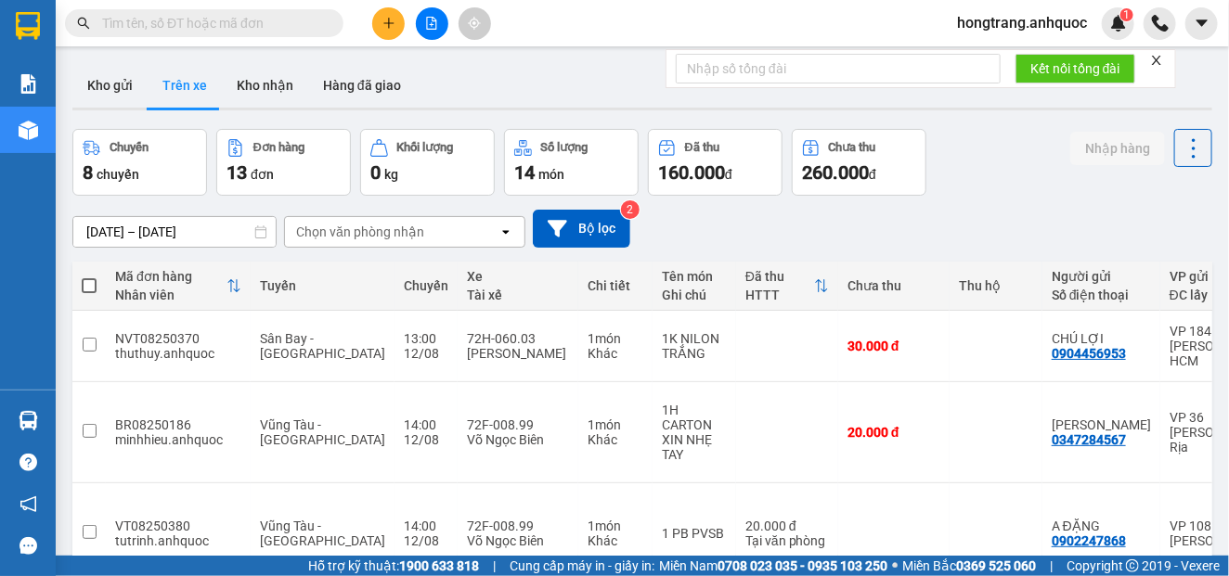
click at [390, 230] on div "Chọn văn phòng nhận" at bounding box center [360, 232] width 128 height 19
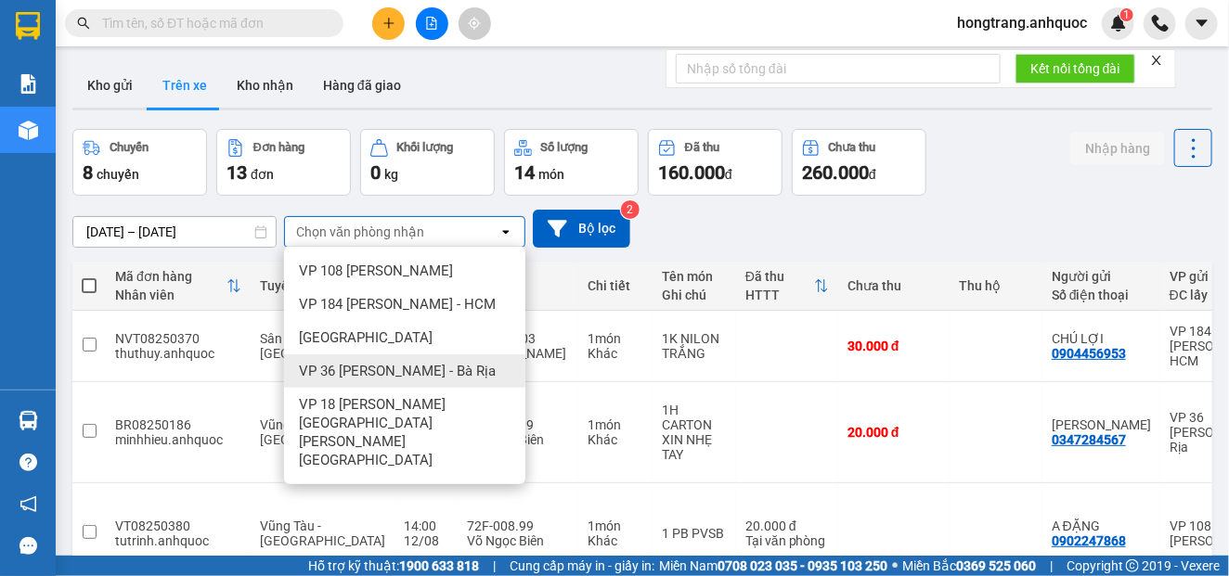
click at [334, 367] on span "VP 36 [PERSON_NAME] - Bà Rịa" at bounding box center [397, 371] width 197 height 19
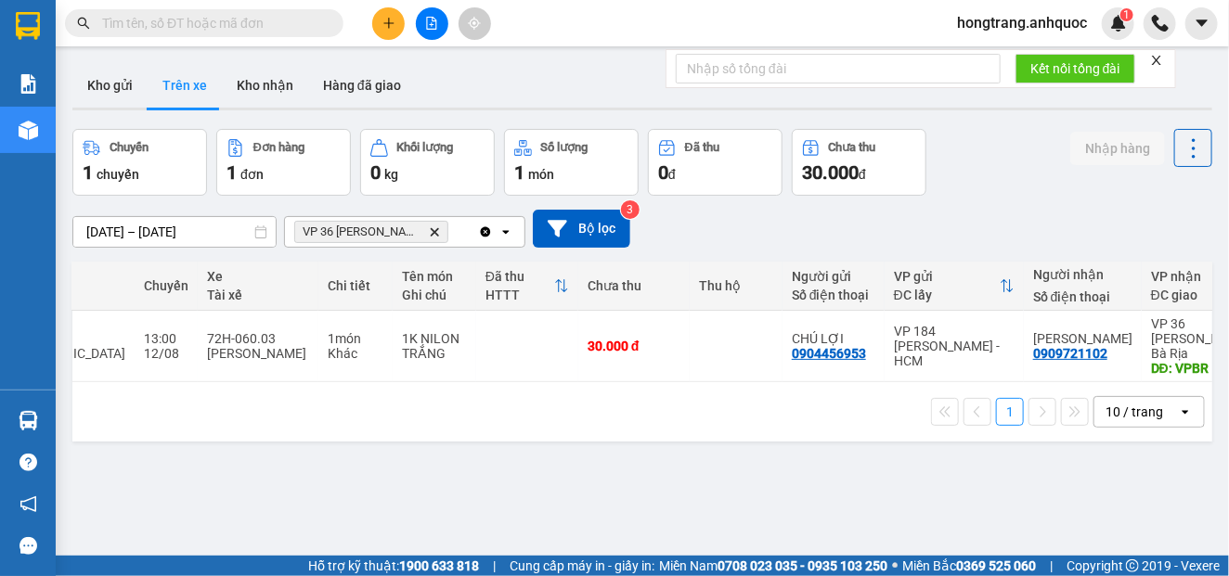
scroll to position [0, 241]
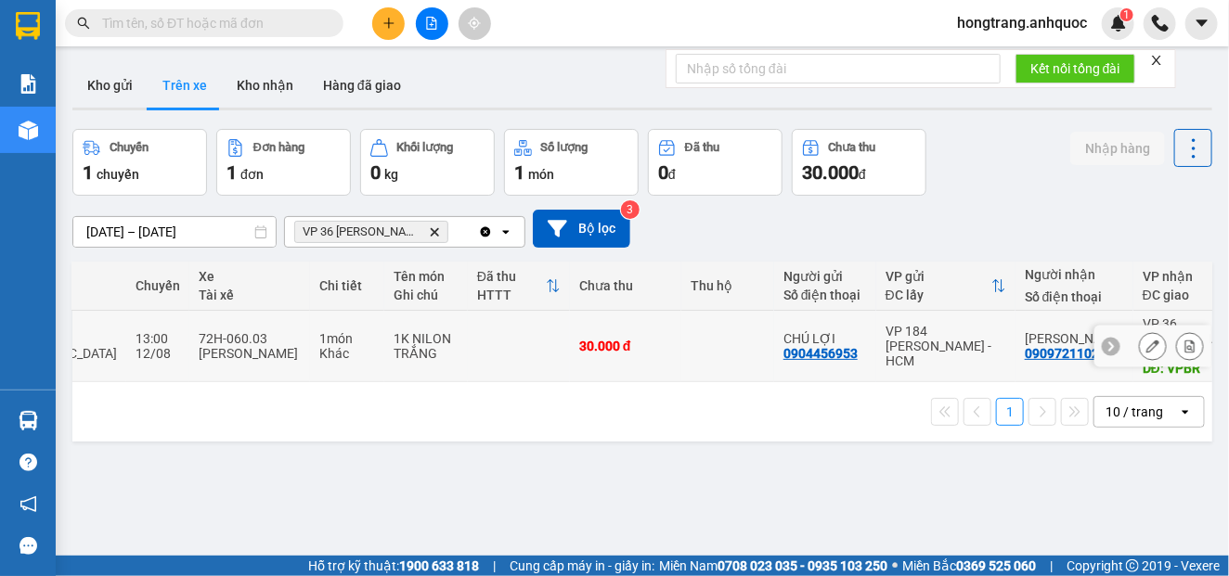
click at [1183, 340] on icon at bounding box center [1189, 346] width 13 height 13
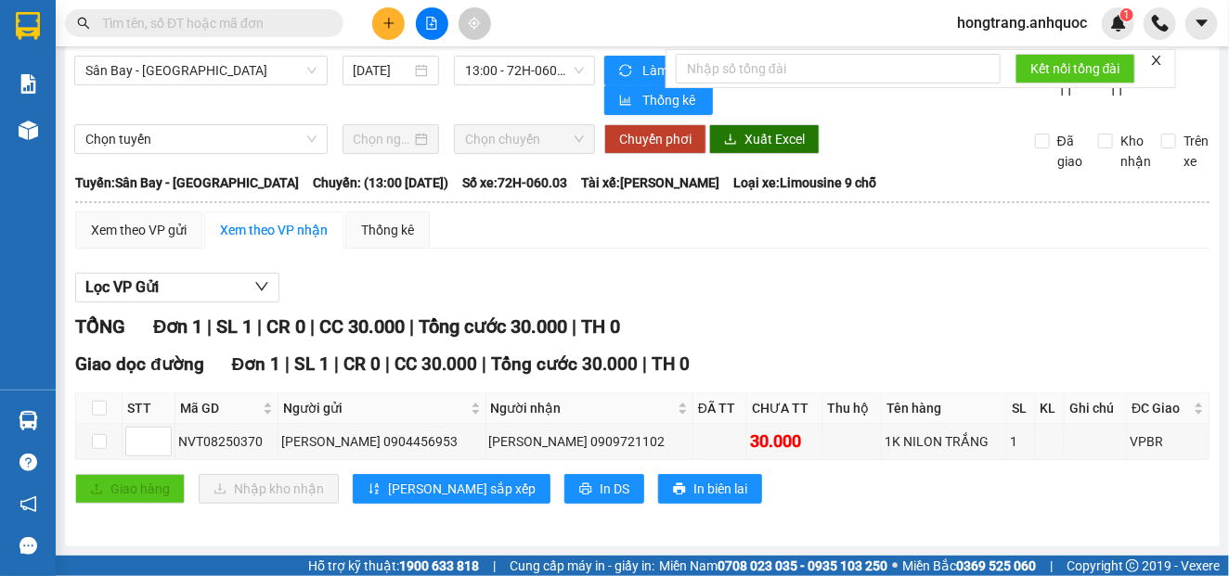
scroll to position [15, 0]
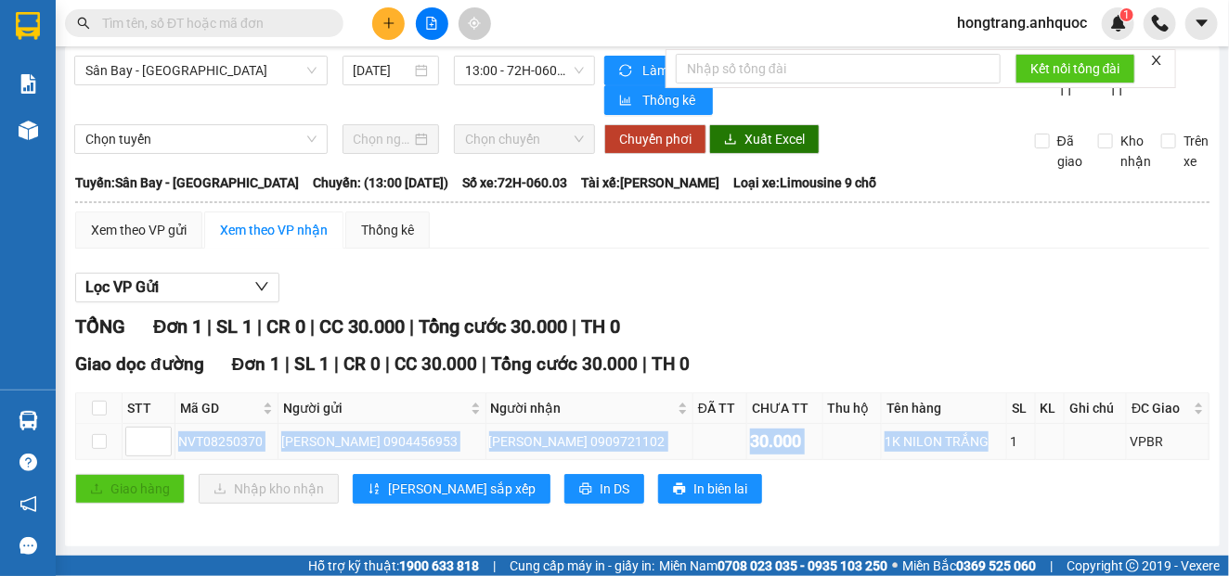
drag, startPoint x: 174, startPoint y: 437, endPoint x: 950, endPoint y: 450, distance: 776.9
click at [950, 450] on tr "NVT08250370 CHÚ LỢI 0904456953 ANH TUẤN 0909721102 30.000 1K NILON TRẮNG 1 VPBR" at bounding box center [642, 442] width 1133 height 36
drag, startPoint x: 319, startPoint y: 185, endPoint x: 724, endPoint y: 185, distance: 404.7
click at [724, 185] on div "Tuyến: Sân Bay - Vũng Tàu Chuyến: (13:00 - 12/08/2025) Số xe: 72H-060.03 Tài xế…" at bounding box center [642, 183] width 1134 height 20
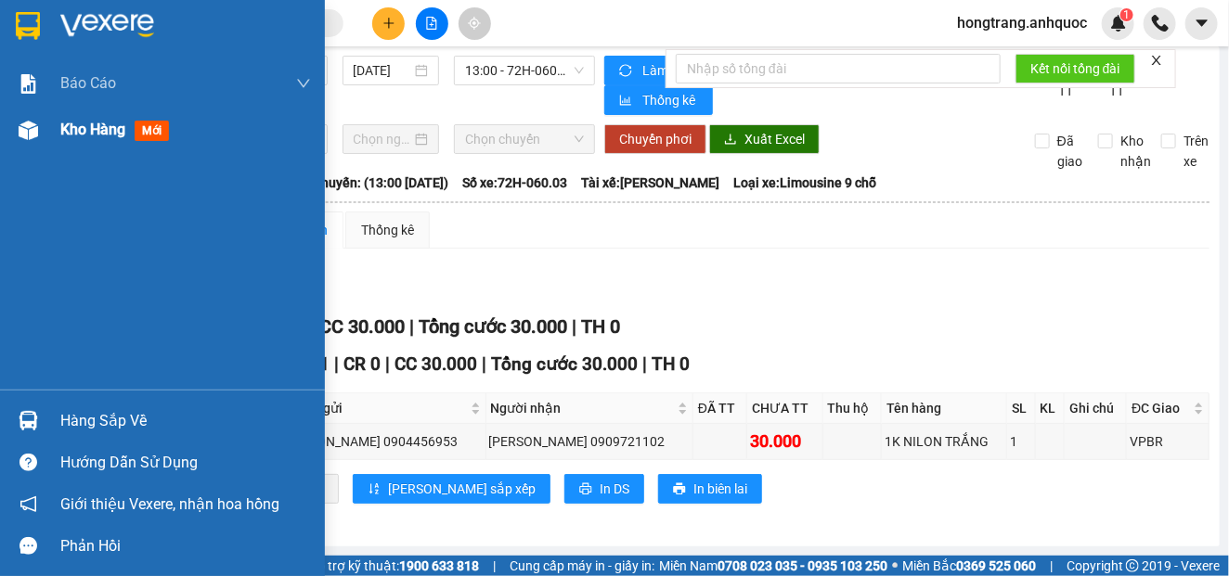
click at [41, 136] on div at bounding box center [28, 130] width 32 height 32
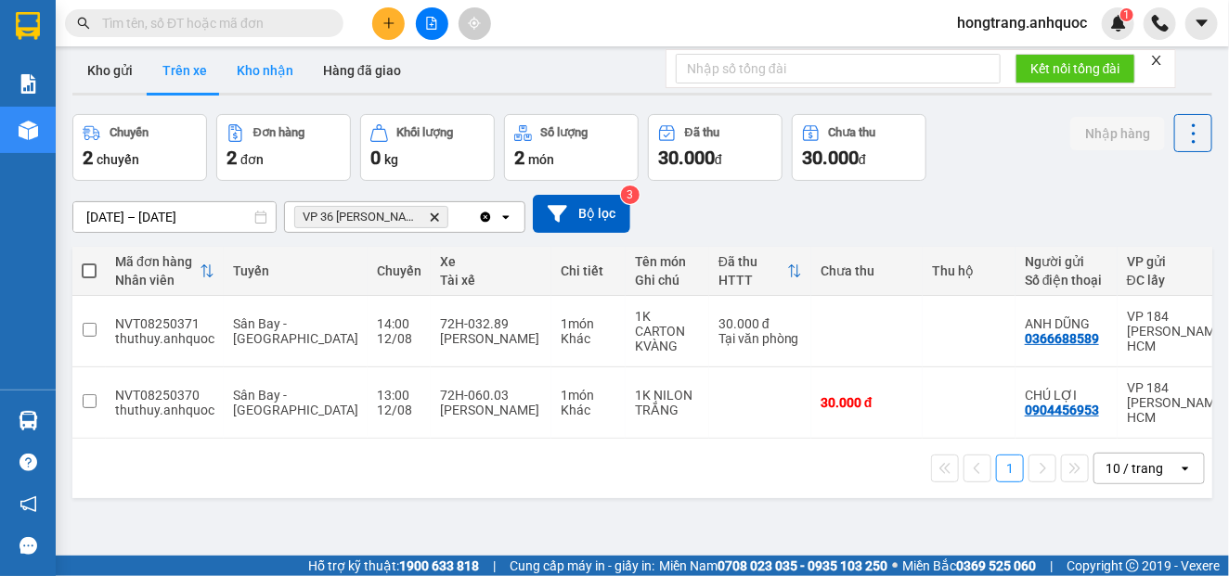
click at [265, 71] on button "Kho nhận" at bounding box center [265, 70] width 86 height 45
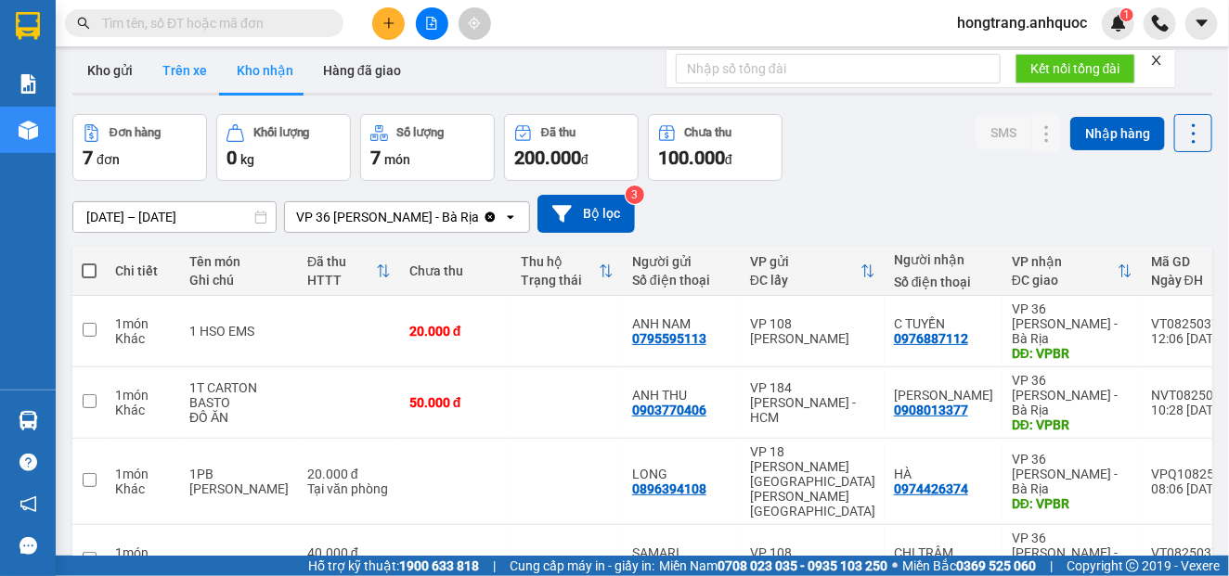
click at [171, 71] on button "Trên xe" at bounding box center [185, 70] width 74 height 45
type input "12/08/2025 – 12/08/2025"
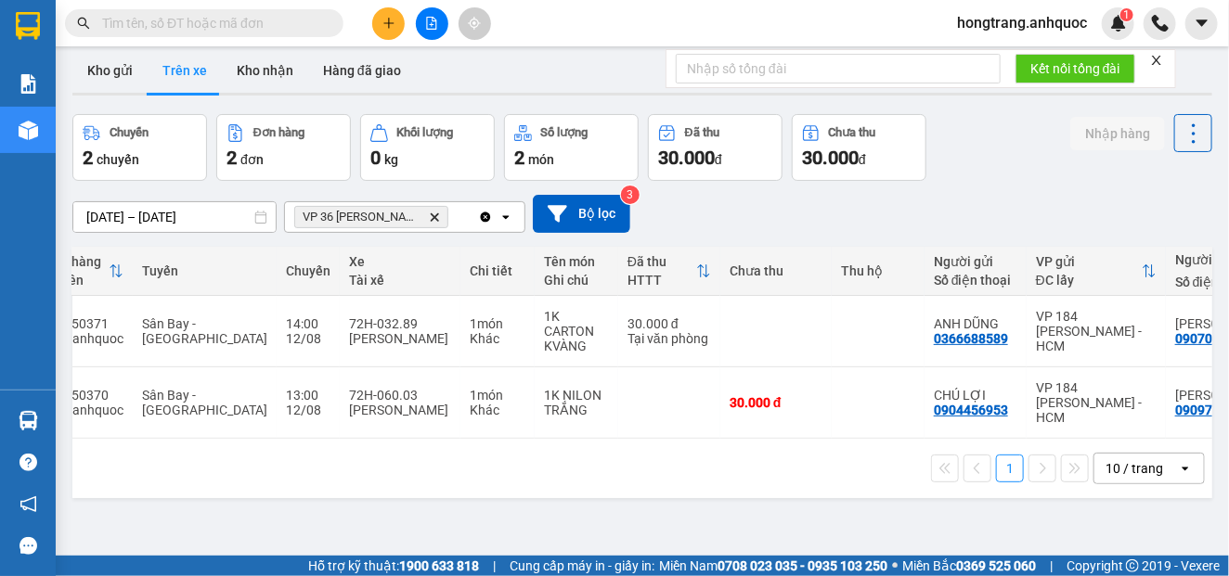
scroll to position [0, 89]
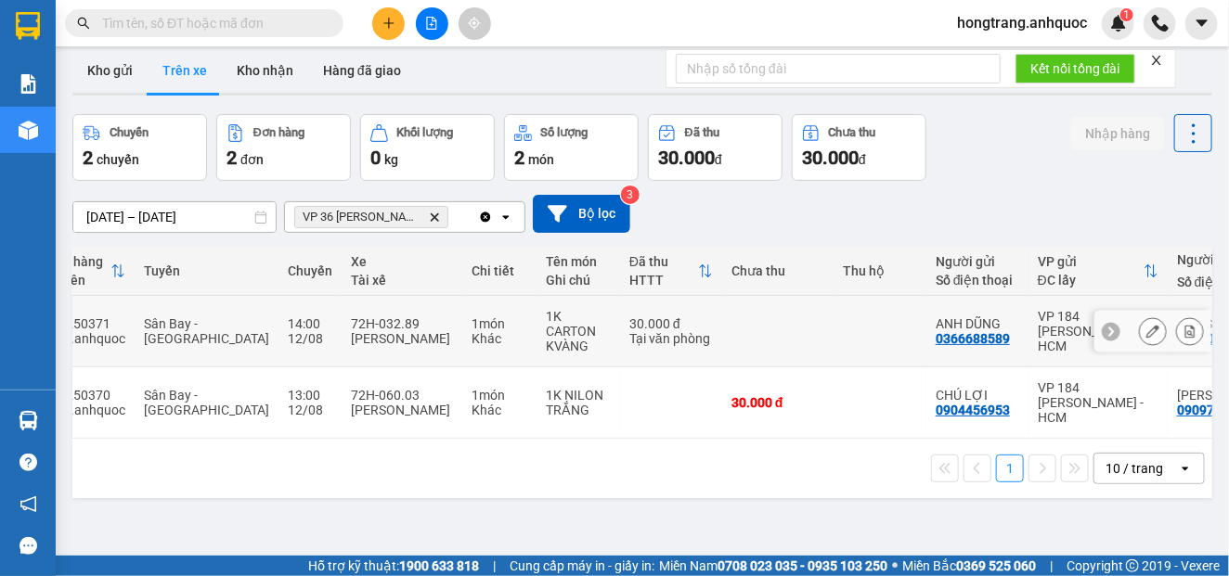
click at [1185, 328] on icon at bounding box center [1190, 331] width 10 height 13
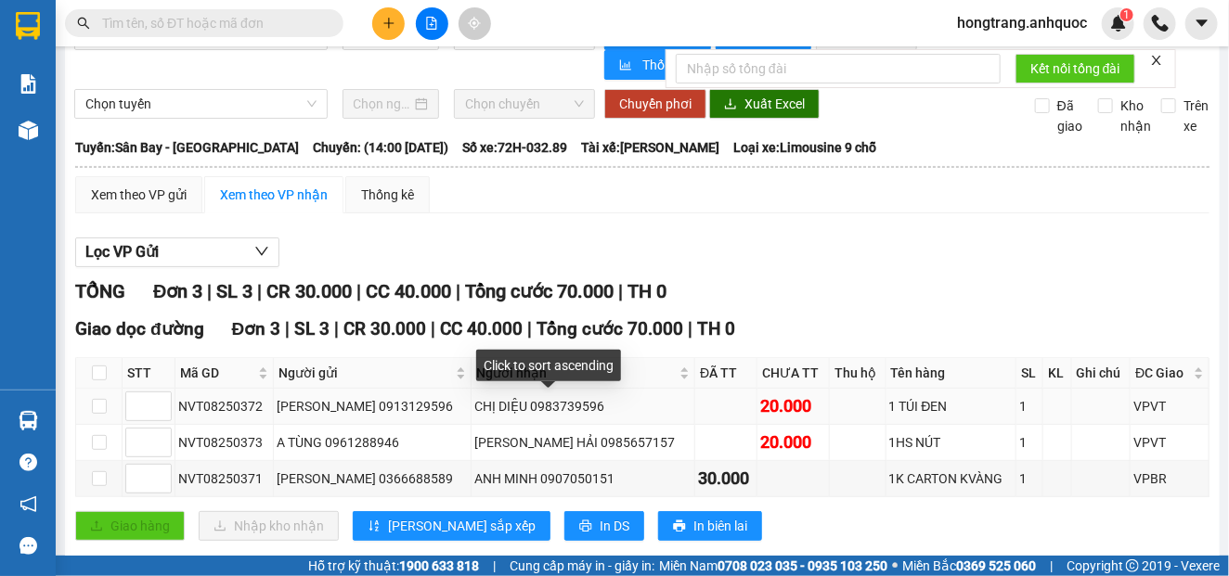
scroll to position [86, 0]
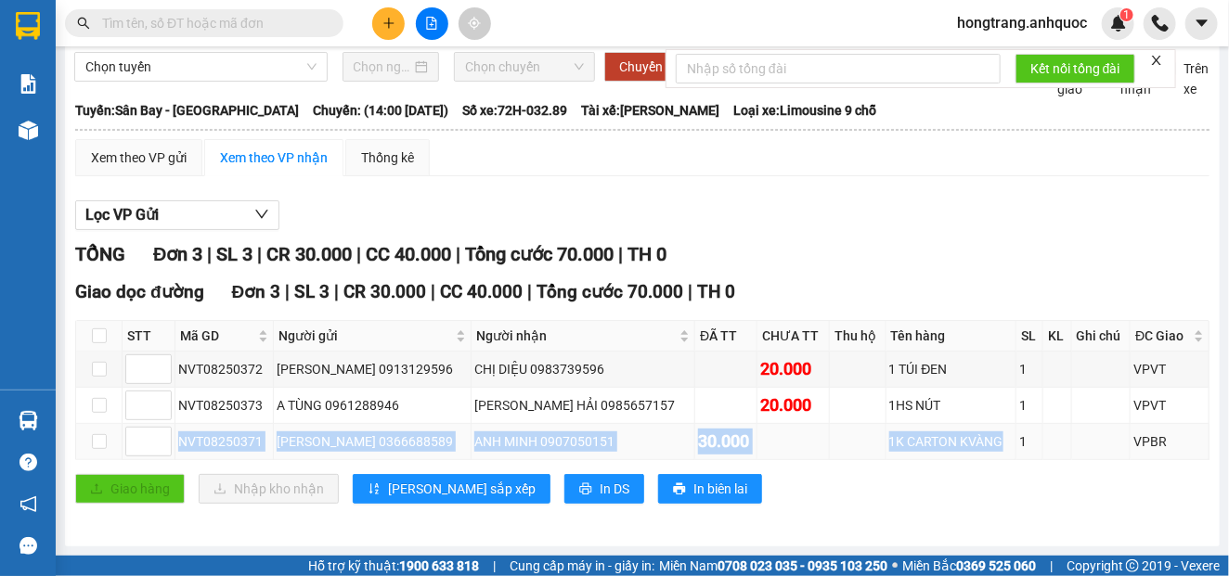
drag, startPoint x: 179, startPoint y: 444, endPoint x: 979, endPoint y: 443, distance: 800.0
click at [979, 443] on tr "NVT08250371 ANH DŨNG 0366688589 ANH MINH 0907050151 30.000 1K CARTON KVÀNG 1 VP…" at bounding box center [642, 442] width 1133 height 36
click at [383, 23] on icon "plus" at bounding box center [388, 23] width 13 height 13
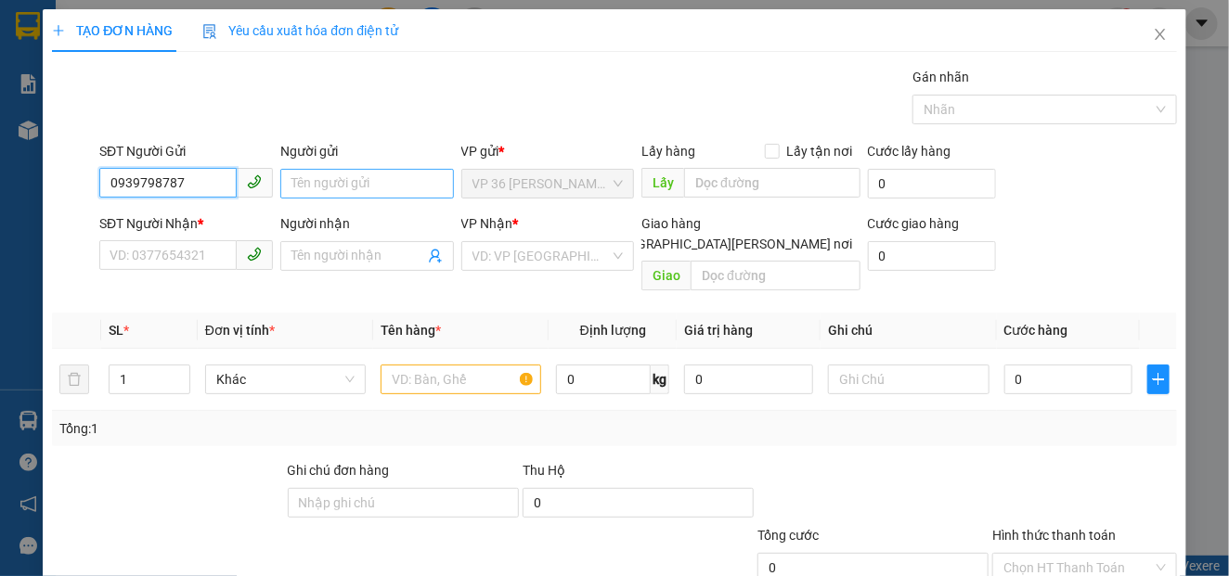
type input "0939798787"
click at [312, 198] on input "Người gửi" at bounding box center [367, 184] width 174 height 30
type input "HUY"
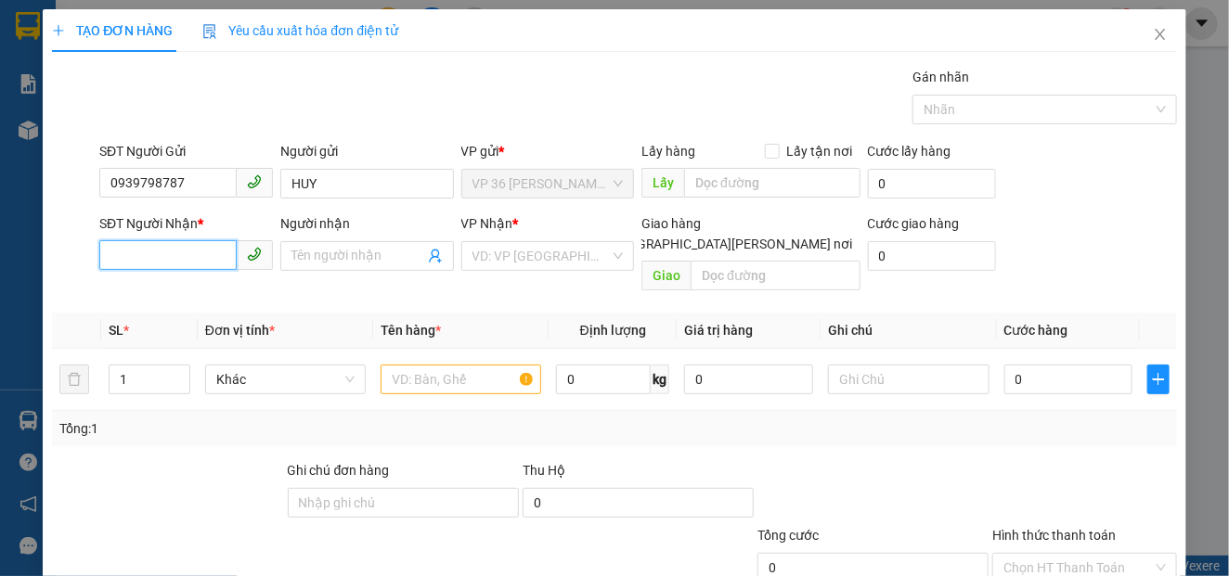
click at [180, 255] on input "SĐT Người Nhận *" at bounding box center [167, 255] width 137 height 30
type input "0582885586"
click at [373, 265] on input "Người nhận" at bounding box center [357, 256] width 133 height 20
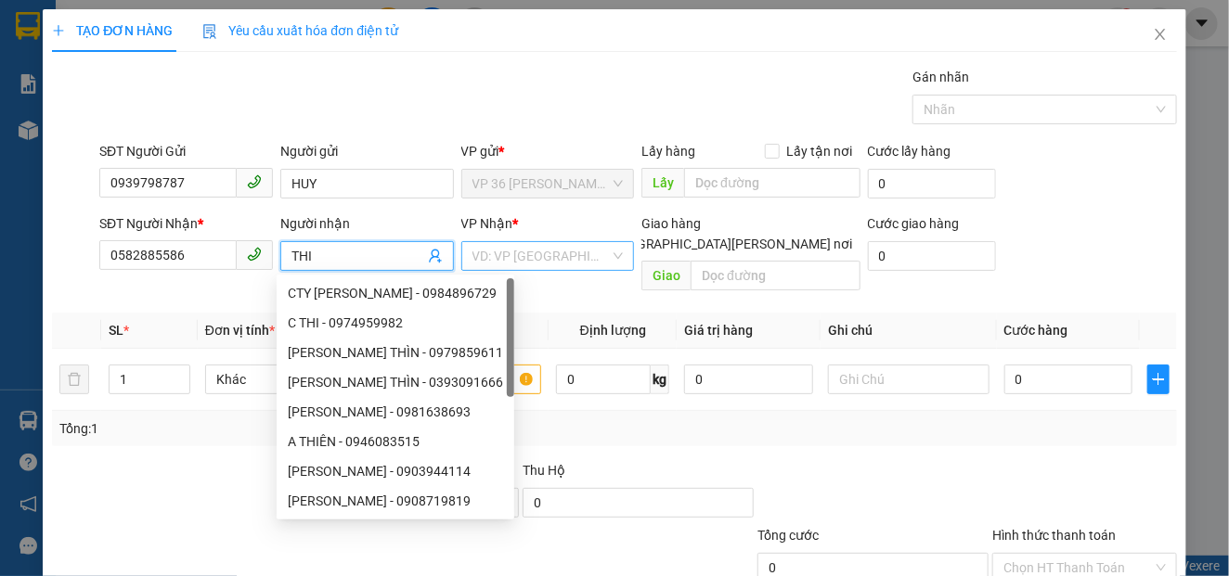
type input "THI"
click at [508, 243] on input "search" at bounding box center [541, 256] width 138 height 28
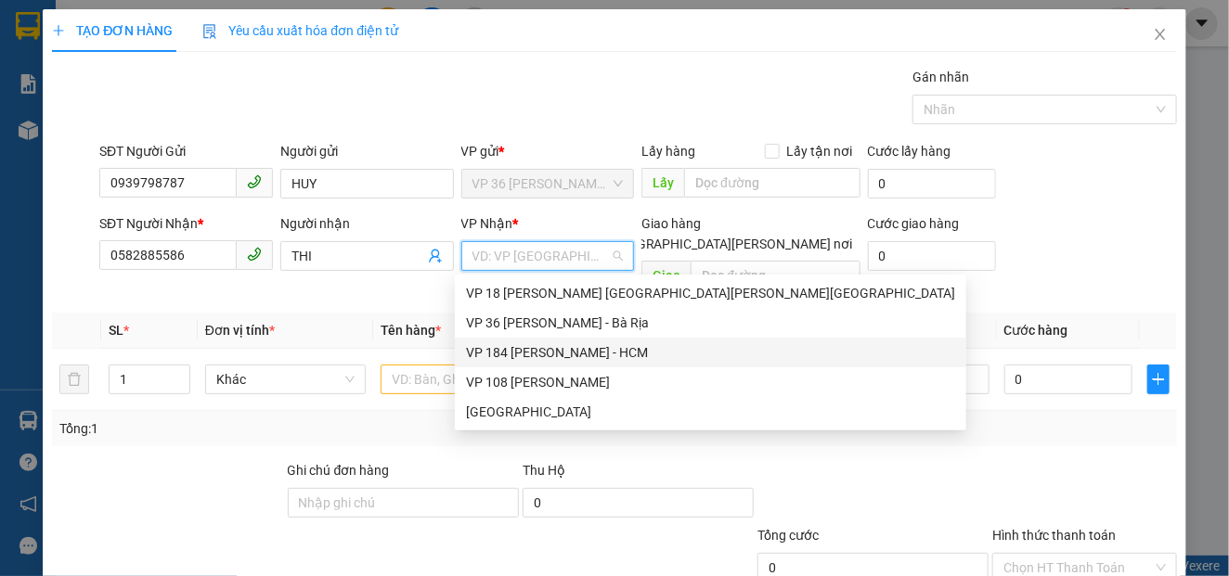
click at [500, 349] on div "VP 184 [PERSON_NAME] - HCM" at bounding box center [710, 352] width 489 height 20
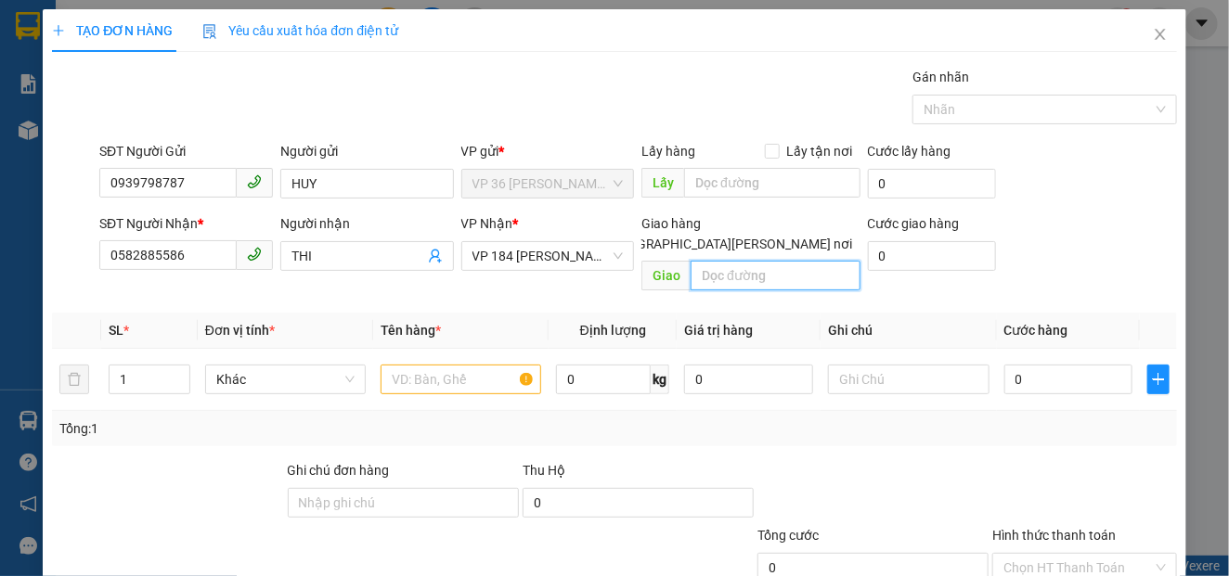
click at [728, 261] on input "text" at bounding box center [775, 276] width 169 height 30
type input "VPSG"
click at [450, 366] on input "text" at bounding box center [461, 380] width 161 height 30
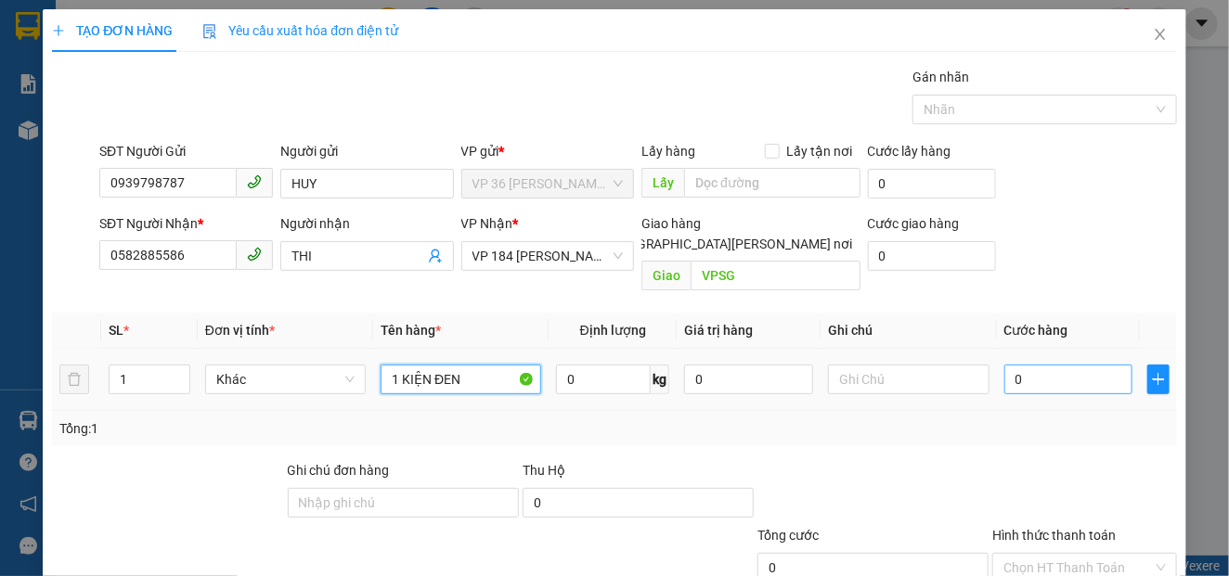
type input "1 KIỆN ĐEN"
click at [1064, 365] on input "0" at bounding box center [1068, 380] width 129 height 30
type input "5"
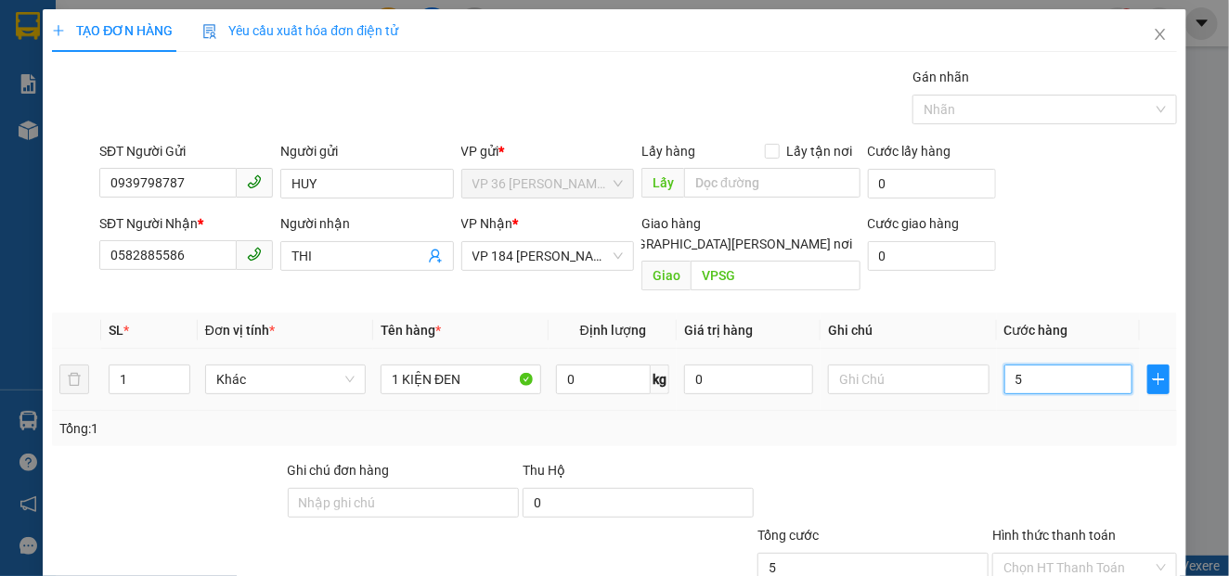
type input "50"
type input "500"
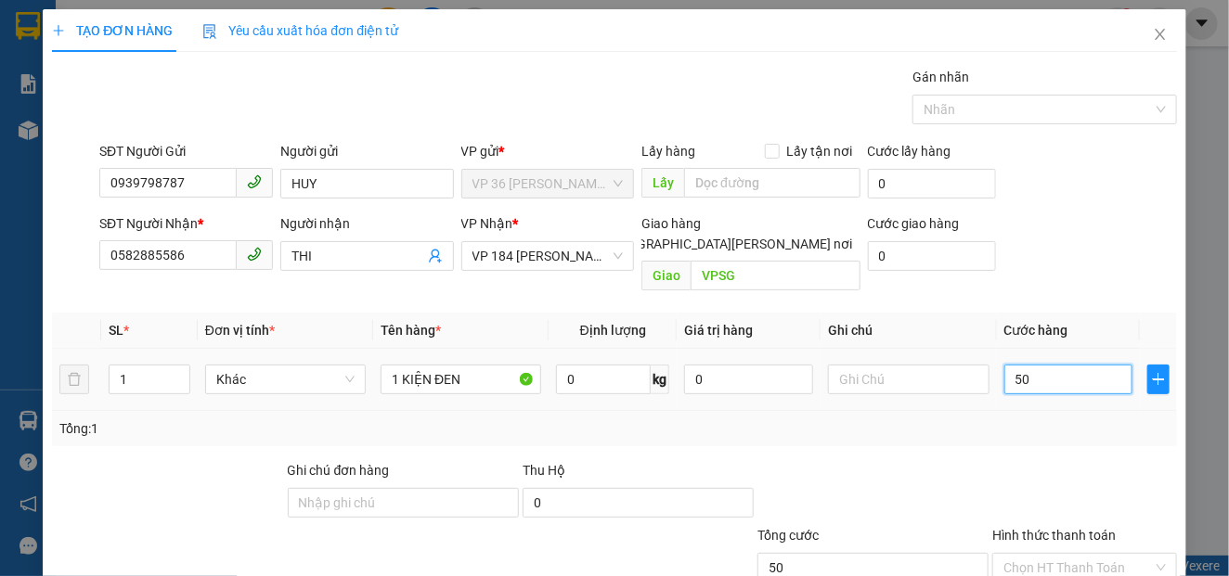
type input "500"
type input "5.000"
type input "50.000"
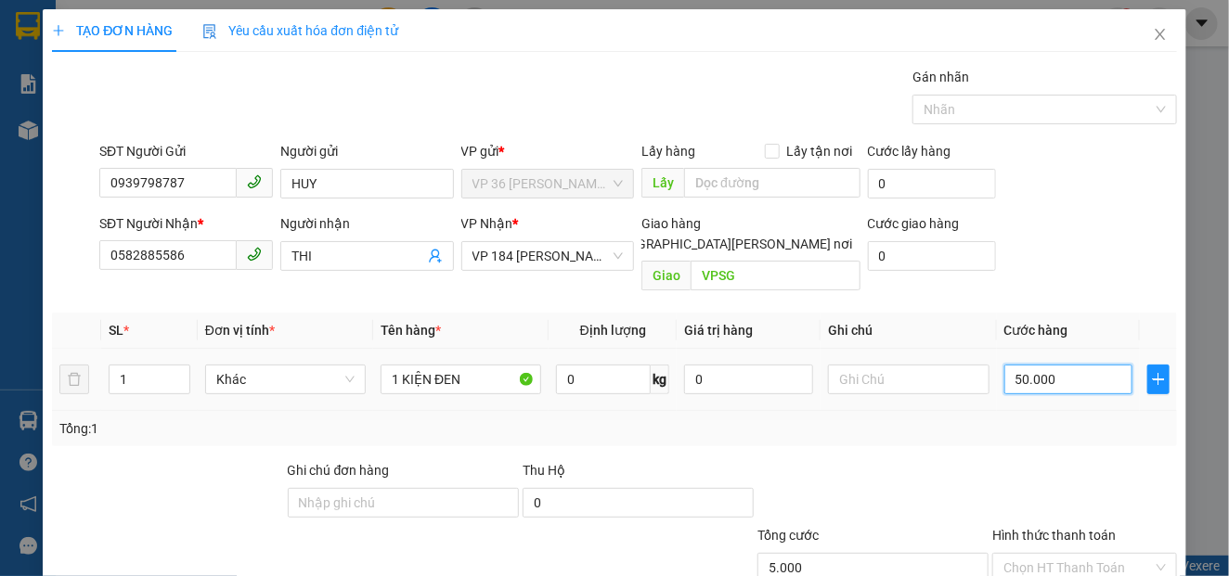
type input "50.000"
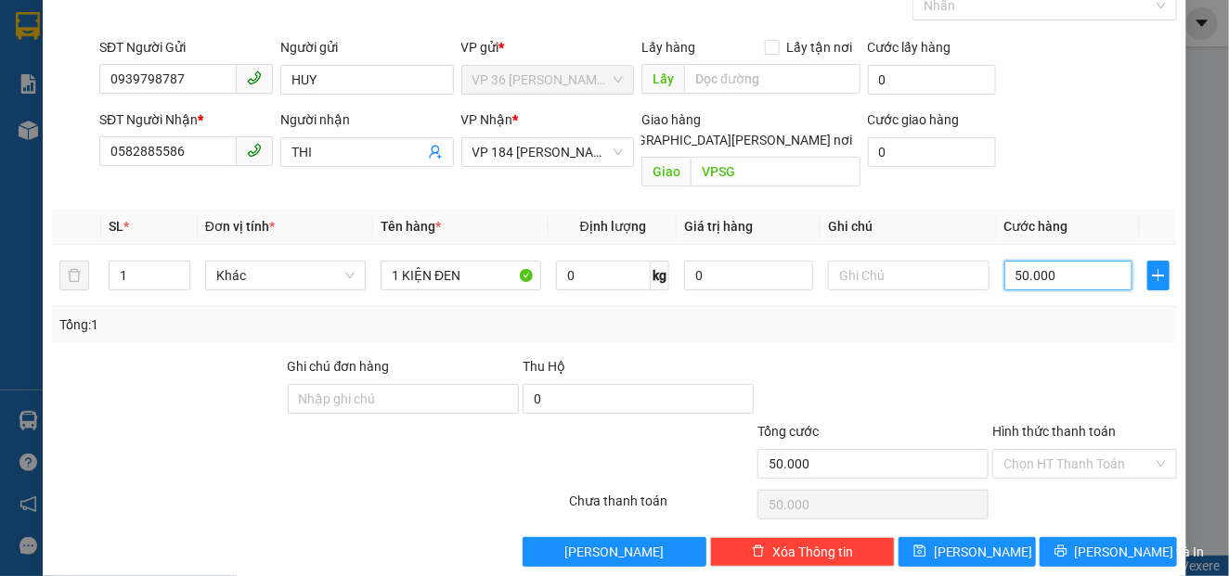
scroll to position [109, 0]
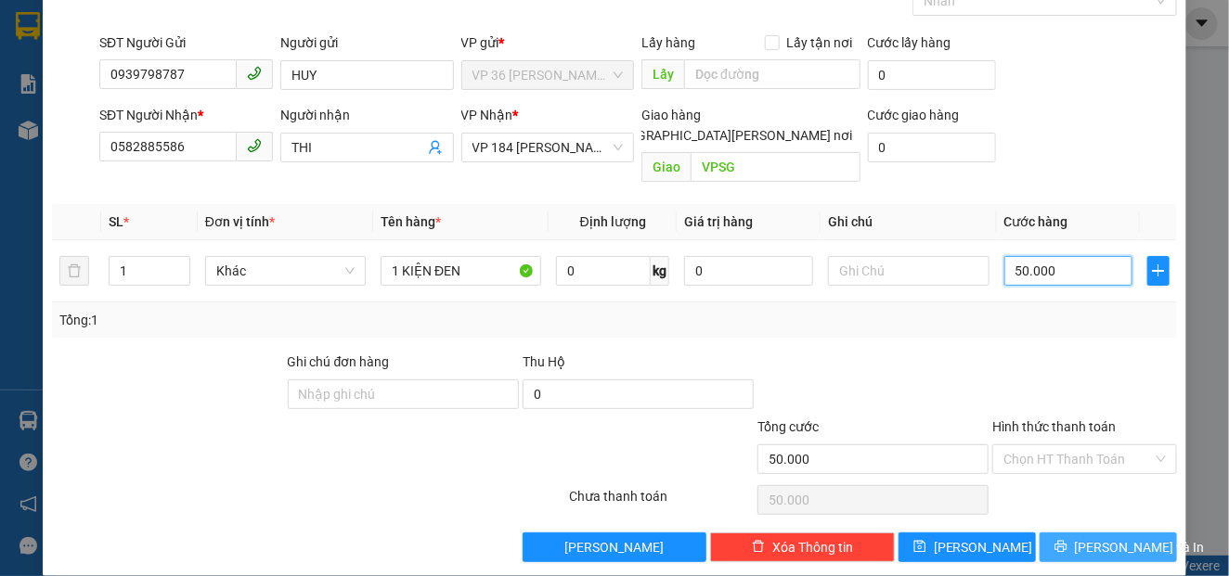
type input "50.000"
click at [1054, 533] on button "[PERSON_NAME] và In" at bounding box center [1107, 548] width 137 height 30
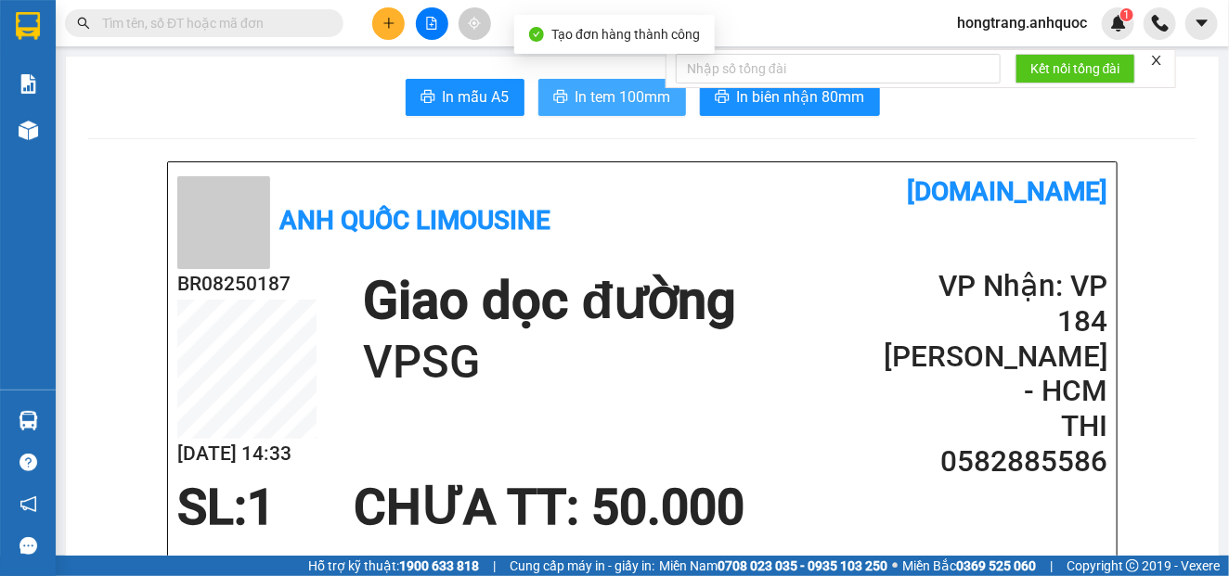
click at [624, 96] on span "In tem 100mm" at bounding box center [623, 96] width 96 height 23
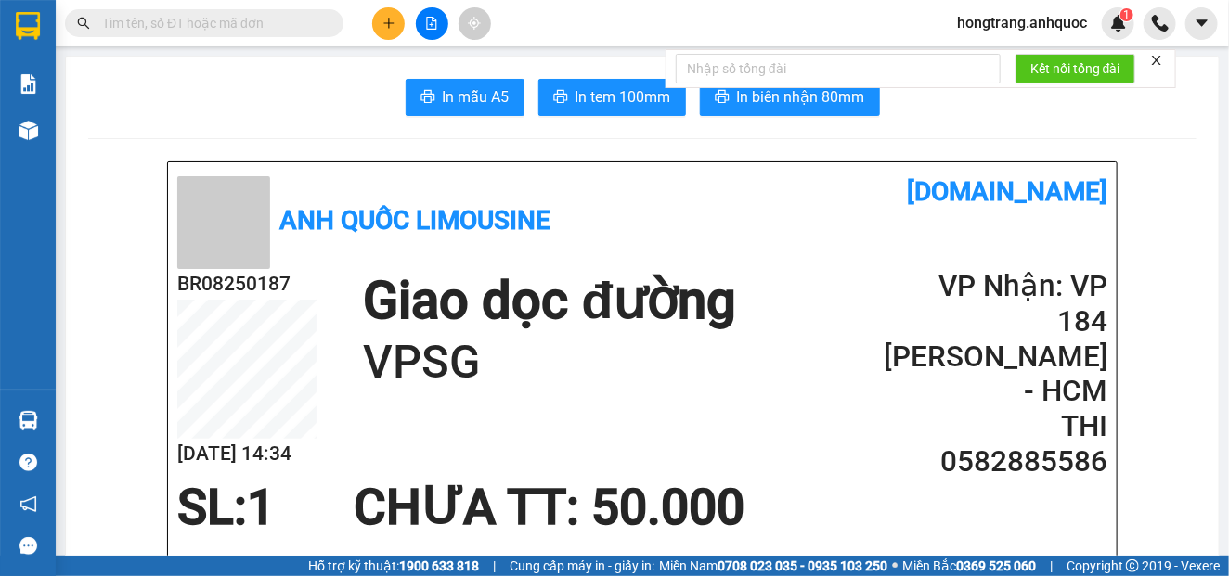
drag, startPoint x: 120, startPoint y: 191, endPoint x: 247, endPoint y: 191, distance: 127.1
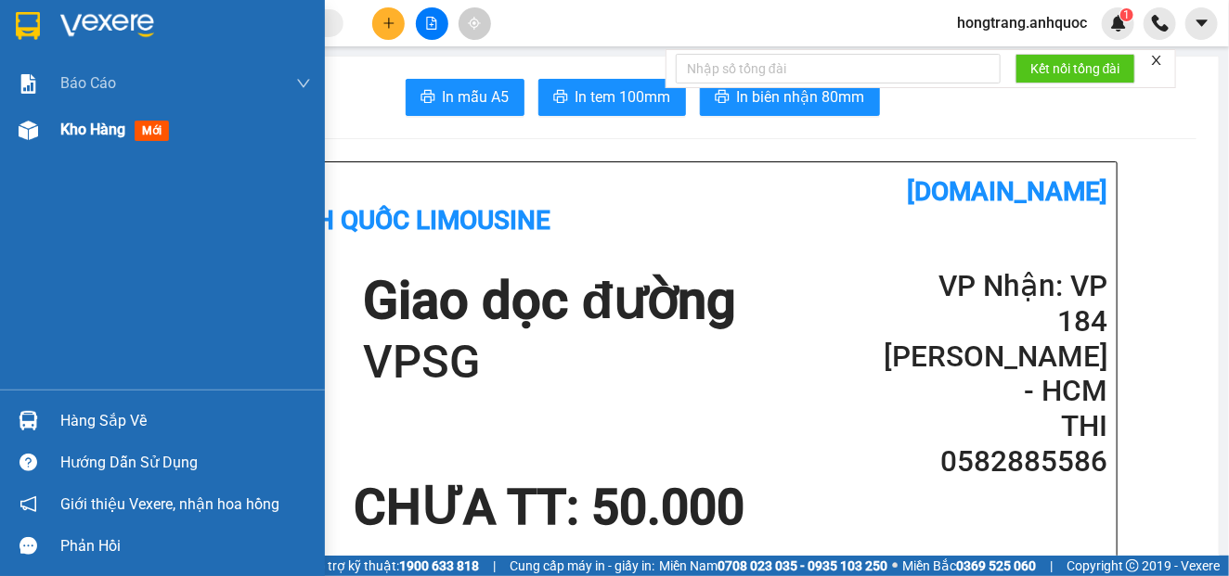
click at [30, 125] on img at bounding box center [28, 130] width 19 height 19
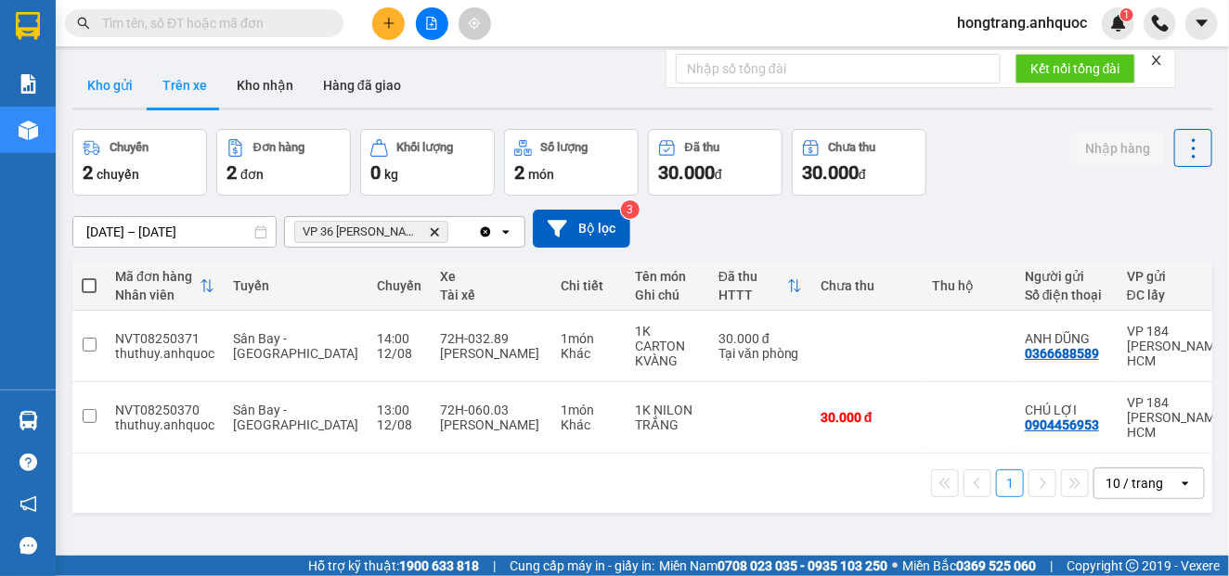
click at [109, 93] on button "Kho gửi" at bounding box center [109, 85] width 75 height 45
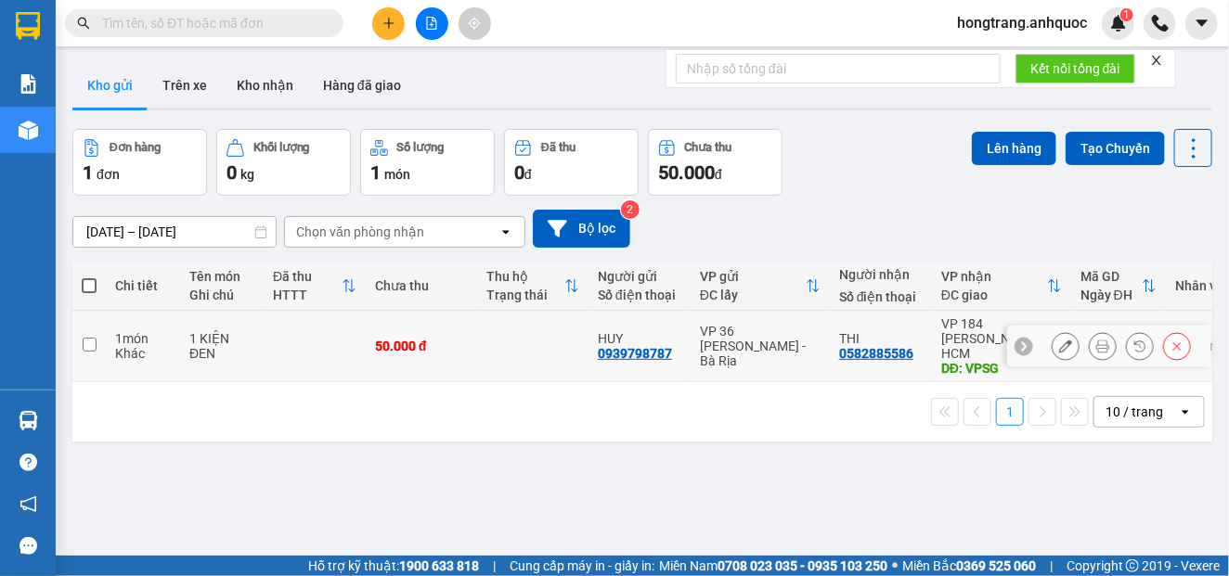
click at [117, 331] on div "1 món" at bounding box center [143, 338] width 56 height 15
checkbox input "true"
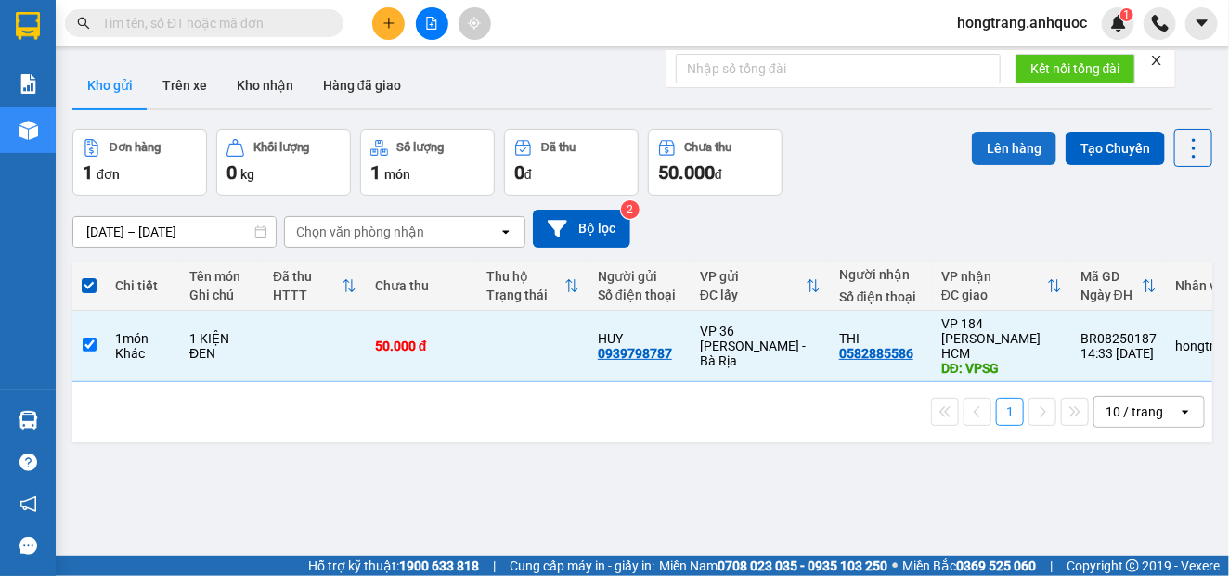
click at [979, 145] on button "Lên hàng" at bounding box center [1014, 148] width 84 height 33
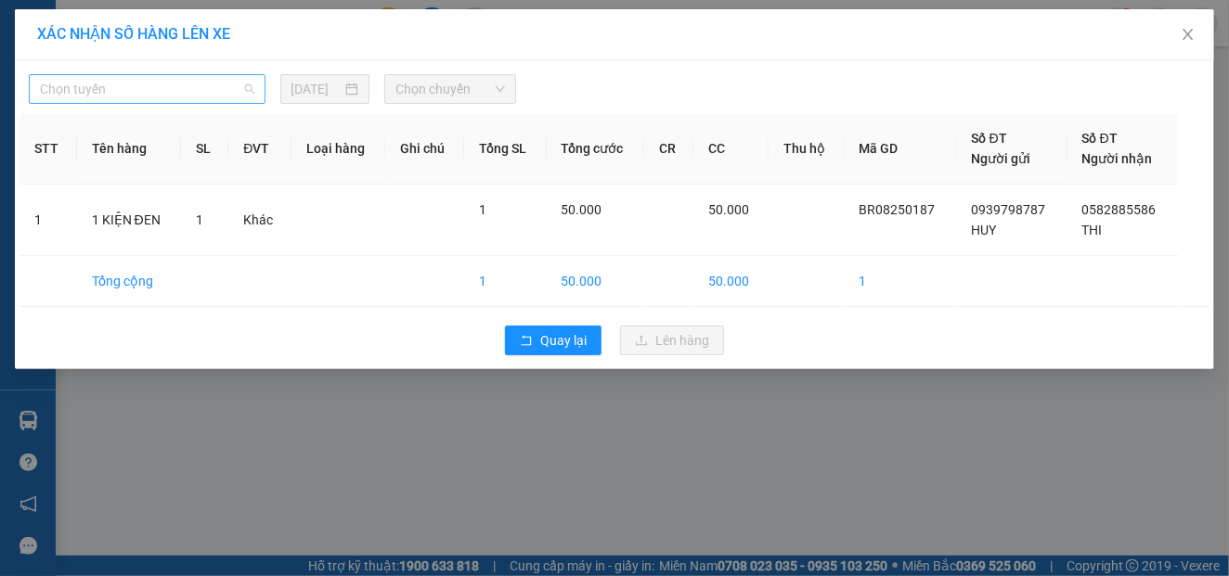
click at [114, 89] on span "Chọn tuyến" at bounding box center [147, 89] width 214 height 28
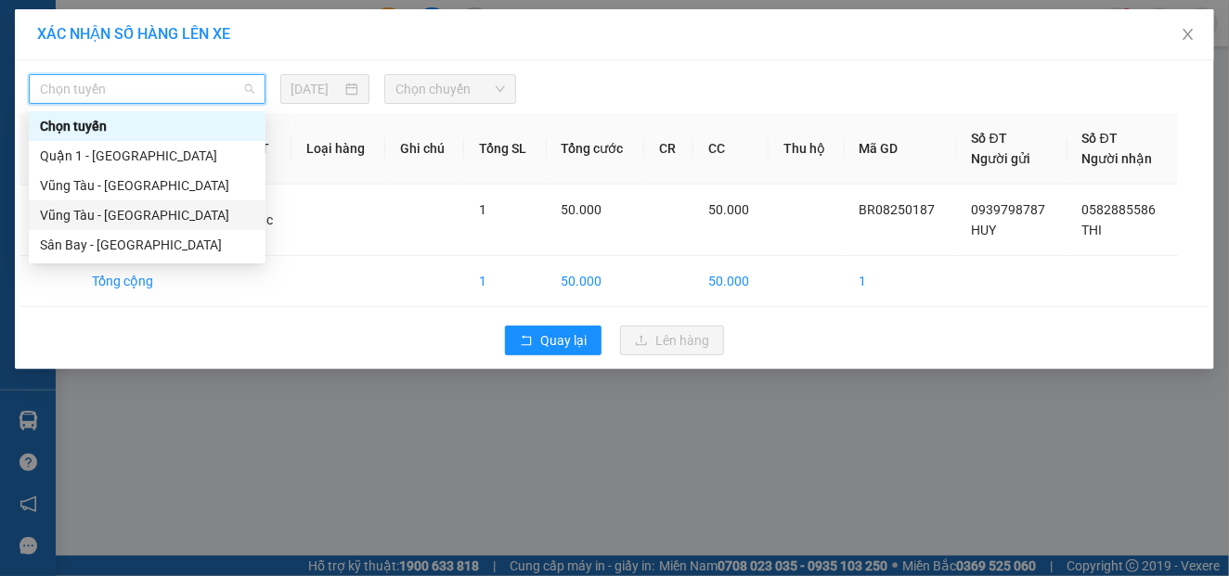
drag, startPoint x: 79, startPoint y: 216, endPoint x: 174, endPoint y: 174, distance: 104.7
click at [78, 217] on div "Vũng Tàu - [GEOGRAPHIC_DATA]" at bounding box center [147, 215] width 214 height 20
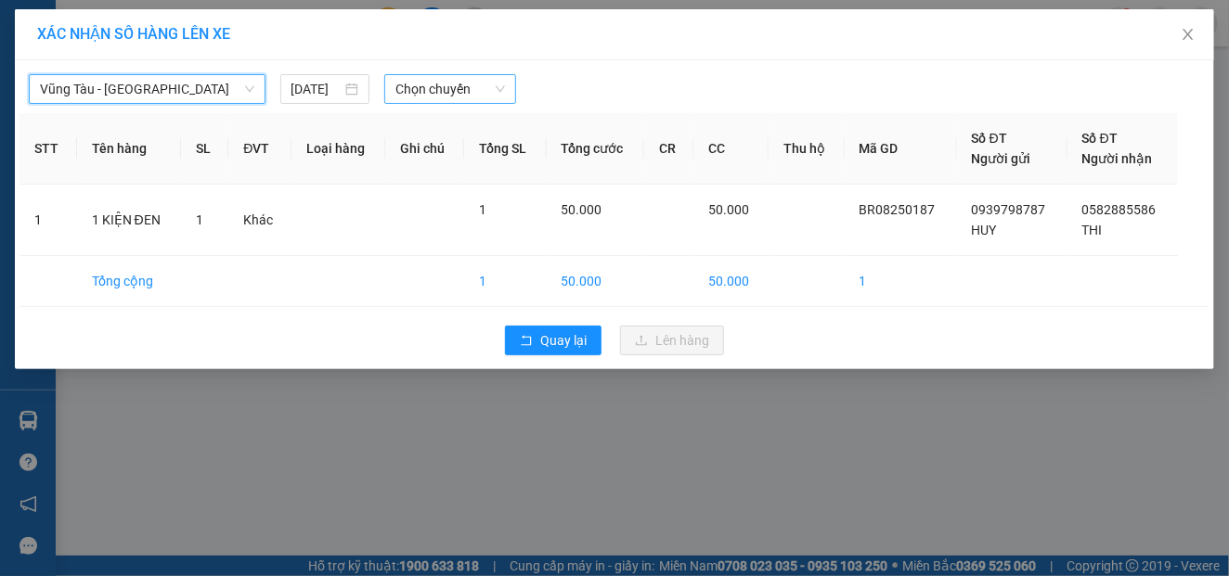
click at [438, 90] on span "Chọn chuyến" at bounding box center [450, 89] width 110 height 28
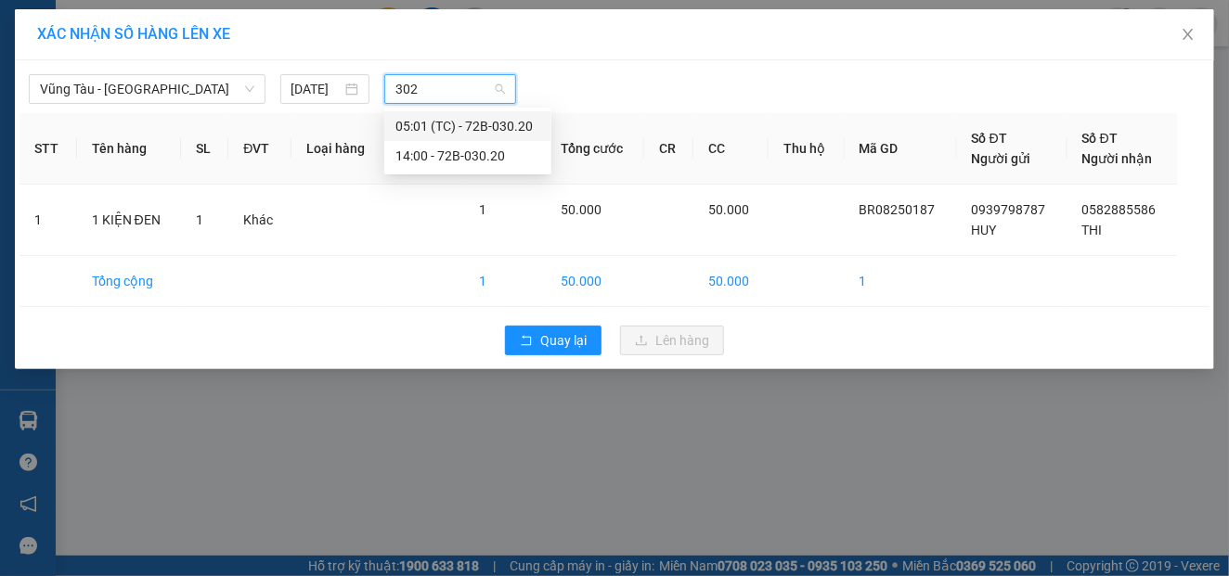
type input "3020"
click at [426, 151] on div "14:00 - 72B-030.20" at bounding box center [467, 156] width 145 height 20
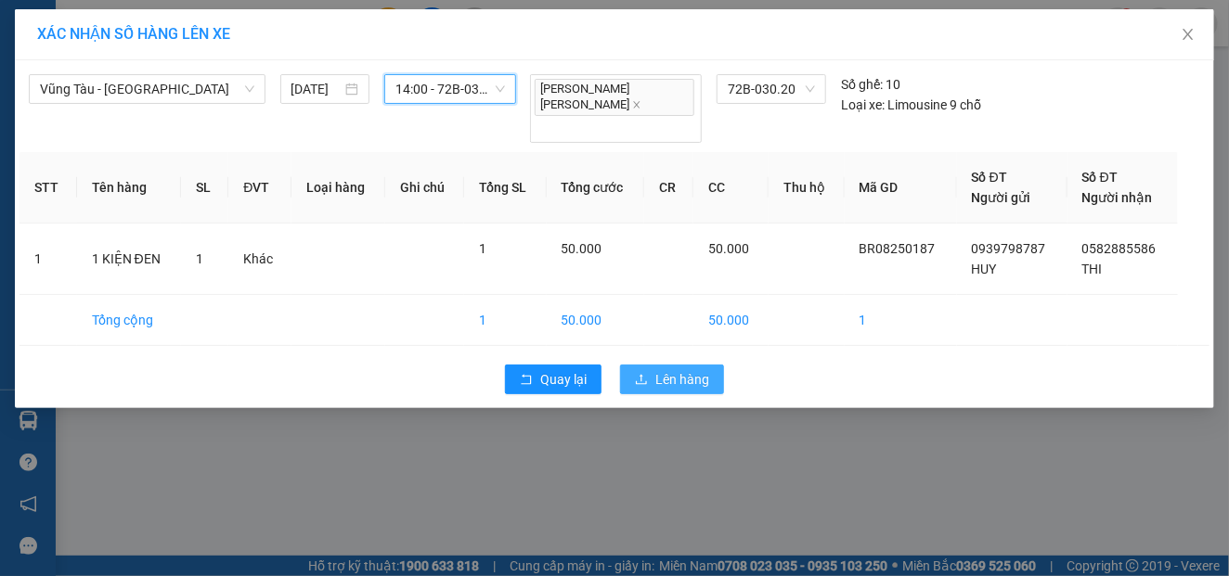
click at [691, 369] on span "Lên hàng" at bounding box center [682, 379] width 54 height 20
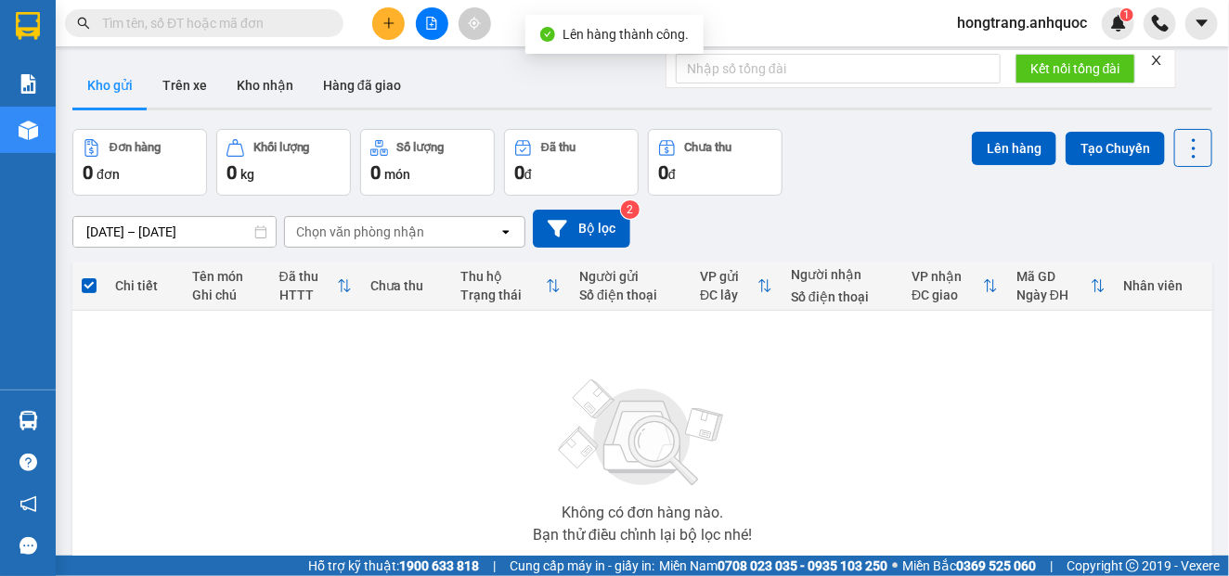
click at [426, 32] on button at bounding box center [432, 23] width 32 height 32
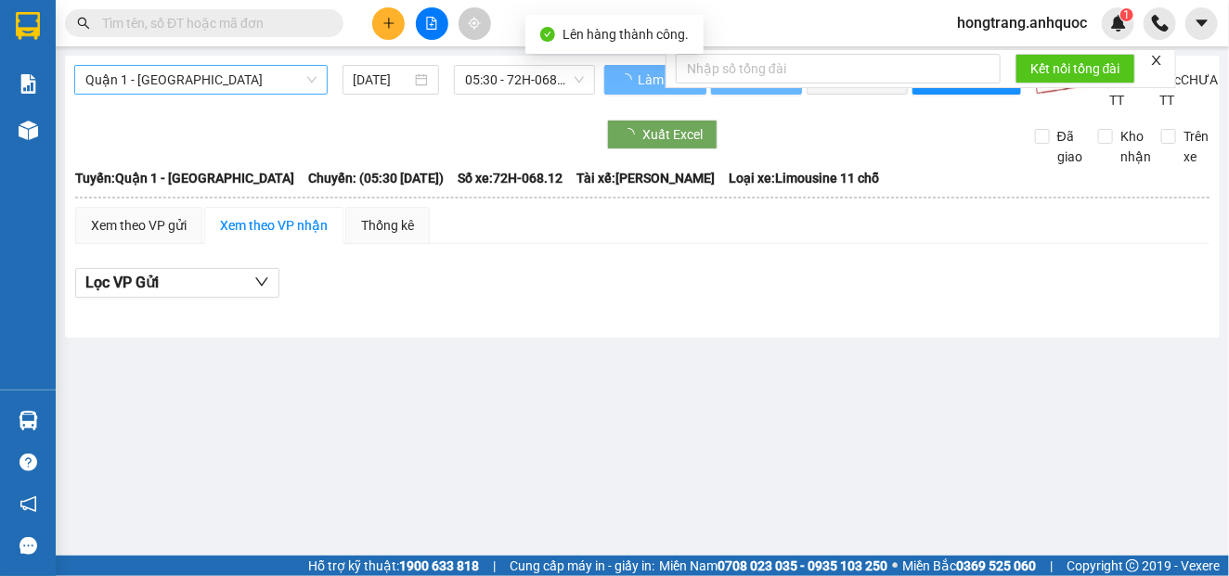
click at [172, 76] on span "Quận 1 - [GEOGRAPHIC_DATA]" at bounding box center [200, 80] width 231 height 28
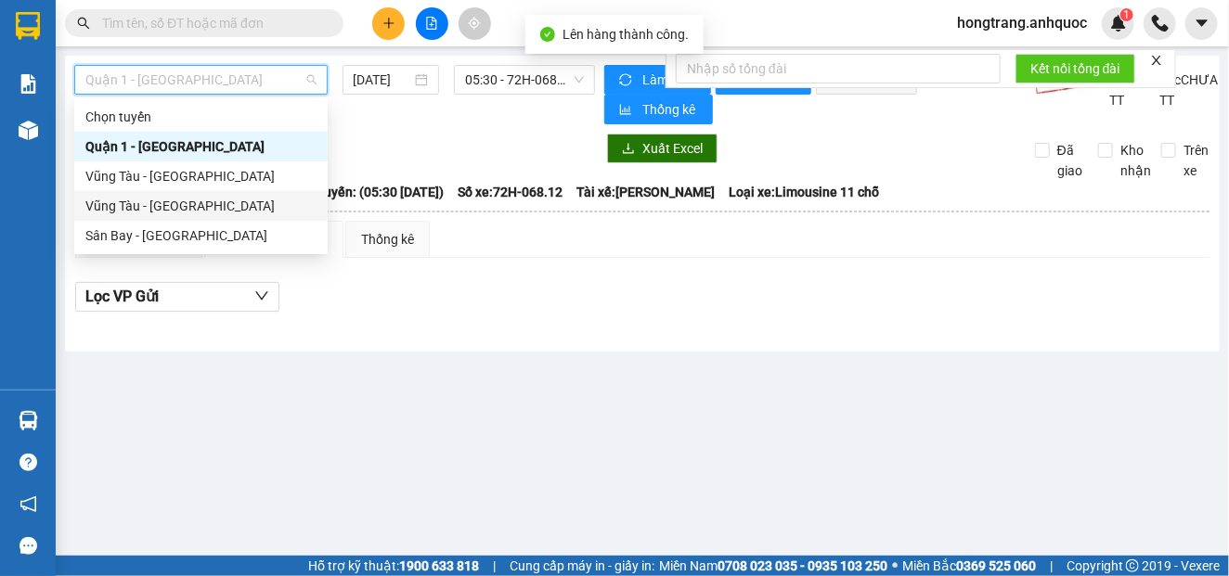
click at [131, 200] on div "Vũng Tàu - [GEOGRAPHIC_DATA]" at bounding box center [200, 206] width 231 height 20
type input "[DATE]"
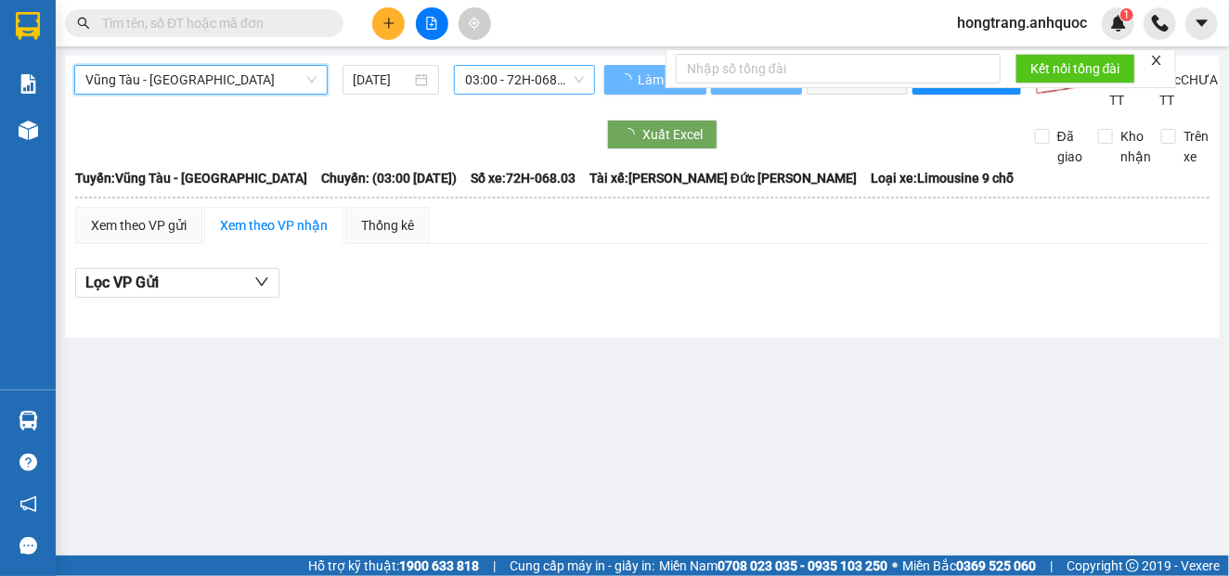
click at [499, 84] on span "03:00 - 72H-068.03" at bounding box center [524, 80] width 119 height 28
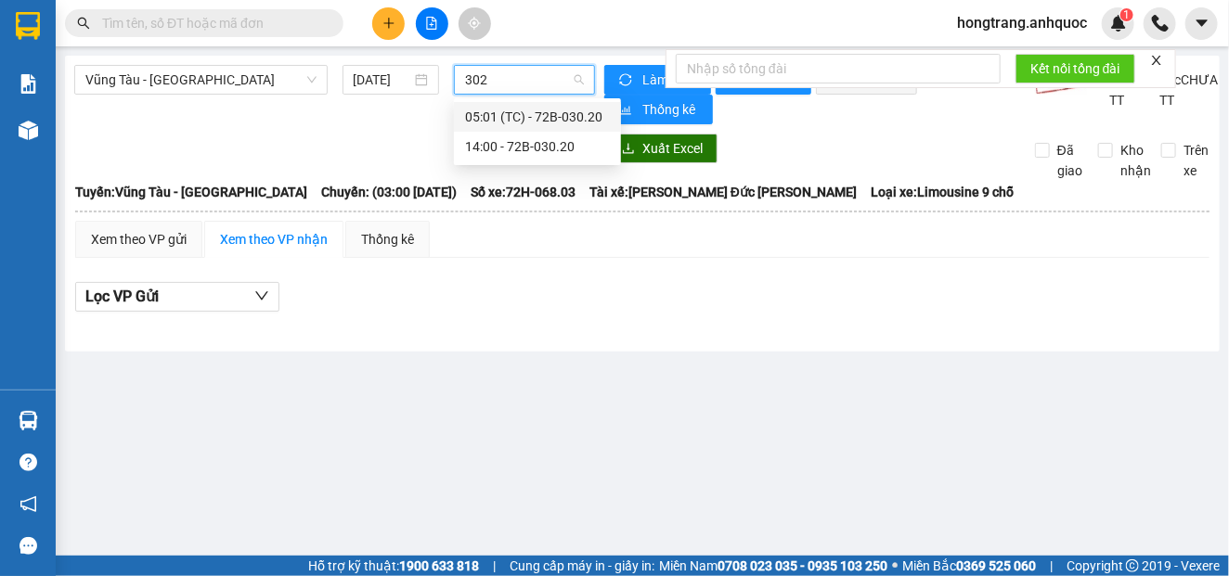
type input "3020"
click at [472, 158] on div "14:00 - 72B-030.20" at bounding box center [537, 147] width 167 height 30
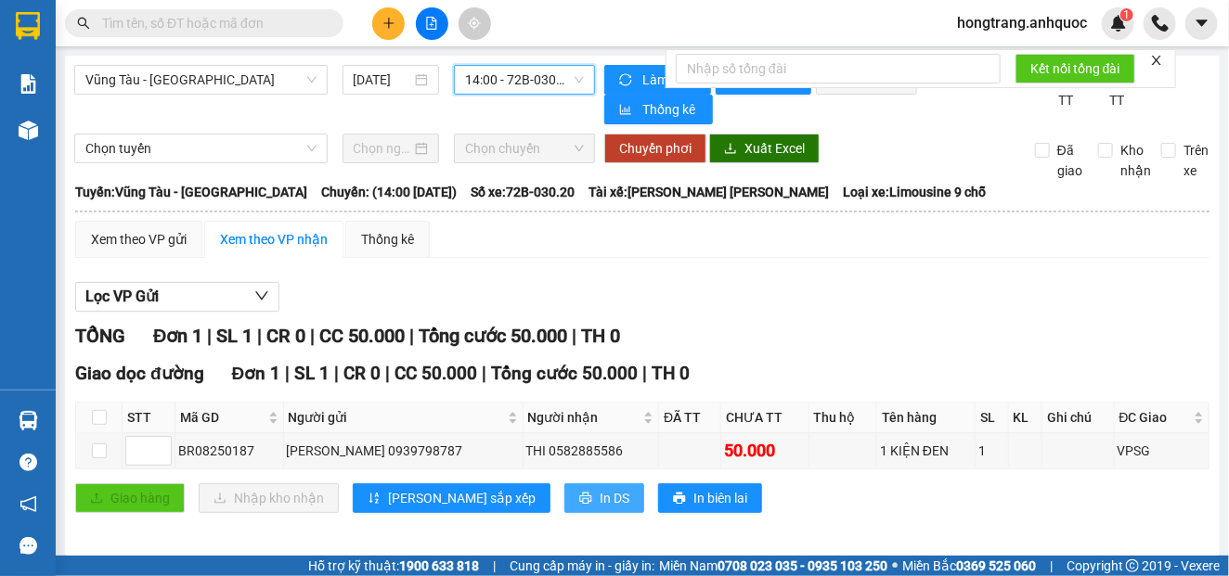
click at [564, 513] on button "In DS" at bounding box center [604, 499] width 80 height 30
click at [394, 24] on icon "plus" at bounding box center [388, 23] width 13 height 13
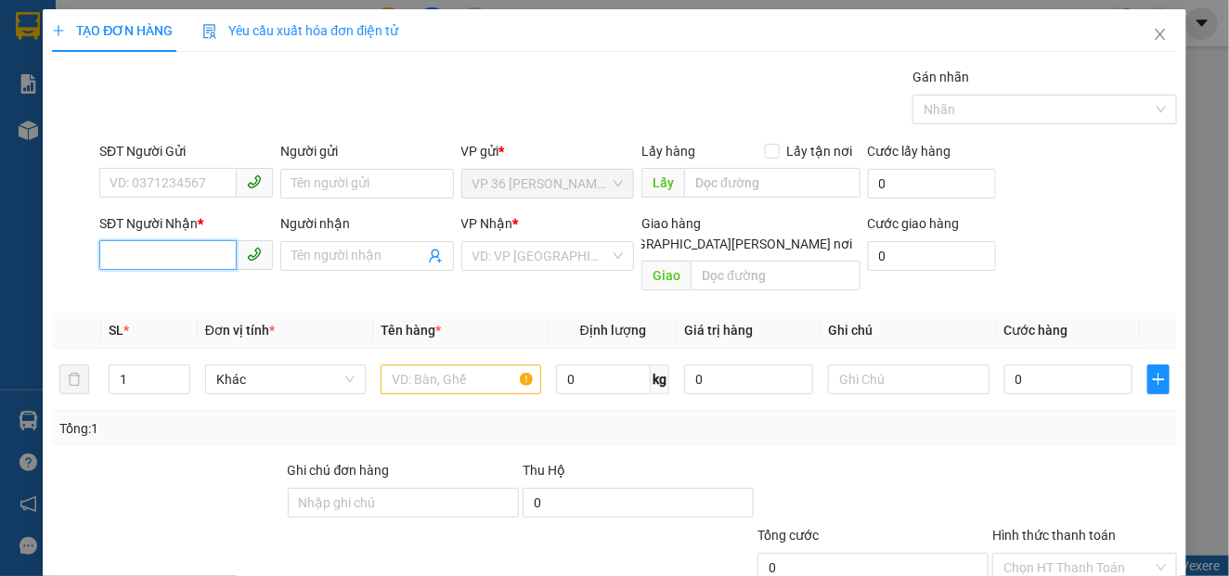
click at [203, 250] on input "SĐT Người Nhận *" at bounding box center [167, 255] width 137 height 30
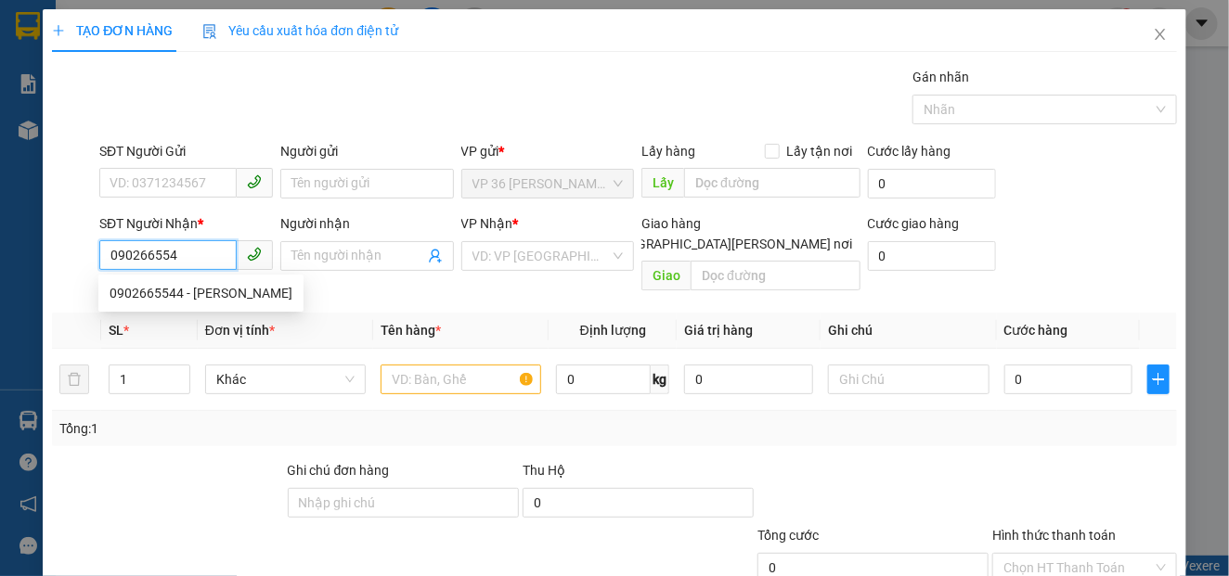
type input "0902665544"
click at [209, 288] on div "0902665544 - C HOÀNG" at bounding box center [201, 293] width 183 height 20
type input "C HOÀNG"
type input "VPVT"
type input "20.000"
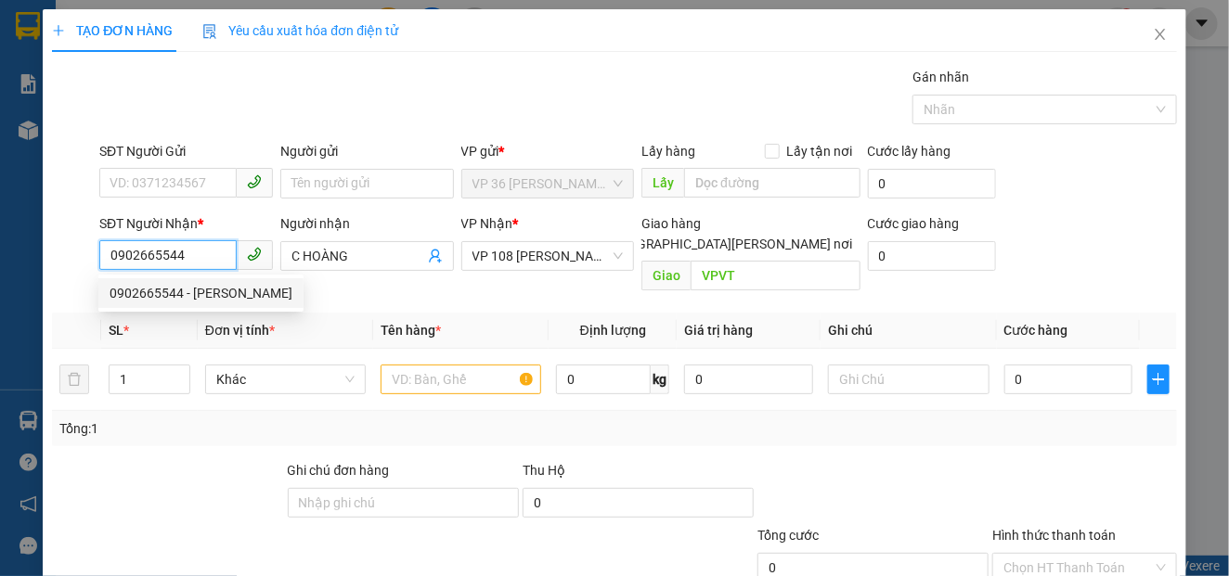
type input "20.000"
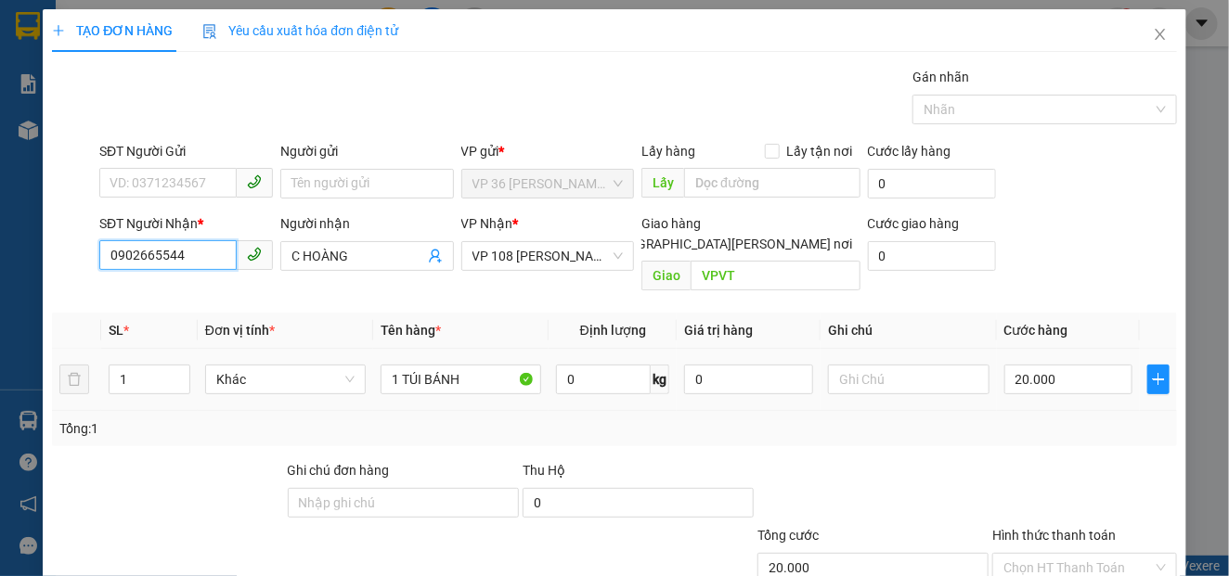
type input "0902665544"
click at [1039, 374] on div "20.000" at bounding box center [1068, 379] width 129 height 37
click at [1039, 365] on input "20.000" at bounding box center [1068, 380] width 129 height 30
type input "3"
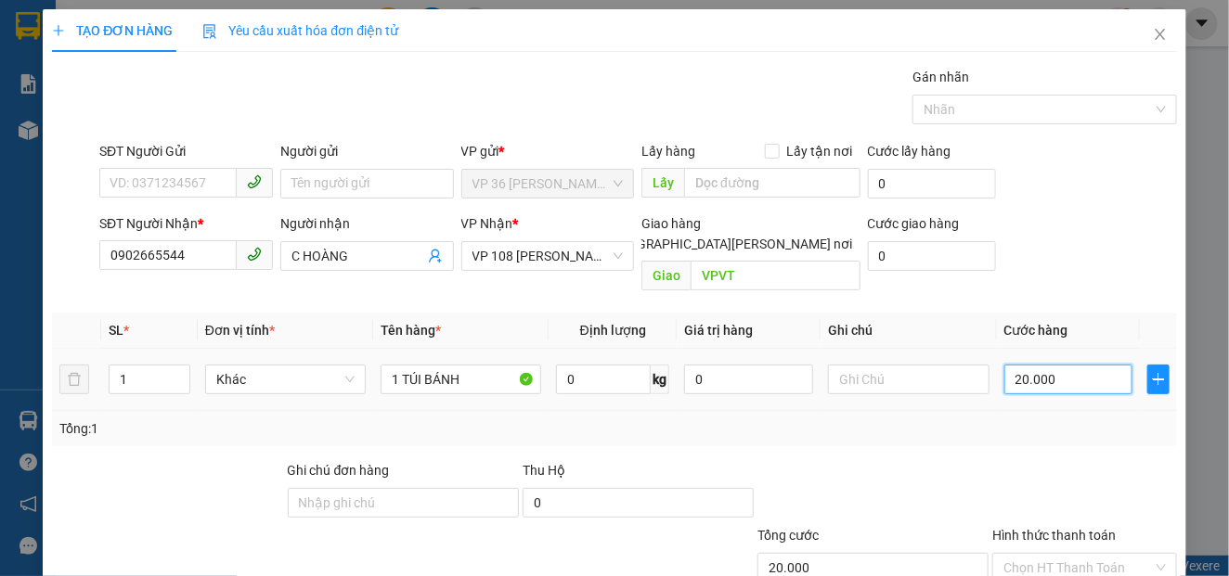
type input "3"
type input "30"
type input "300"
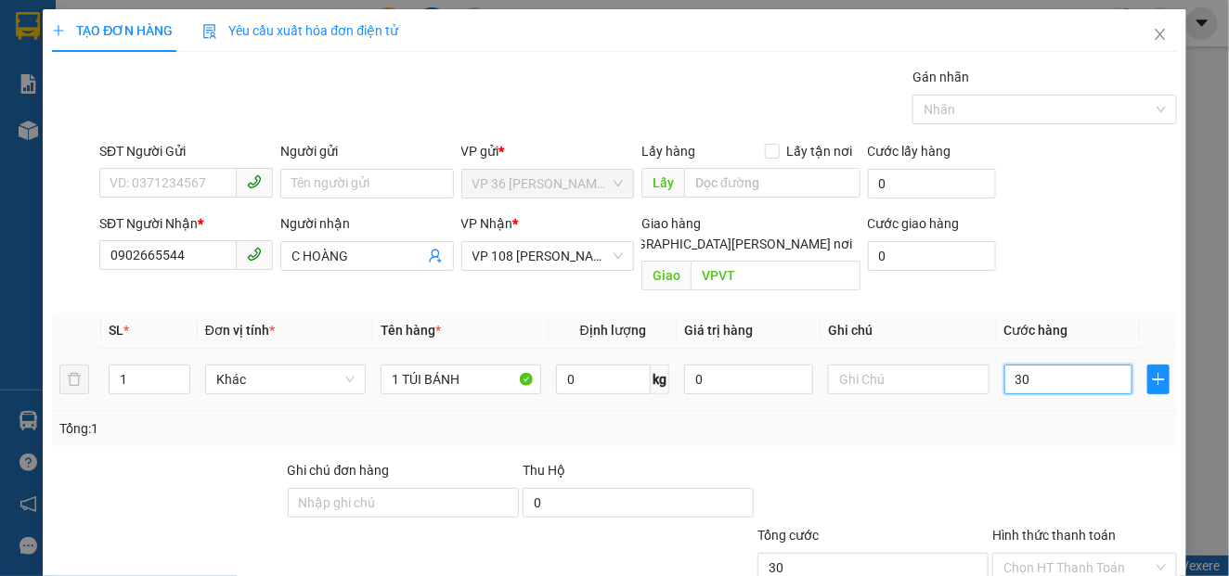
type input "300"
type input "3.000"
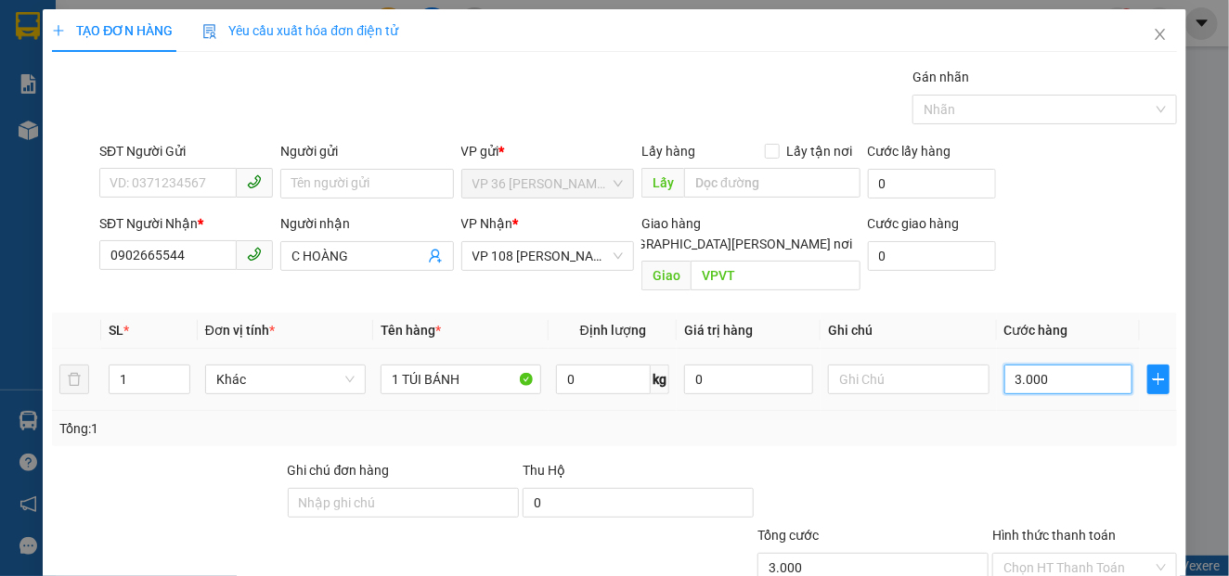
type input "30.000"
click at [1054, 313] on th "Cước hàng" at bounding box center [1069, 331] width 144 height 36
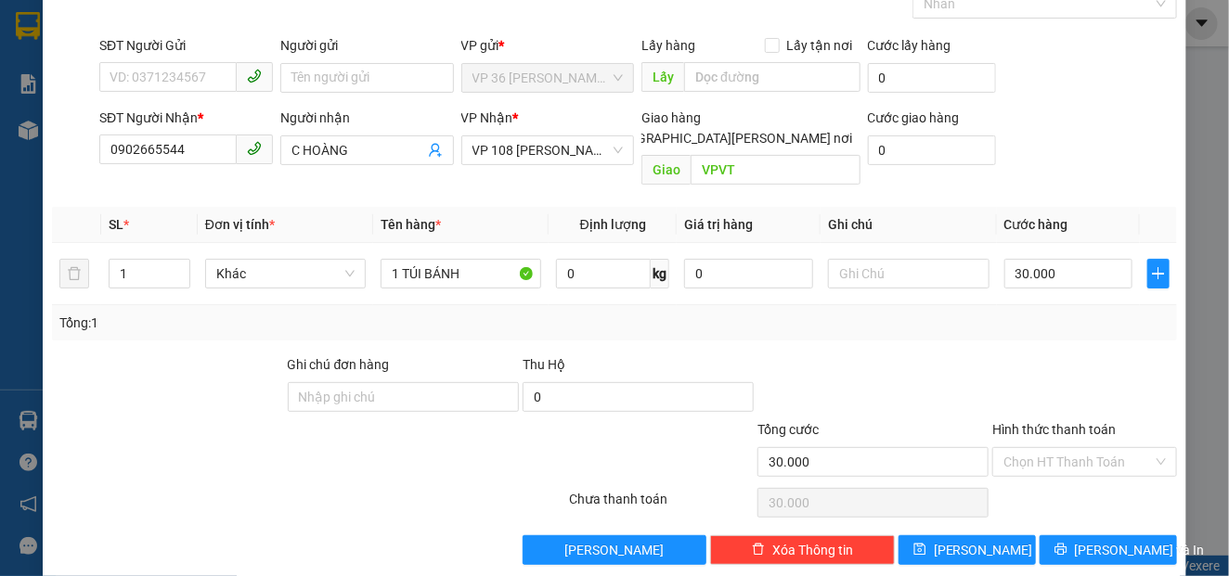
scroll to position [109, 0]
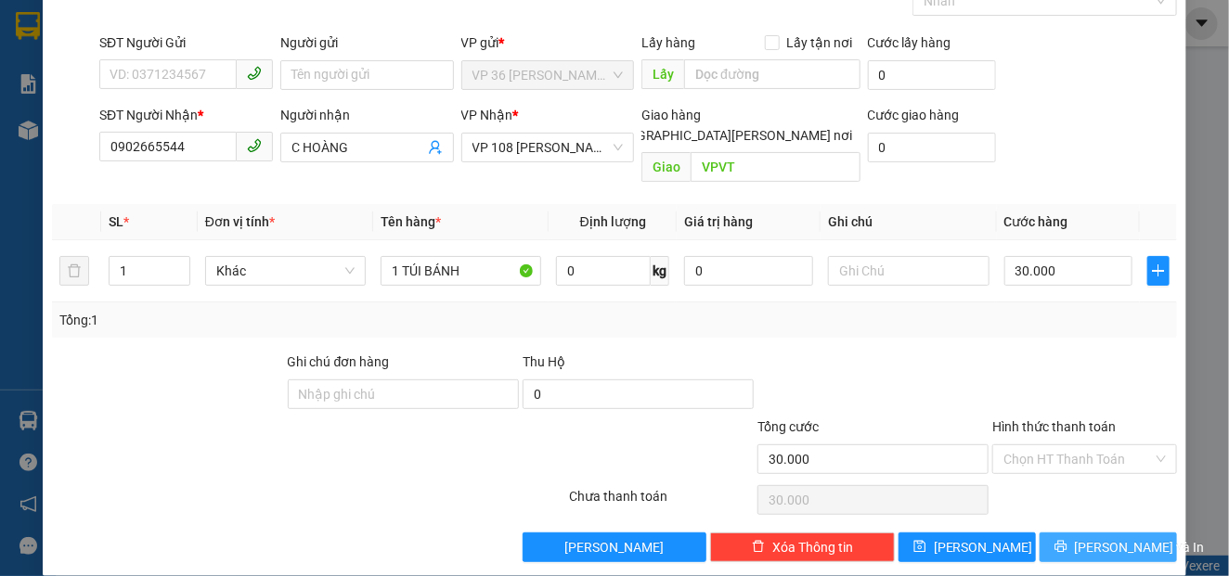
click at [1081, 537] on span "[PERSON_NAME] và In" at bounding box center [1140, 547] width 130 height 20
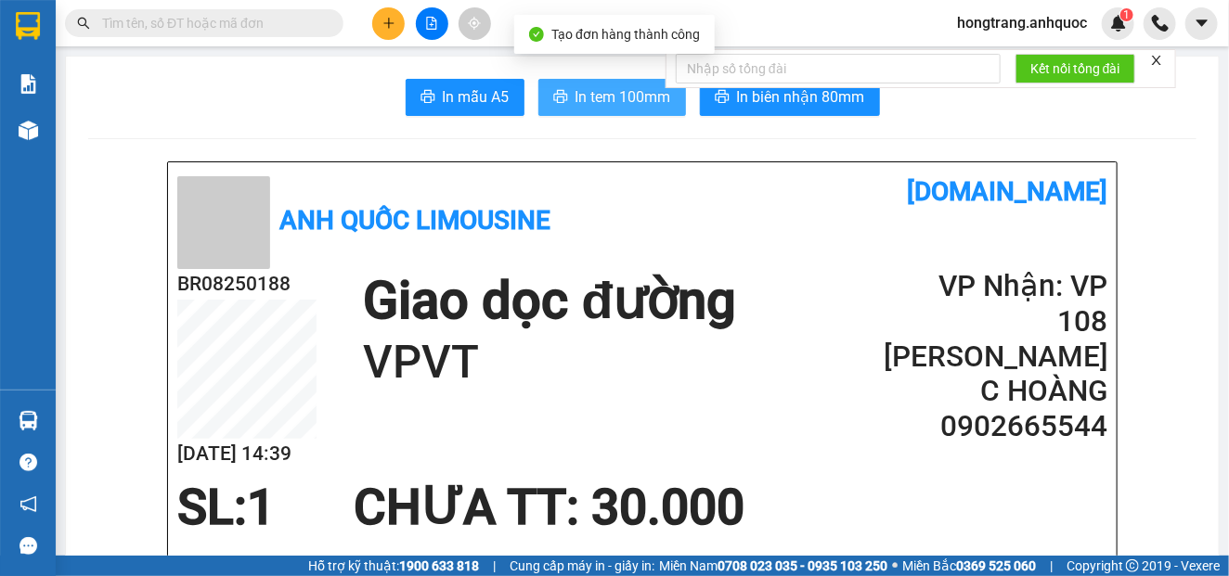
click at [616, 101] on span "In tem 100mm" at bounding box center [623, 96] width 96 height 23
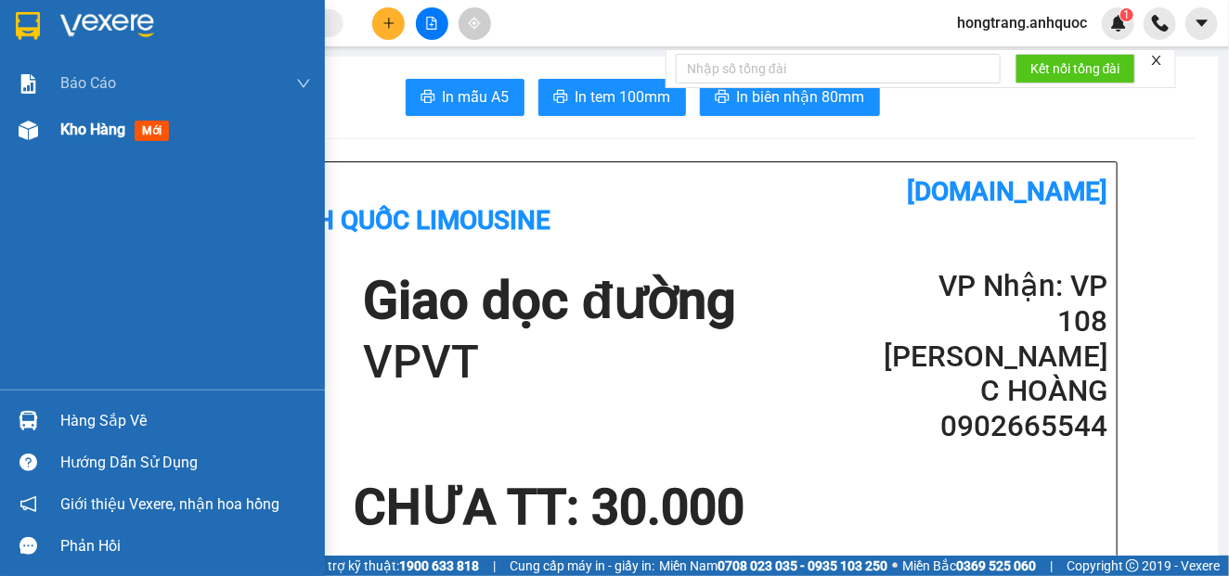
click at [96, 133] on span "Kho hàng" at bounding box center [92, 130] width 65 height 18
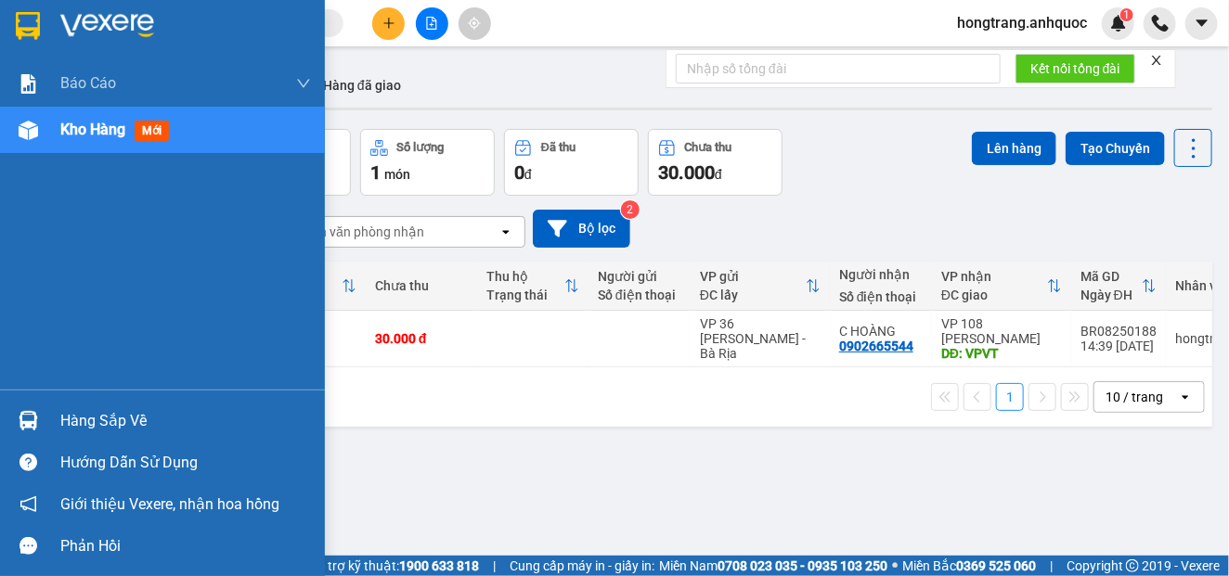
drag, startPoint x: 32, startPoint y: 265, endPoint x: 196, endPoint y: 327, distance: 175.3
click at [32, 265] on div "Báo cáo Báo cáo dòng tiền (nhân viên) Doanh số tạo đơn theo VP gửi (nhà xe) Doa…" at bounding box center [162, 224] width 325 height 329
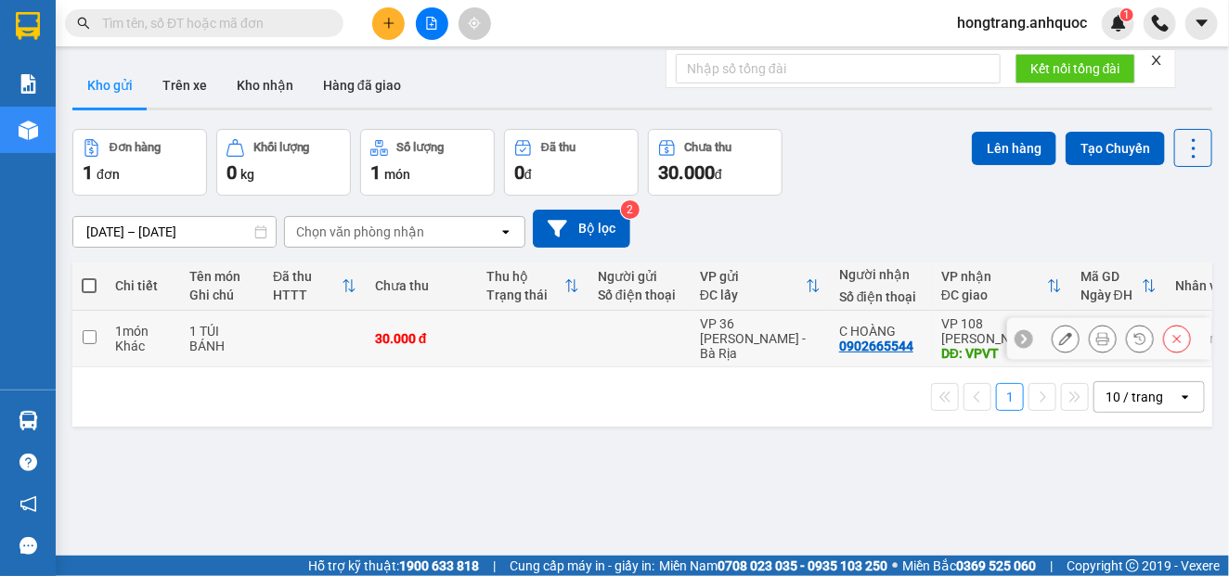
click at [113, 343] on td "1 món Khác" at bounding box center [143, 339] width 74 height 57
checkbox input "true"
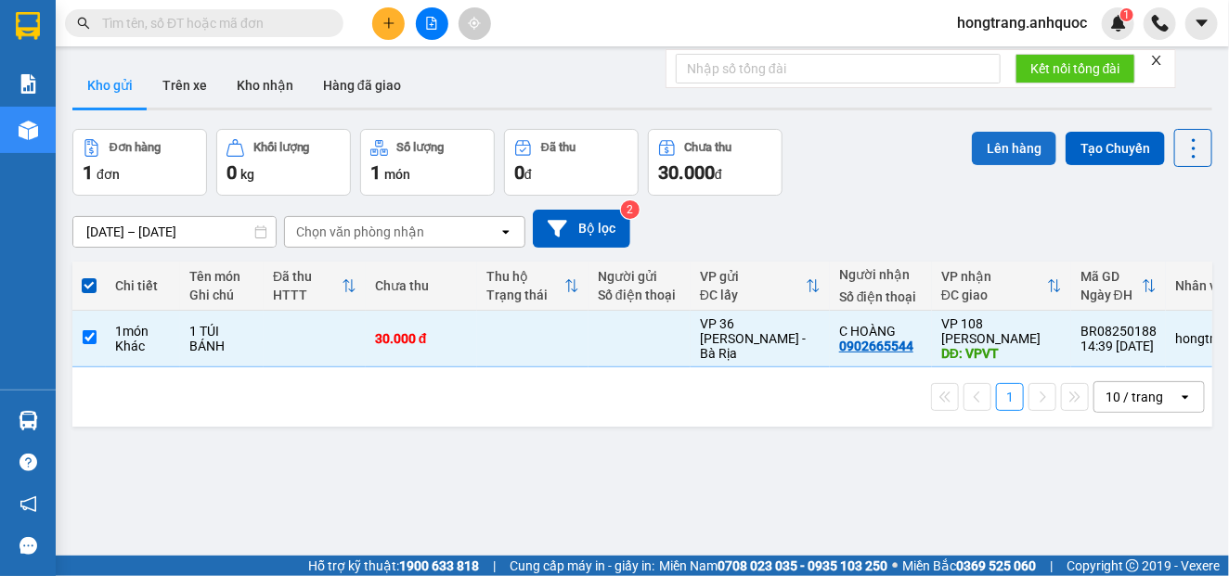
click at [995, 148] on button "Lên hàng" at bounding box center [1014, 148] width 84 height 33
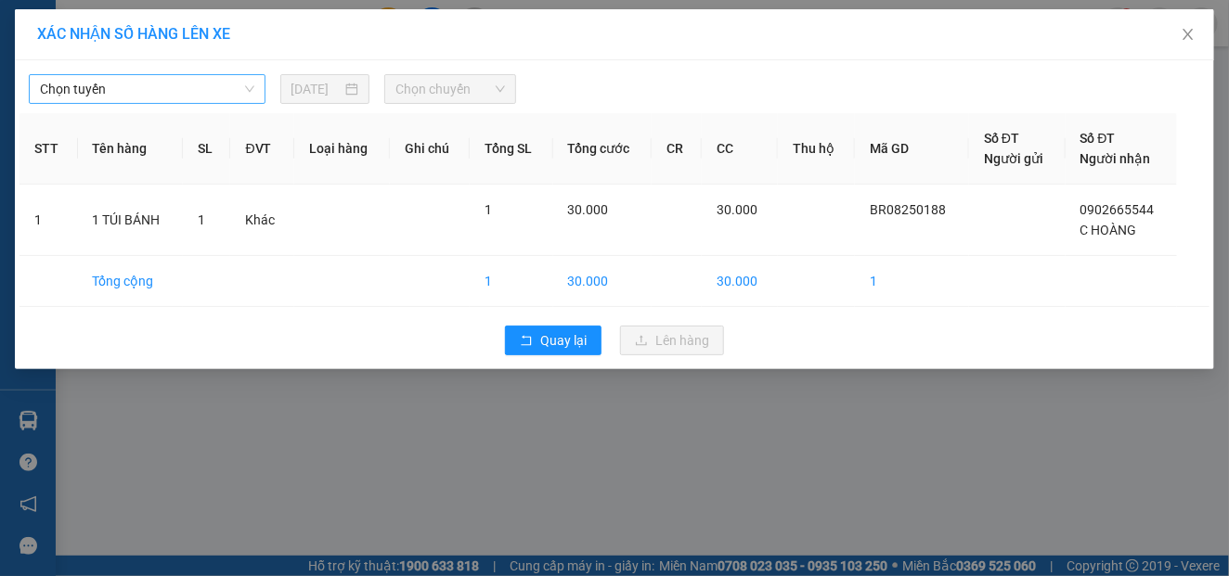
click at [82, 87] on span "Chọn tuyến" at bounding box center [147, 89] width 214 height 28
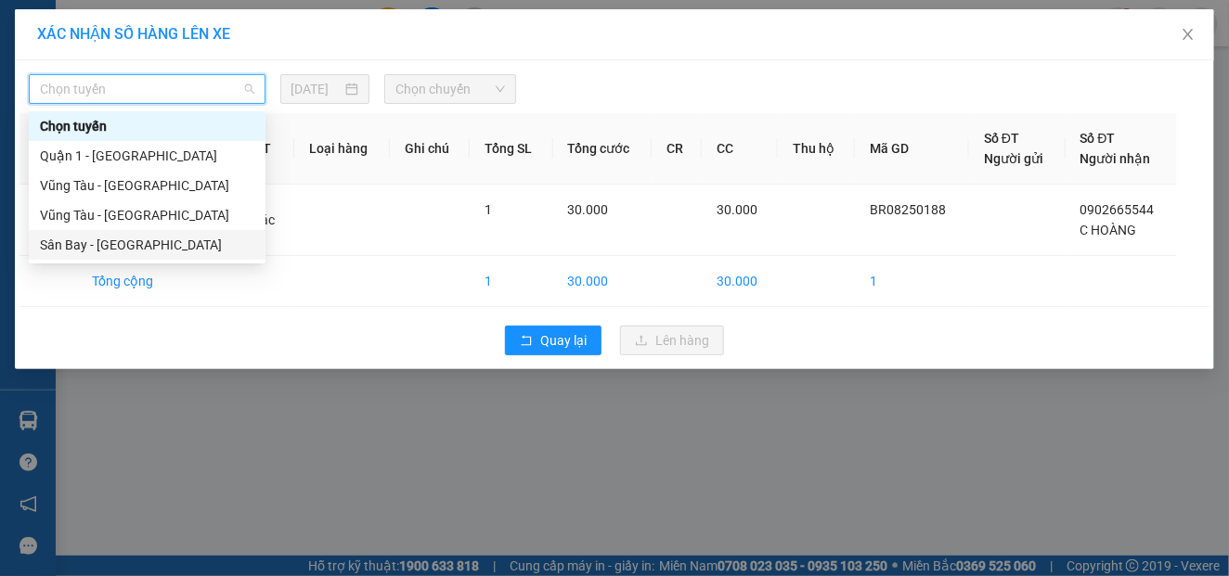
click at [65, 244] on div "Sân Bay - [GEOGRAPHIC_DATA]" at bounding box center [147, 245] width 214 height 20
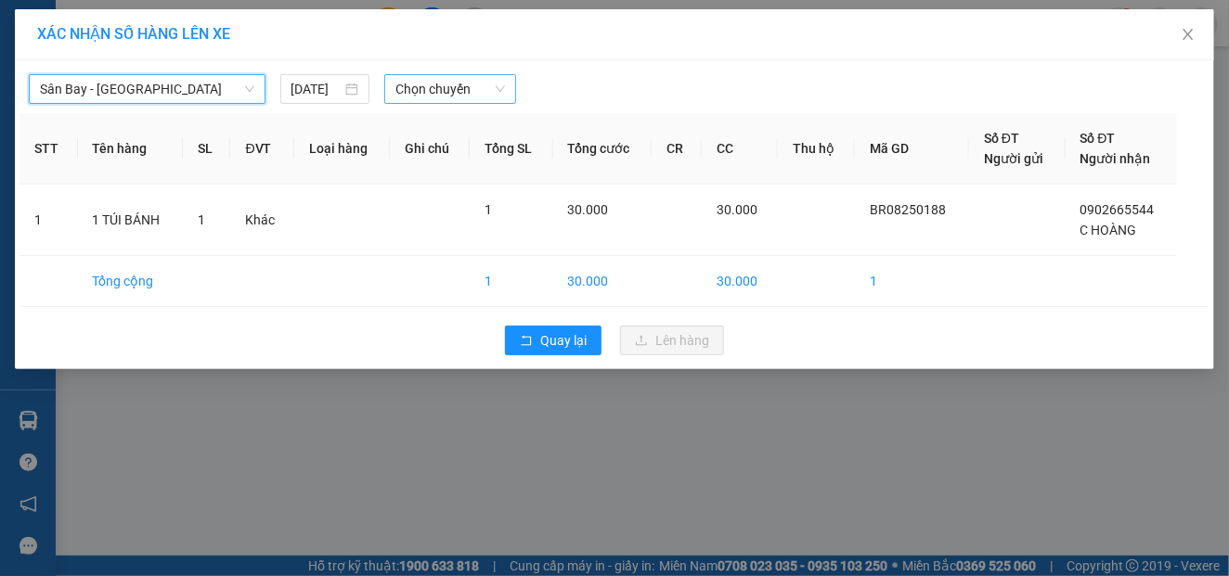
click at [433, 90] on span "Chọn chuyến" at bounding box center [450, 89] width 110 height 28
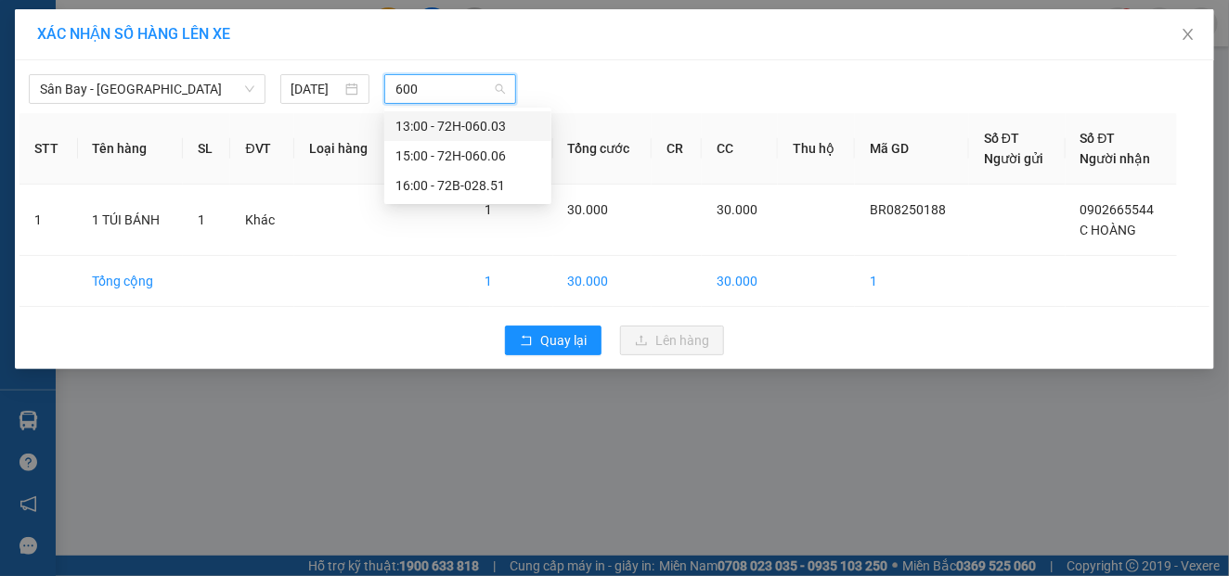
type input "6003"
click at [409, 118] on div "13:00 - 72H-060.03" at bounding box center [467, 126] width 145 height 20
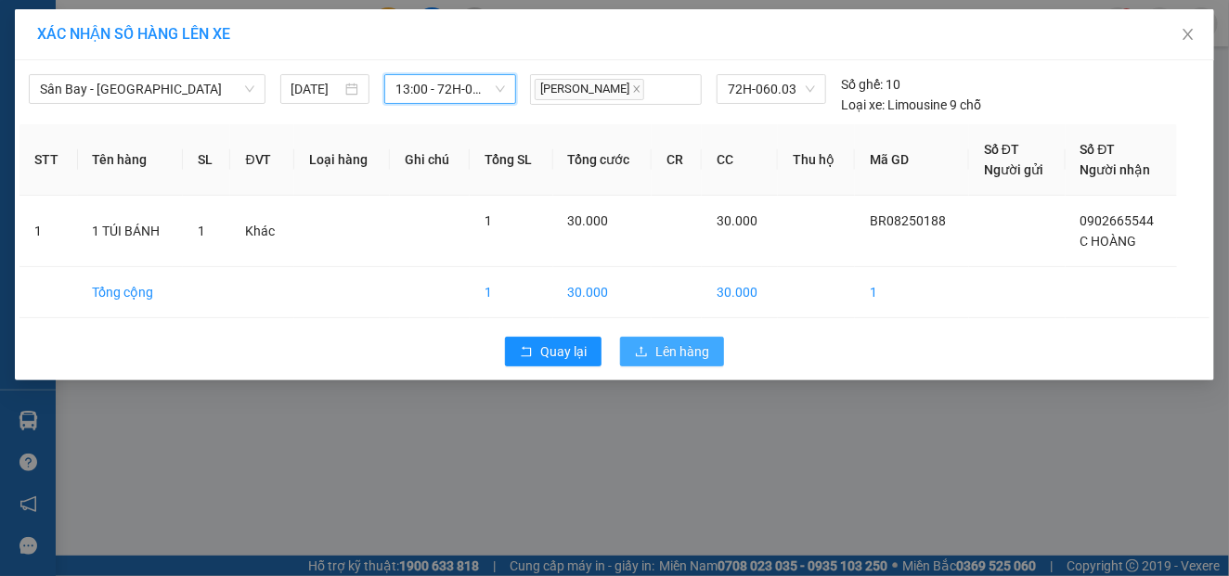
click at [664, 344] on span "Lên hàng" at bounding box center [682, 352] width 54 height 20
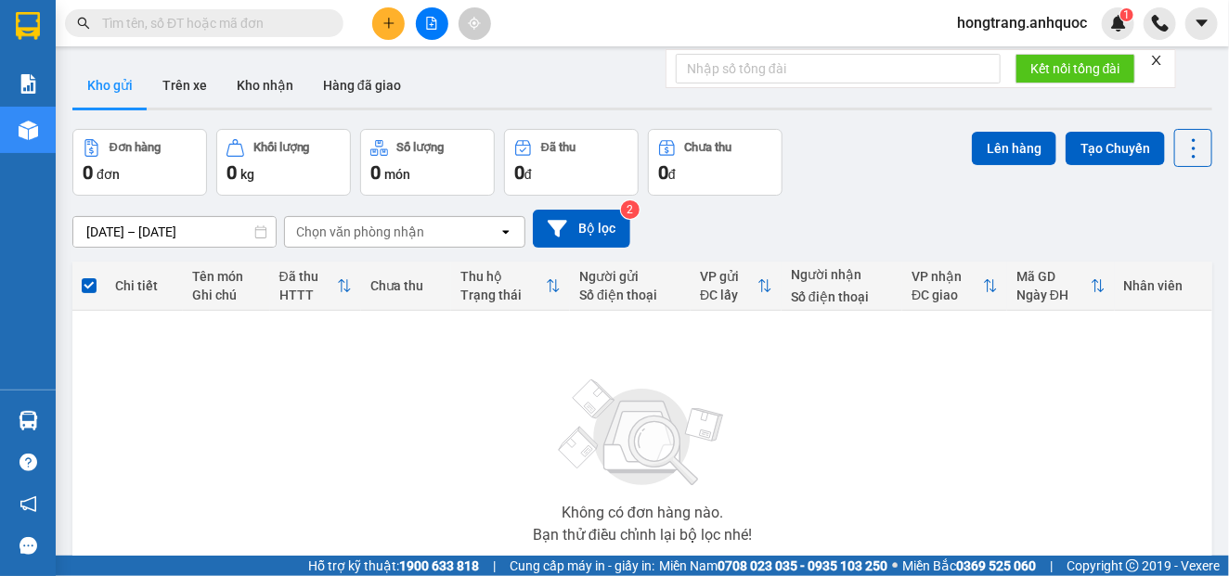
drag, startPoint x: 77, startPoint y: 371, endPoint x: 111, endPoint y: 347, distance: 42.0
click at [77, 371] on td "Không có đơn hàng nào. Bạn thử điều chỉnh lại bộ lọc nhé!" at bounding box center [642, 456] width 1140 height 290
click at [425, 23] on icon "file-add" at bounding box center [431, 23] width 13 height 13
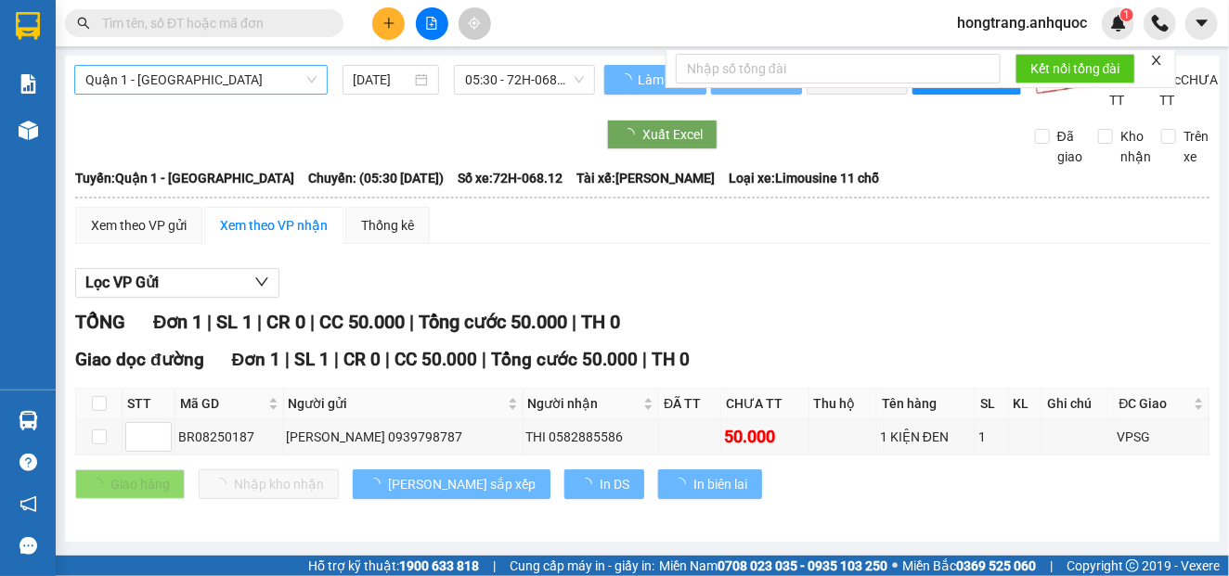
click at [169, 81] on span "Quận 1 - [GEOGRAPHIC_DATA]" at bounding box center [200, 80] width 231 height 28
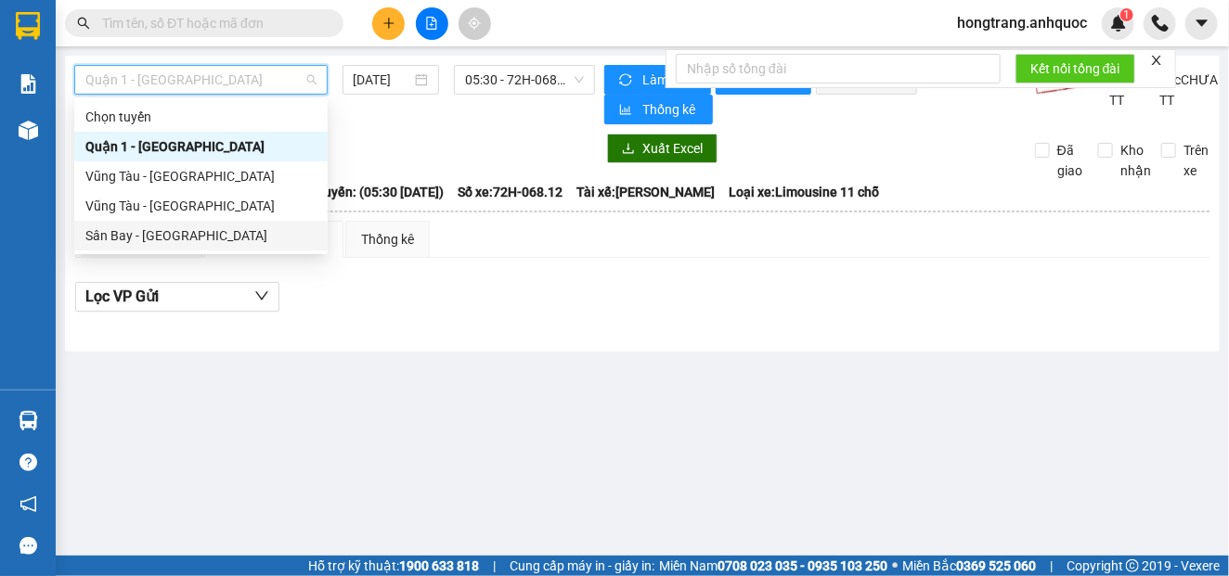
click at [104, 238] on div "Sân Bay - [GEOGRAPHIC_DATA]" at bounding box center [200, 236] width 231 height 20
type input "[DATE]"
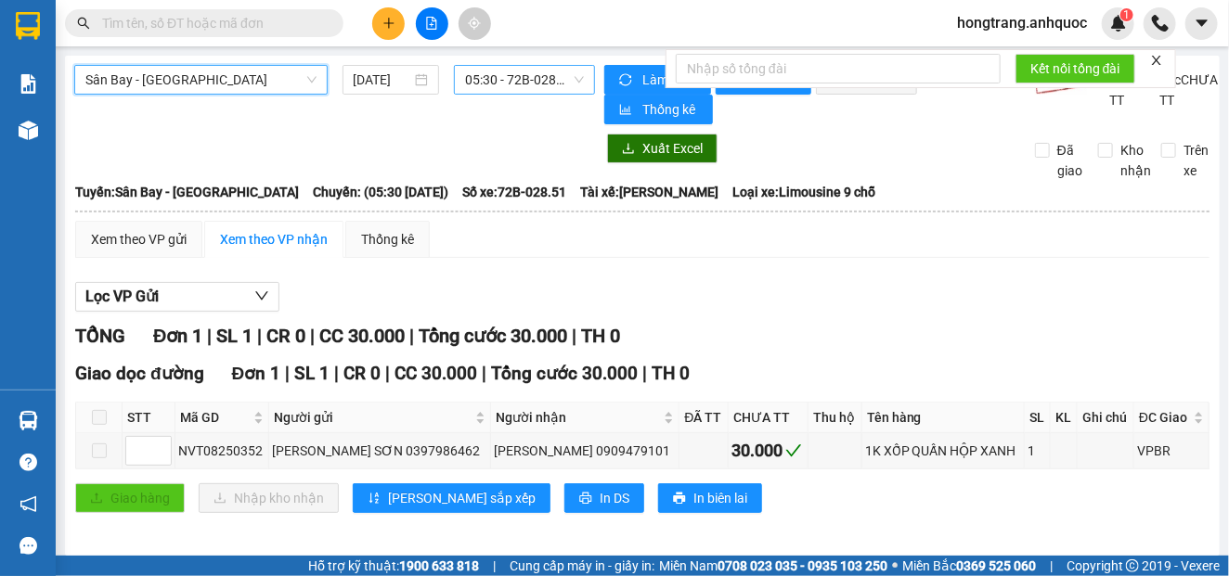
click at [481, 74] on span "05:30 - 72B-028.51" at bounding box center [524, 80] width 119 height 28
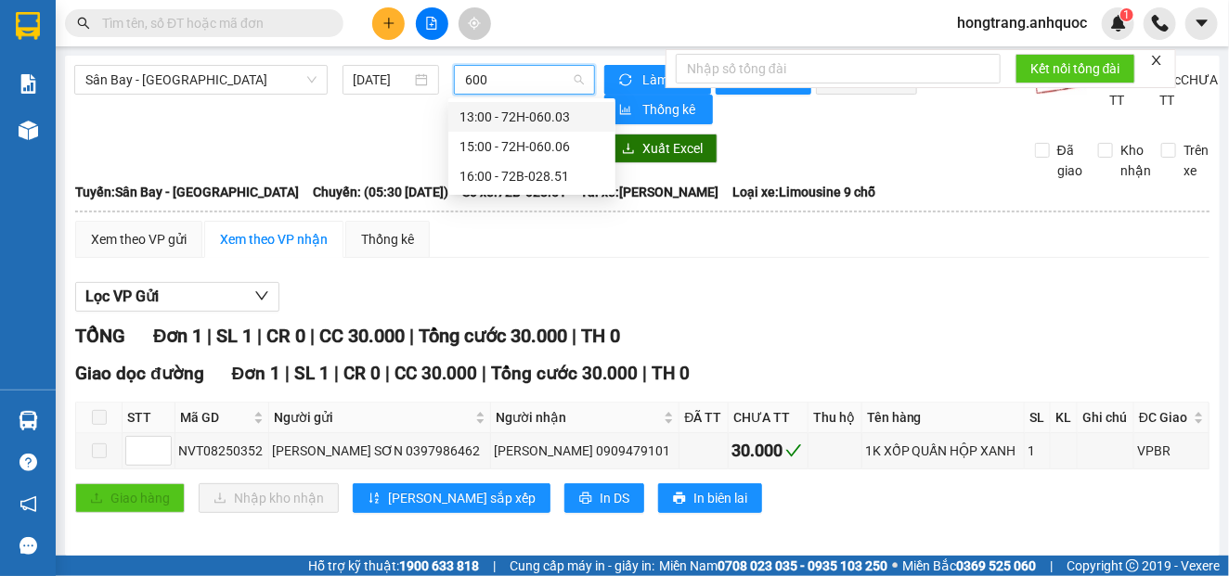
type input "6003"
click at [483, 123] on div "13:00 - 72H-060.03" at bounding box center [531, 117] width 145 height 20
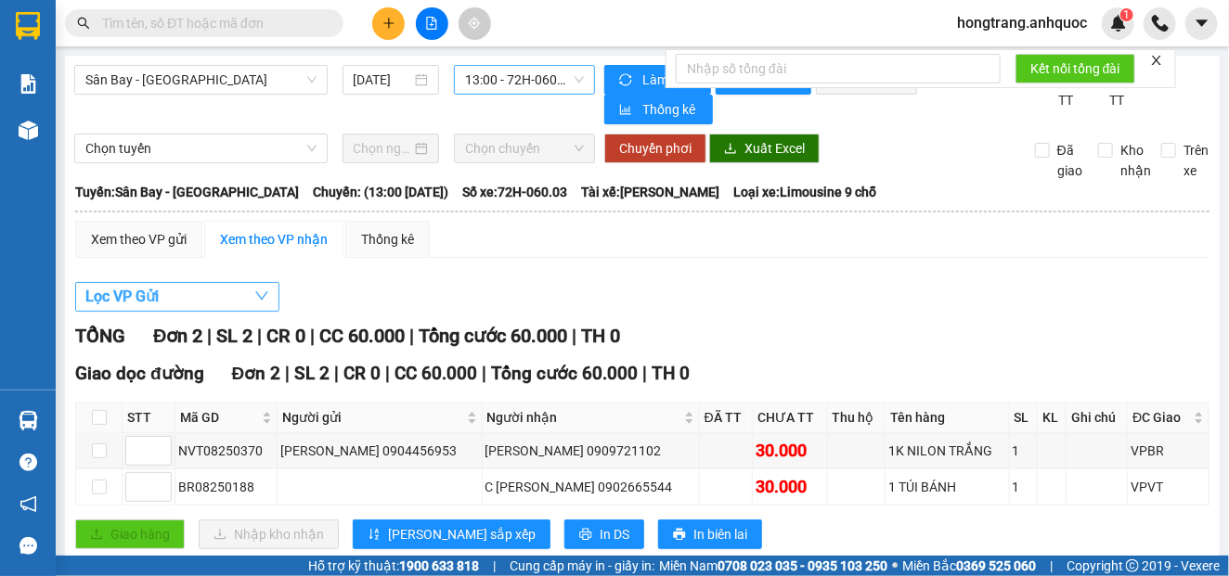
click at [147, 289] on button "Lọc VP Gửi" at bounding box center [177, 297] width 204 height 30
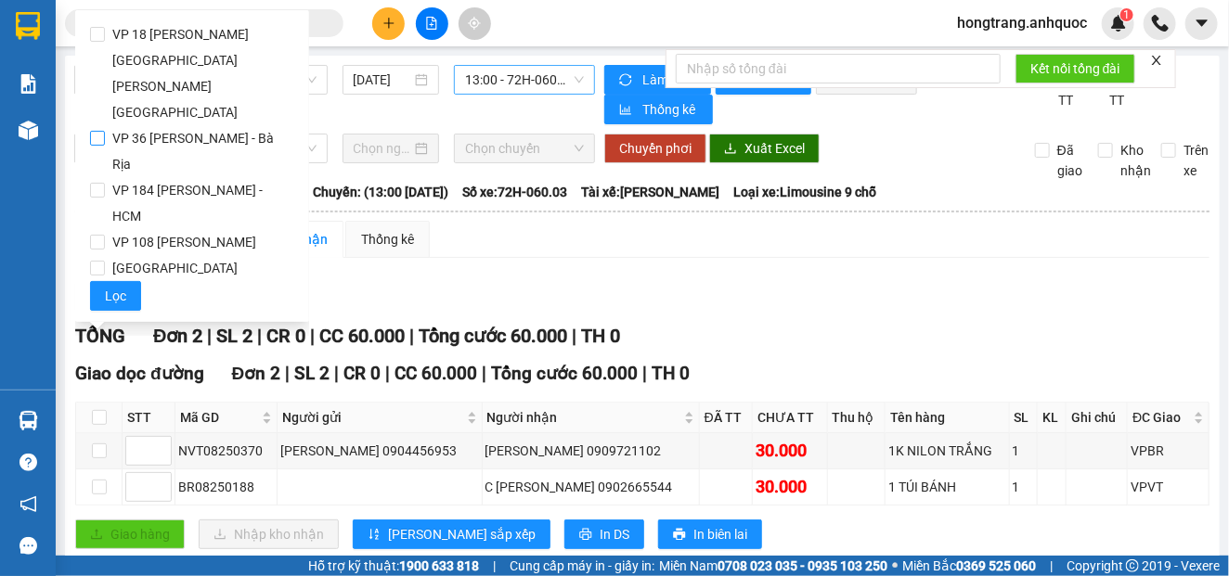
click at [148, 125] on span "VP 36 [PERSON_NAME] - Bà Rịa" at bounding box center [199, 151] width 189 height 52
click at [105, 131] on input "VP 36 [PERSON_NAME] - Bà Rịa" at bounding box center [97, 138] width 15 height 15
checkbox input "true"
click at [129, 281] on button "Lọc" at bounding box center [115, 296] width 51 height 30
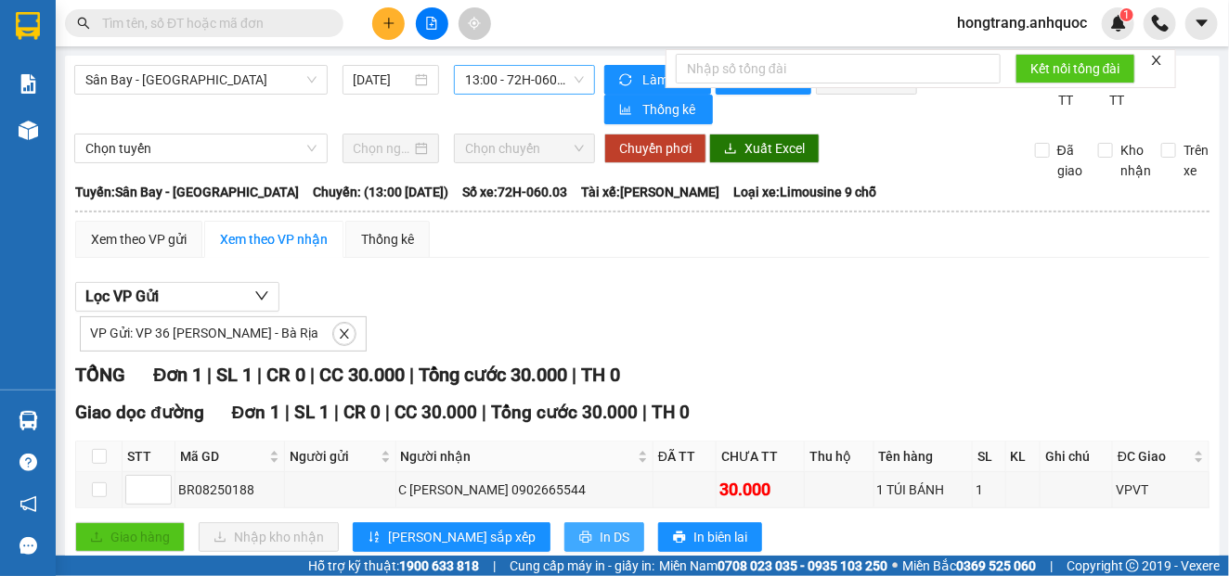
click at [564, 541] on button "In DS" at bounding box center [604, 538] width 80 height 30
